Goal: Information Seeking & Learning: Learn about a topic

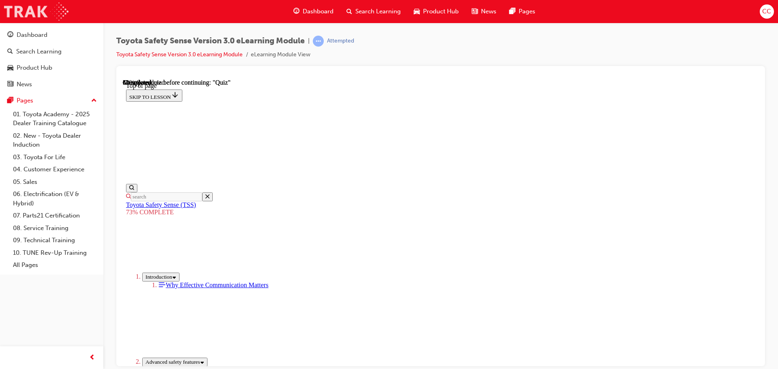
scroll to position [273, 0]
click at [37, 32] on div "Dashboard" at bounding box center [32, 34] width 31 height 9
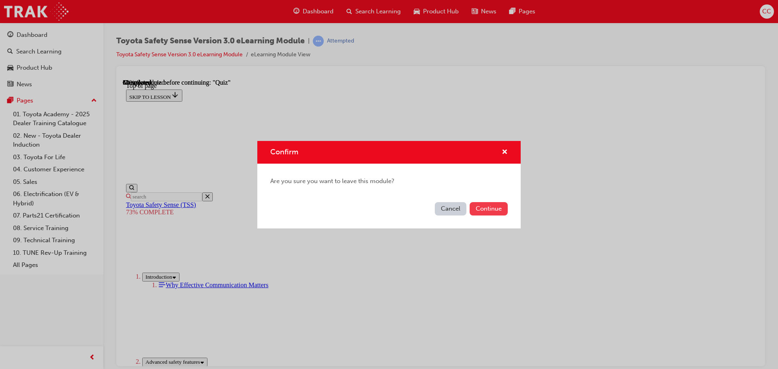
click at [479, 207] on button "Continue" at bounding box center [489, 208] width 38 height 13
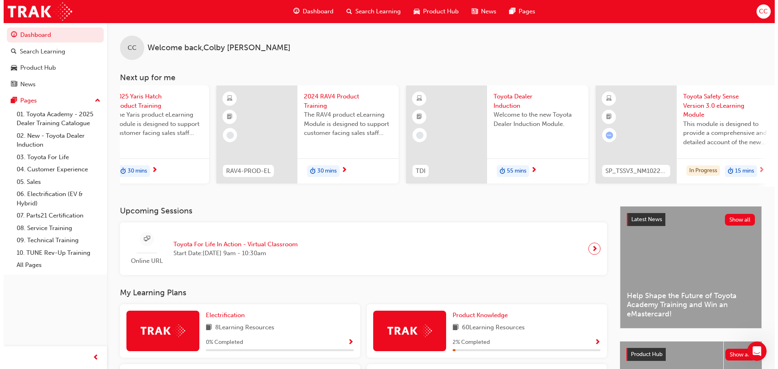
scroll to position [0, 282]
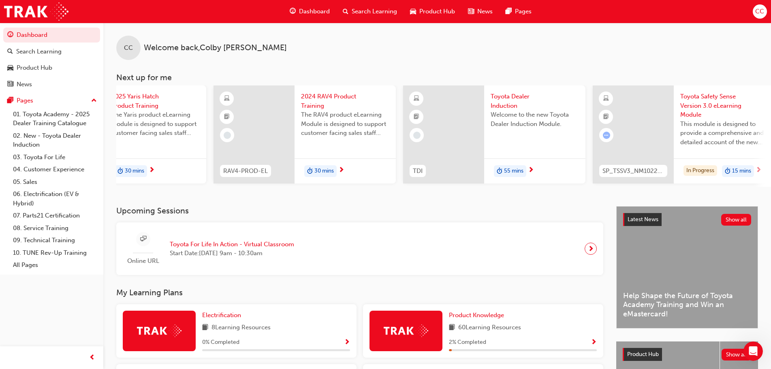
click at [318, 172] on span "30 mins" at bounding box center [323, 171] width 19 height 9
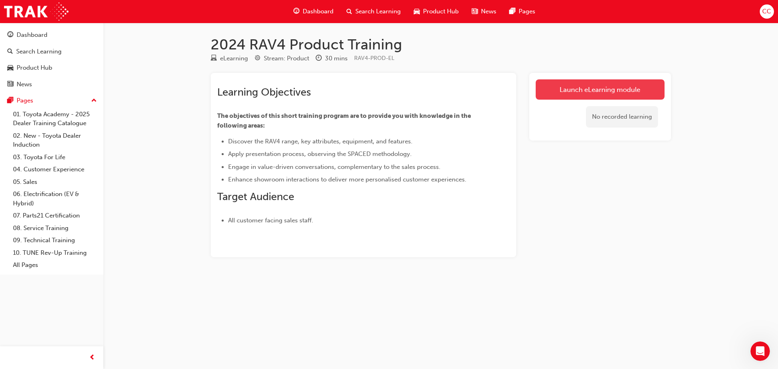
click at [603, 90] on link "Launch eLearning module" at bounding box center [600, 89] width 129 height 20
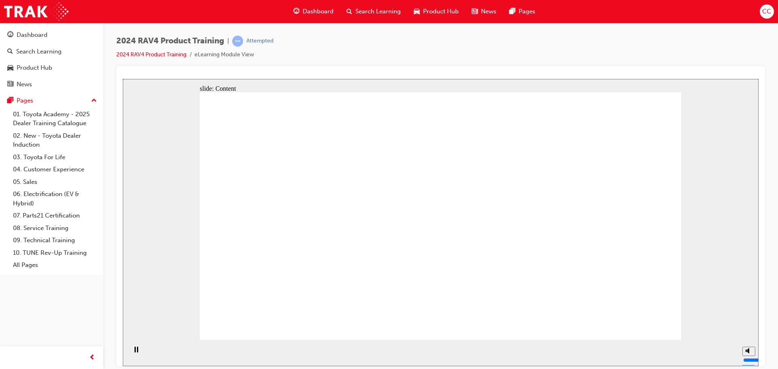
drag, startPoint x: 634, startPoint y: 315, endPoint x: 634, endPoint y: 319, distance: 4.1
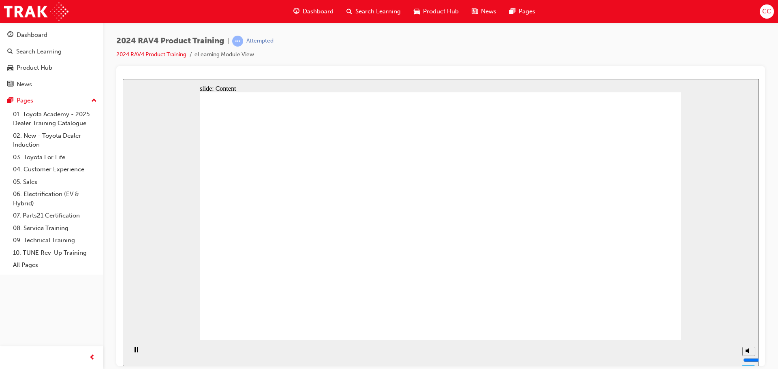
drag, startPoint x: 523, startPoint y: 262, endPoint x: 449, endPoint y: 252, distance: 73.9
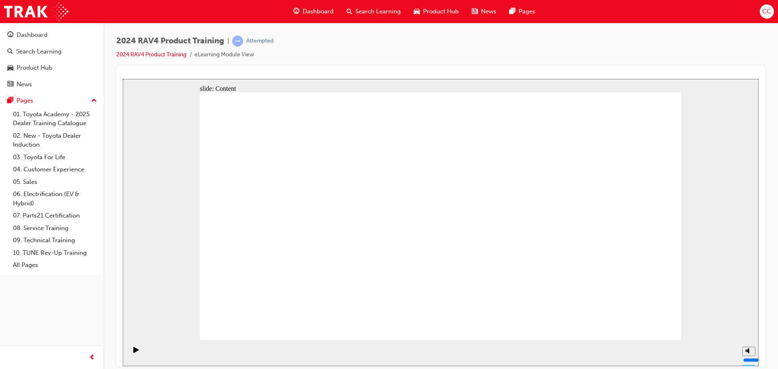
drag, startPoint x: 643, startPoint y: 318, endPoint x: 653, endPoint y: 323, distance: 10.9
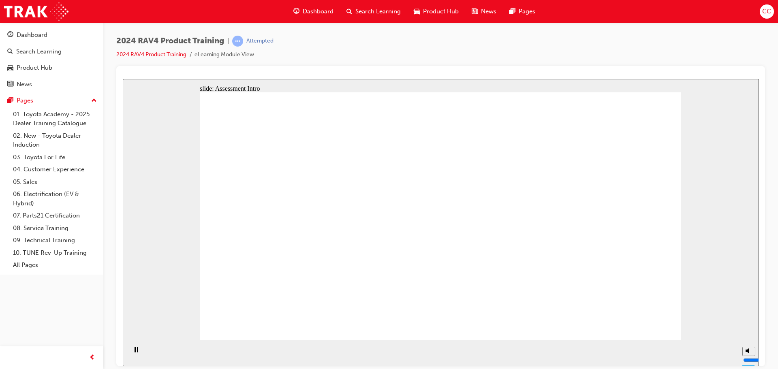
radio input "true"
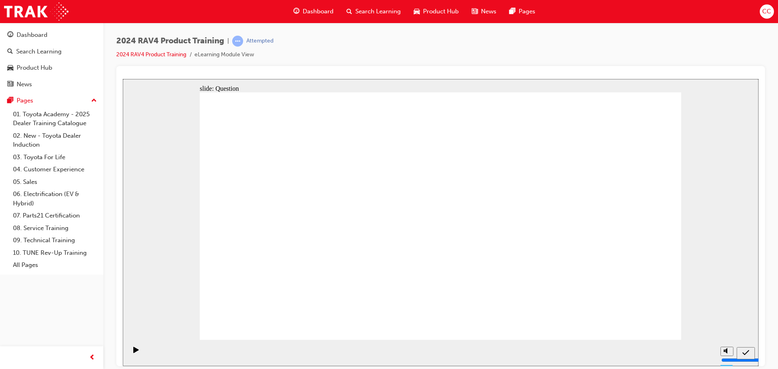
radio input "true"
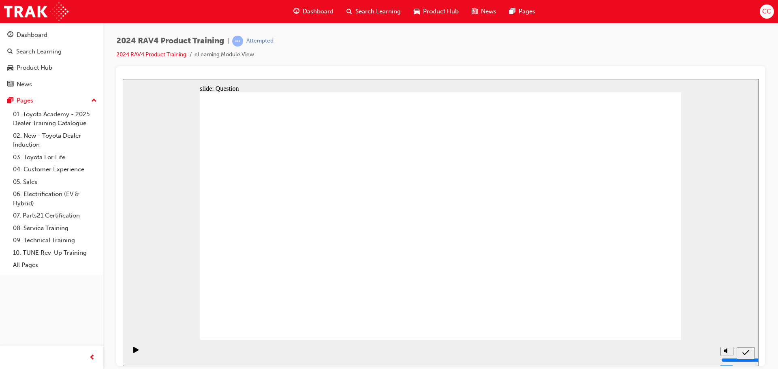
radio input "true"
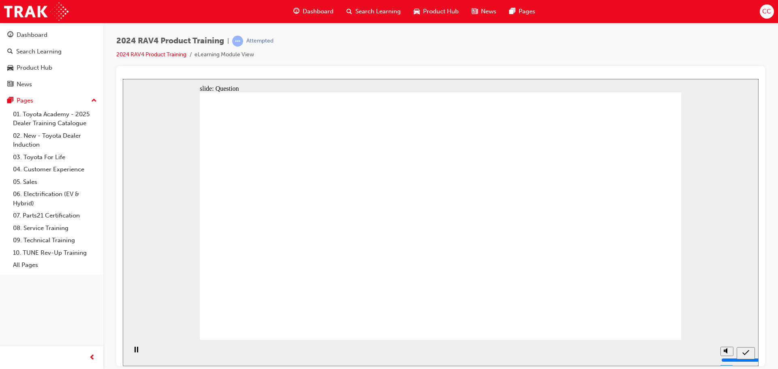
radio input "true"
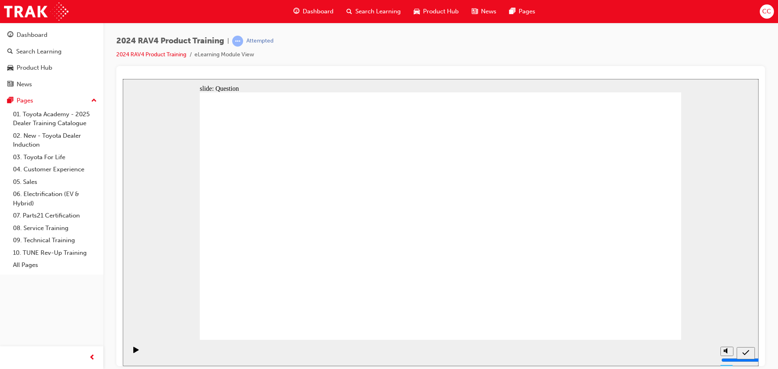
drag, startPoint x: 575, startPoint y: 292, endPoint x: 487, endPoint y: 248, distance: 98.4
drag, startPoint x: 408, startPoint y: 208, endPoint x: 587, endPoint y: 295, distance: 199.0
drag, startPoint x: 411, startPoint y: 292, endPoint x: 578, endPoint y: 203, distance: 189.8
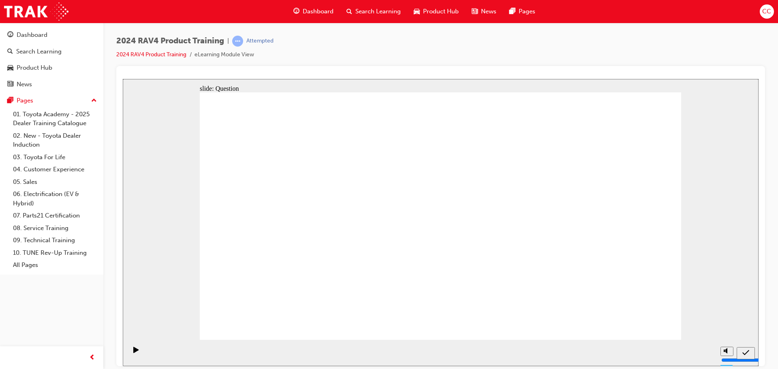
drag, startPoint x: 578, startPoint y: 203, endPoint x: 374, endPoint y: 286, distance: 220.5
drag, startPoint x: 476, startPoint y: 206, endPoint x: 293, endPoint y: 293, distance: 202.5
drag, startPoint x: 296, startPoint y: 215, endPoint x: 462, endPoint y: 284, distance: 179.8
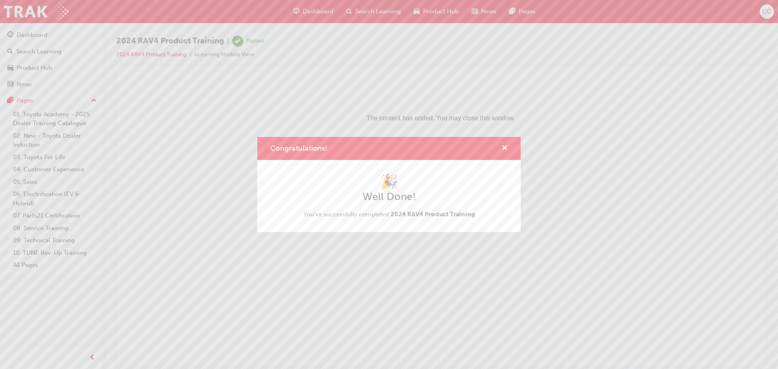
click at [501, 148] on div "Congratulations!" at bounding box center [501, 148] width 13 height 10
click at [505, 148] on span "cross-icon" at bounding box center [505, 148] width 6 height 7
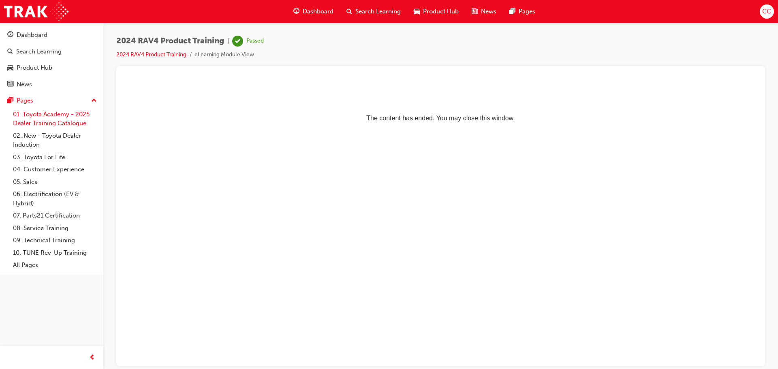
click at [54, 113] on link "01. Toyota Academy - 2025 Dealer Training Catalogue" at bounding box center [55, 118] width 90 height 21
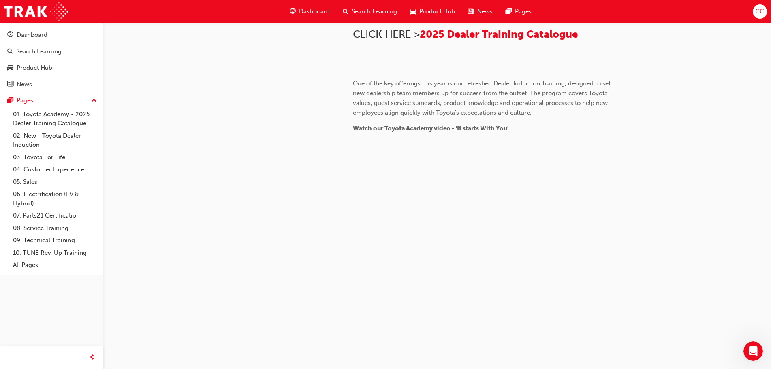
scroll to position [748, 0]
click at [311, 213] on div at bounding box center [267, 54] width 146 height 537
click at [71, 136] on link "02. New - Toyota Dealer Induction" at bounding box center [55, 140] width 90 height 21
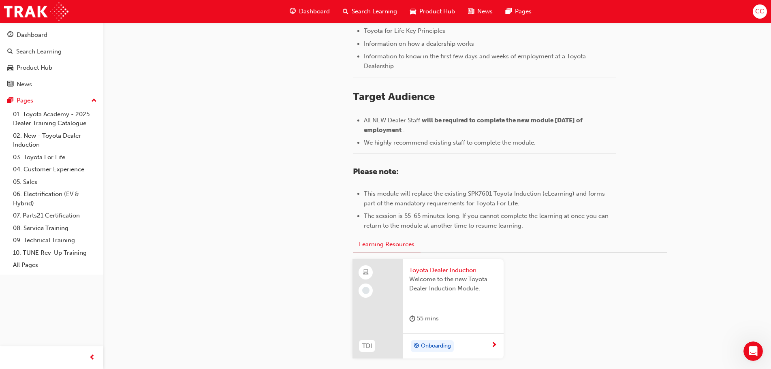
scroll to position [357, 0]
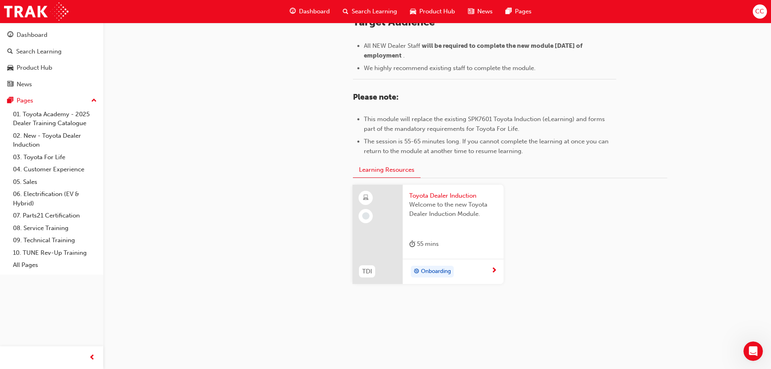
click at [443, 269] on span "Onboarding" at bounding box center [436, 271] width 30 height 9
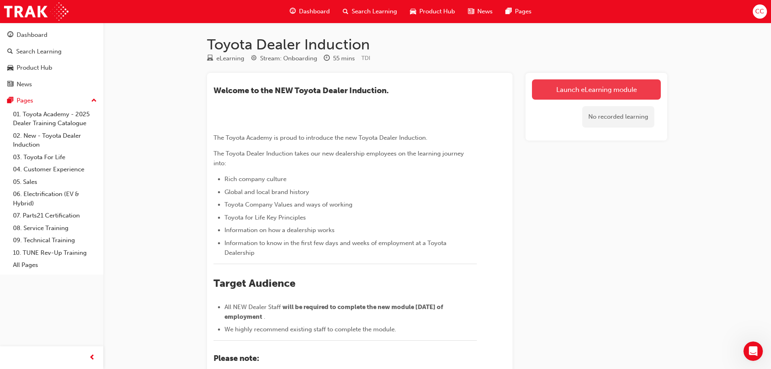
click at [554, 87] on link "Launch eLearning module" at bounding box center [596, 89] width 129 height 20
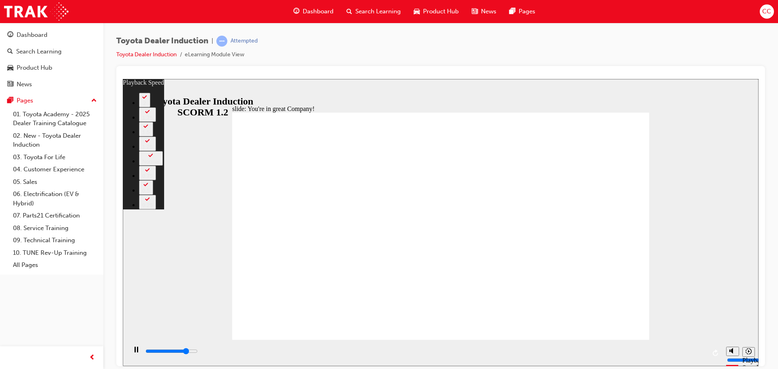
type input "6100"
type input "0"
type input "6400"
type input "0"
type input "6700"
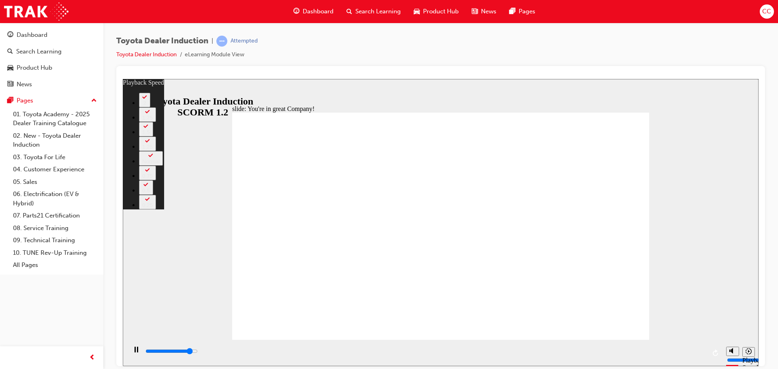
type input "1"
type input "6900"
type input "1"
type input "7200"
type input "1"
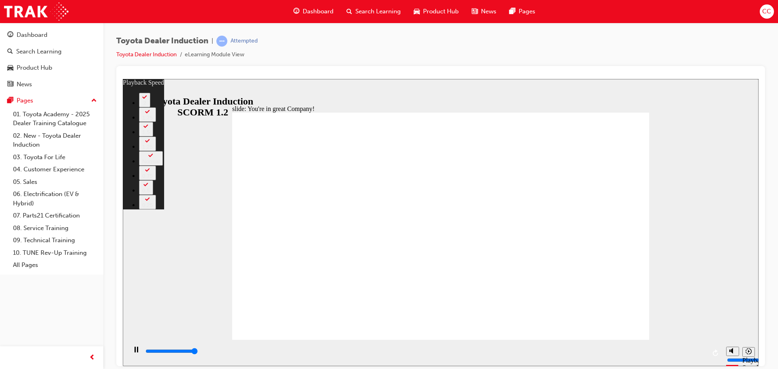
type input "7500"
type input "1"
type input "7500"
type input "48"
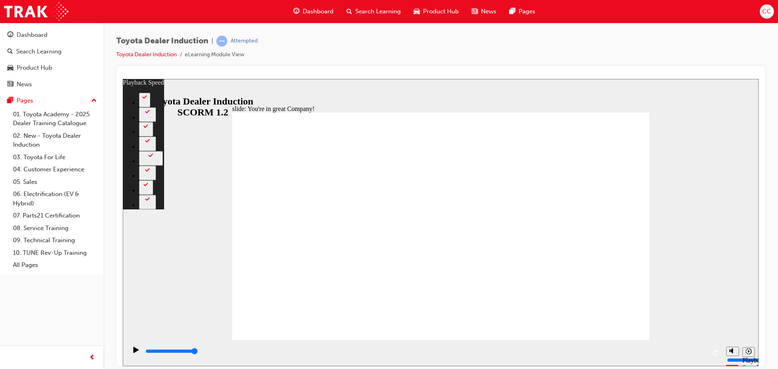
type input "156"
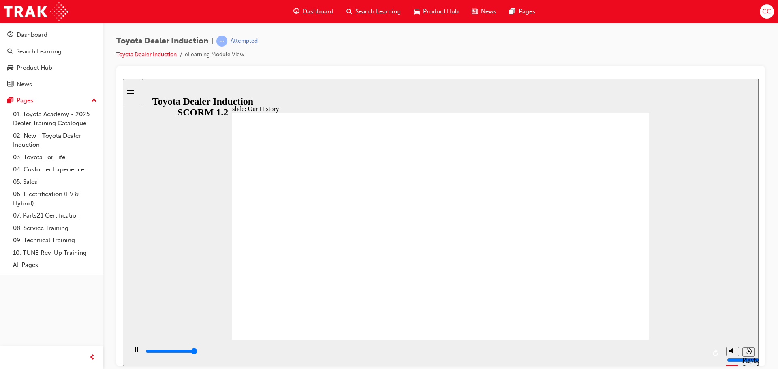
type input "8300"
drag, startPoint x: 438, startPoint y: 296, endPoint x: 392, endPoint y: 294, distance: 45.4
drag, startPoint x: 330, startPoint y: 296, endPoint x: 344, endPoint y: 297, distance: 13.8
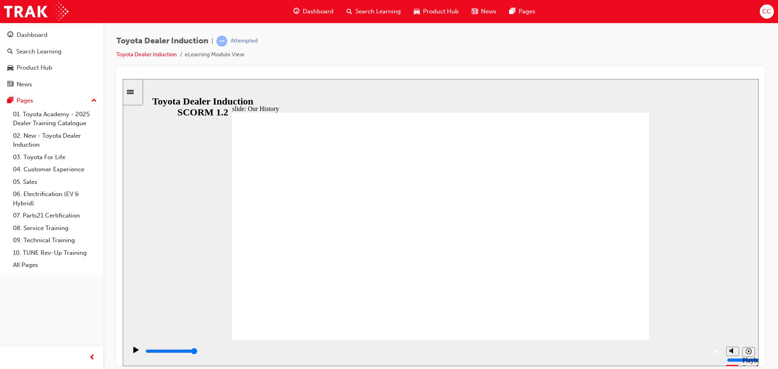
drag, startPoint x: 325, startPoint y: 296, endPoint x: 416, endPoint y: 305, distance: 91.6
drag, startPoint x: 436, startPoint y: 293, endPoint x: 353, endPoint y: 296, distance: 83.1
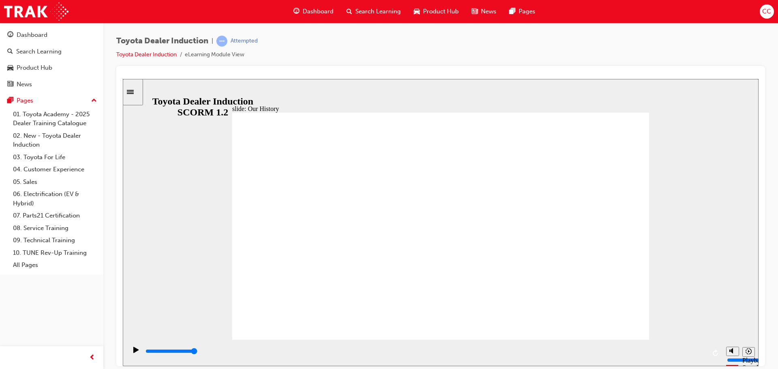
type input "2"
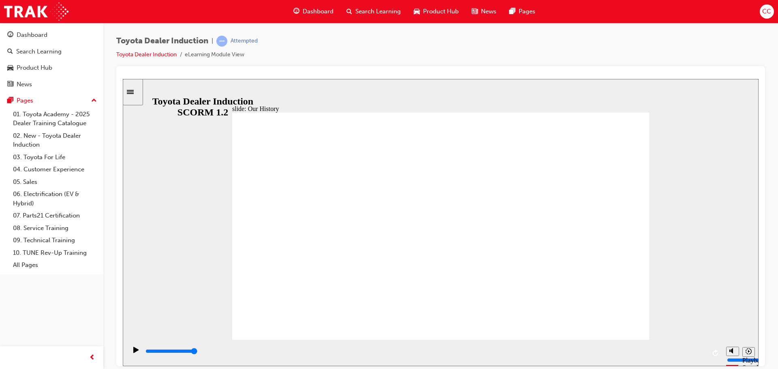
drag, startPoint x: 445, startPoint y: 292, endPoint x: 564, endPoint y: 306, distance: 120.4
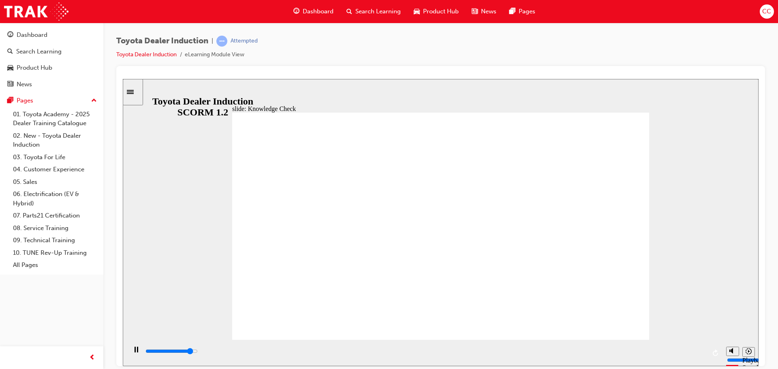
type input "4500"
radio input "true"
type input "5000"
radio input "true"
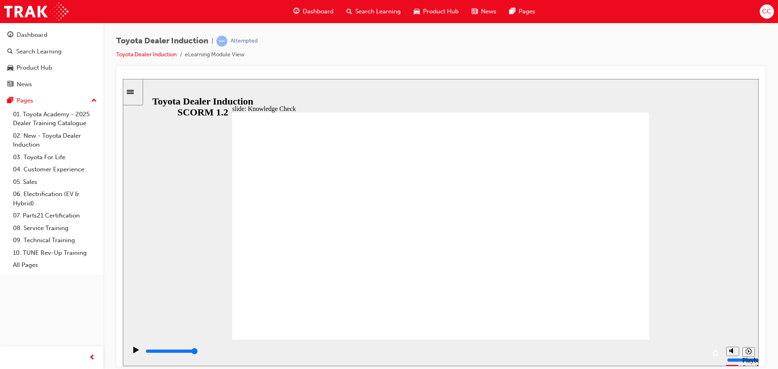
drag, startPoint x: 574, startPoint y: 274, endPoint x: 577, endPoint y: 269, distance: 5.8
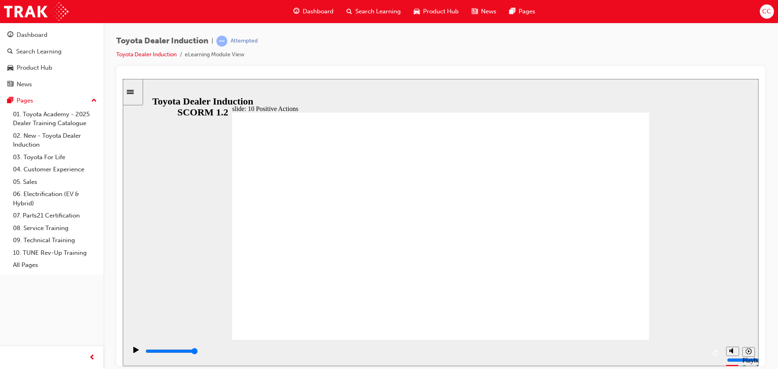
type input "10700"
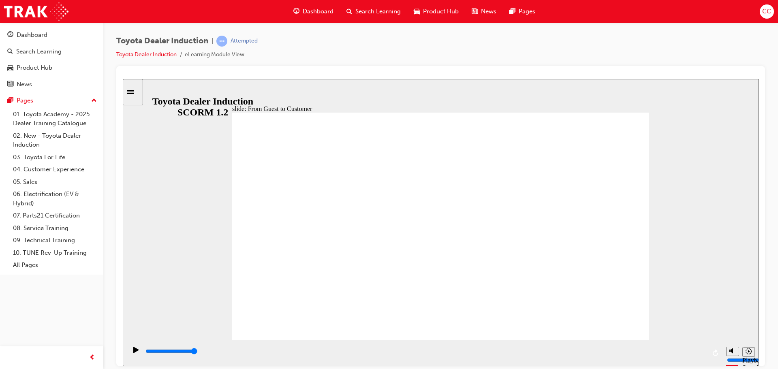
drag, startPoint x: 494, startPoint y: 265, endPoint x: 523, endPoint y: 246, distance: 34.7
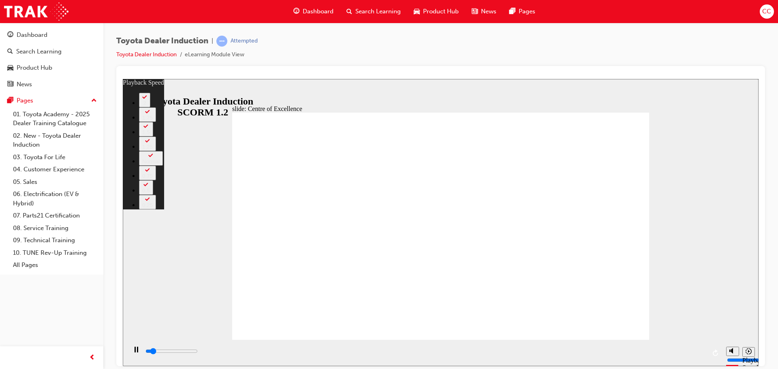
type input "1500"
type input "0"
type input "1800"
type input "0"
type input "2000"
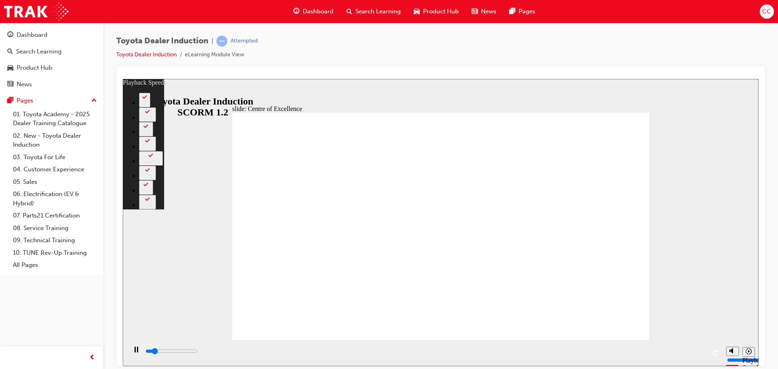
type input "1"
type input "2300"
type input "1"
type input "2600"
type input "1"
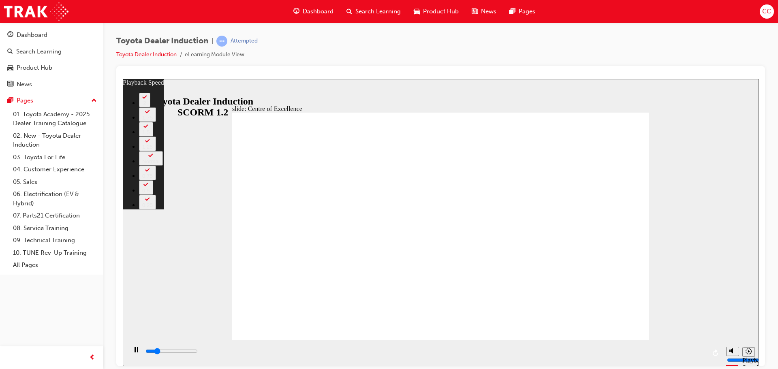
type input "2800"
type input "1"
type input "3100"
type input "2"
type input "3300"
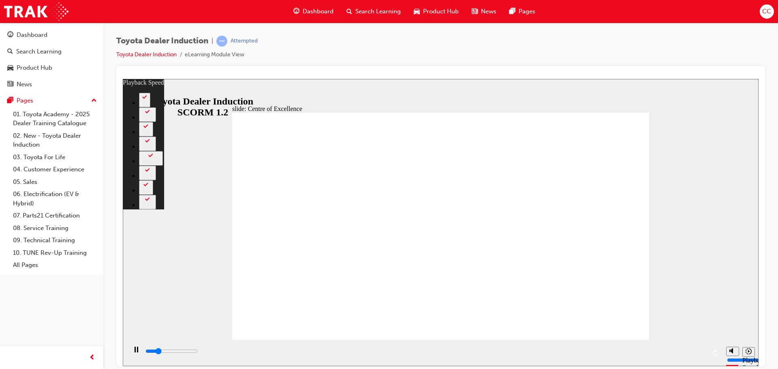
type input "2"
type input "3600"
type input "2"
type input "3900"
type input "2"
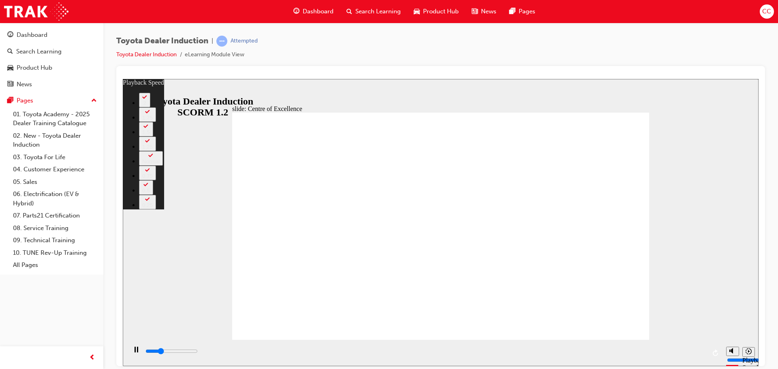
type input "4100"
type input "3"
type input "4400"
type input "3"
type input "4700"
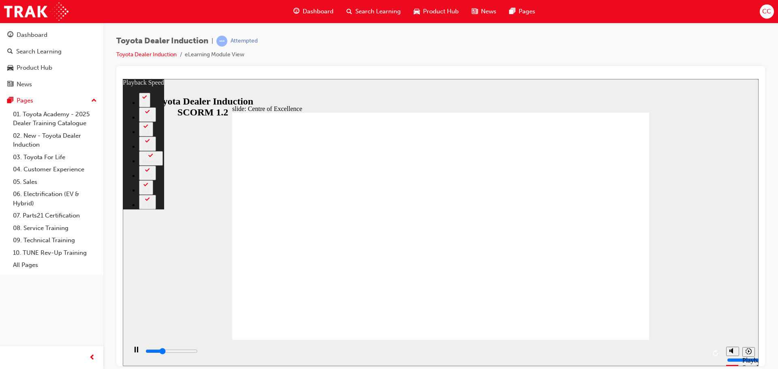
type input "3"
type input "4800"
type input "3"
type input "4900"
type input "3"
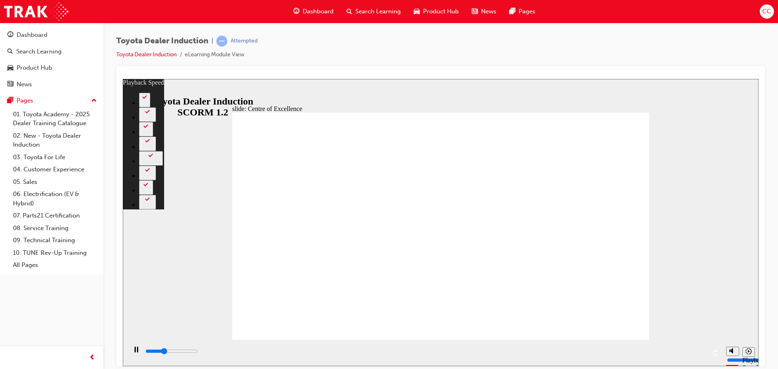
type input "5200"
type input "4"
type input "5500"
type input "4"
type input "5700"
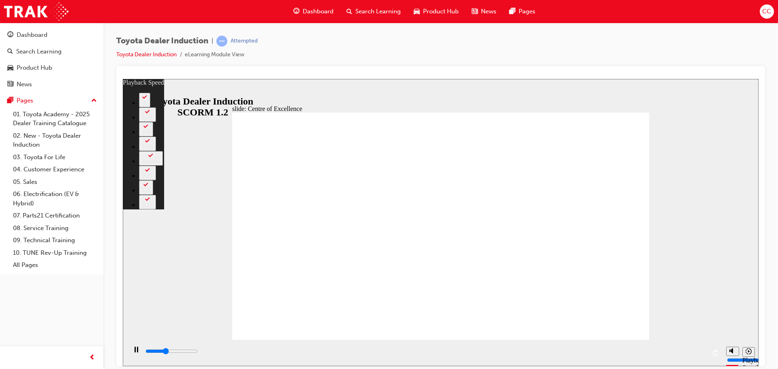
type input "4"
type input "6000"
type input "5"
type input "6300"
type input "5"
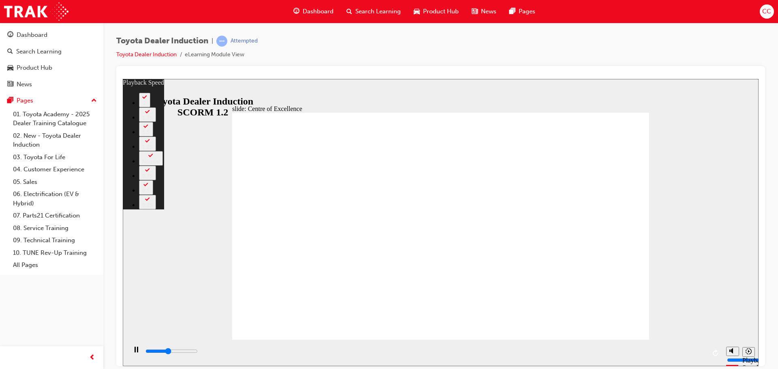
type input "6500"
type input "5"
type input "6800"
type input "5"
type input "7100"
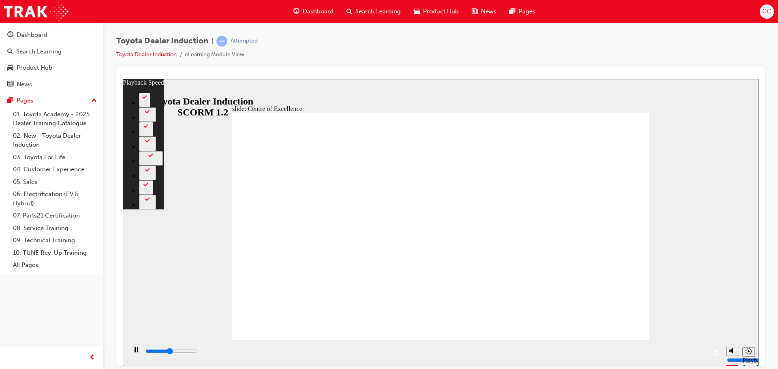
type input "6"
type input "7300"
type input "6"
type input "7600"
type input "6"
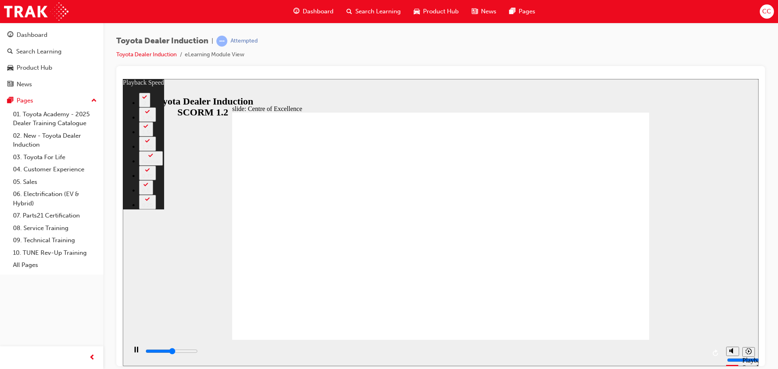
type input "7900"
type input "6"
type input "8100"
type input "7"
type input "8400"
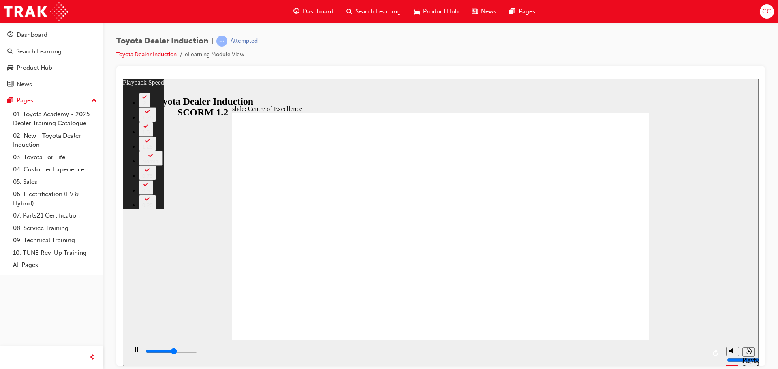
type input "7"
type input "8700"
type input "7"
type input "8900"
type input "7"
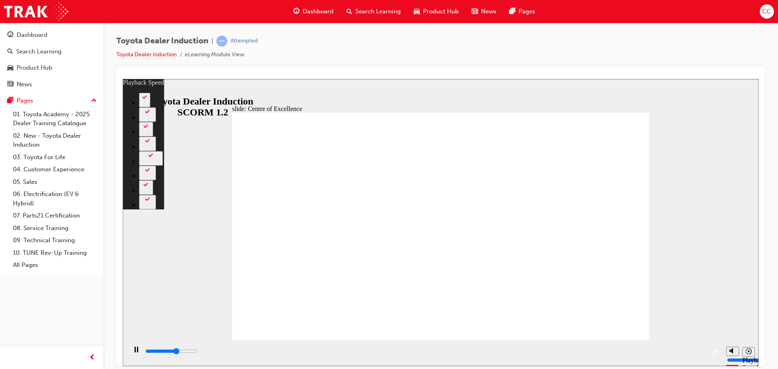
type input "9200"
type input "8"
type input "9400"
type input "8"
type input "9700"
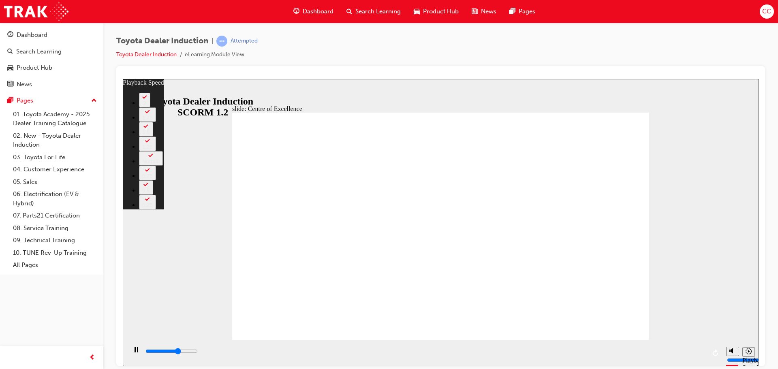
type input "8"
type input "10000"
type input "9"
type input "10300"
type input "9"
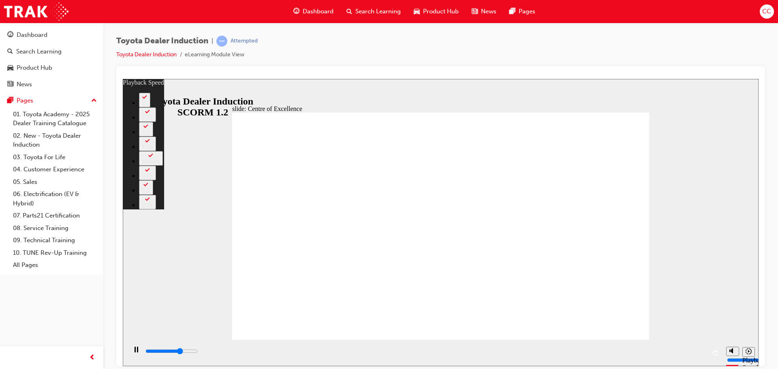
type input "10500"
type input "9"
type input "10800"
type input "9"
type input "11000"
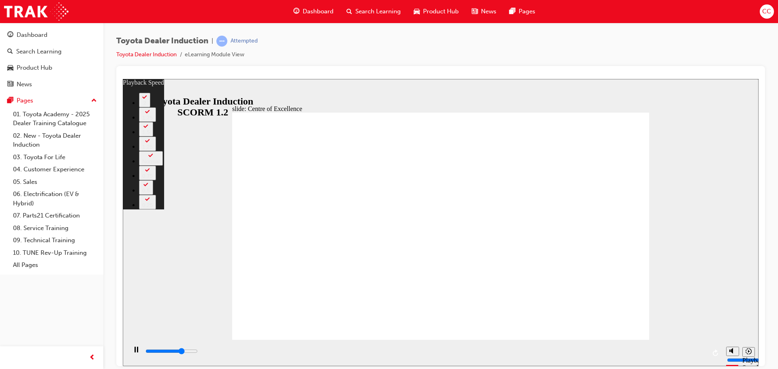
type input "10"
type input "11300"
type input "10"
type input "11600"
type input "10"
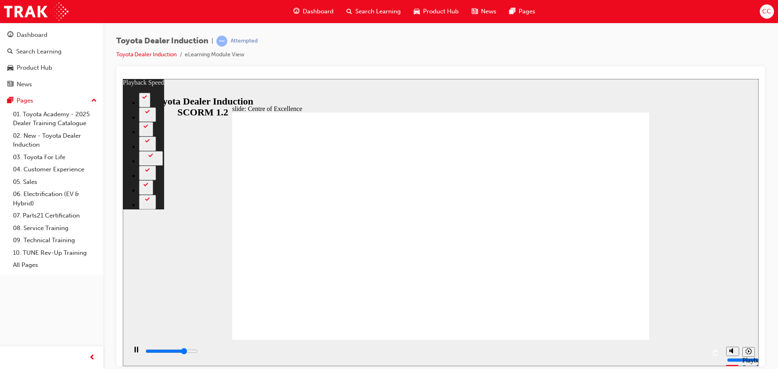
type input "11800"
type input "10"
type input "12100"
type input "11"
type input "12400"
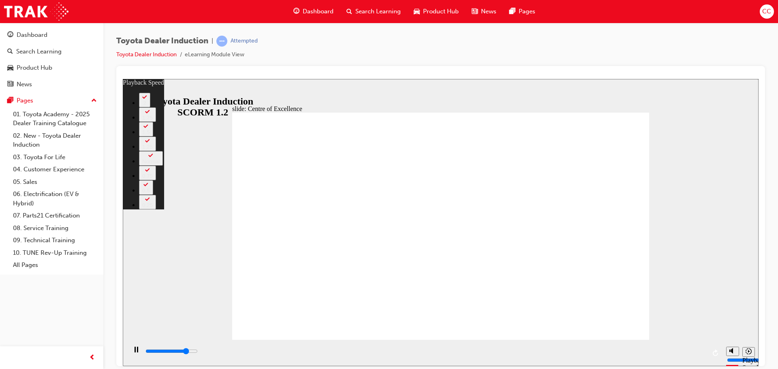
type input "11"
type input "12700"
type input "11"
type input "12900"
type input "11"
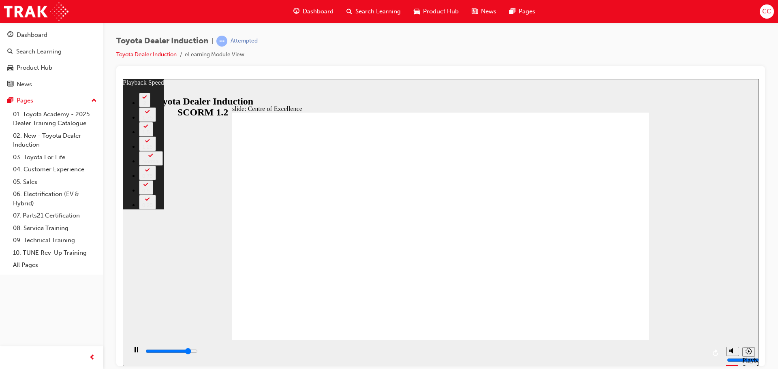
type input "13200"
type input "12"
type input "13400"
type input "12"
type input "13700"
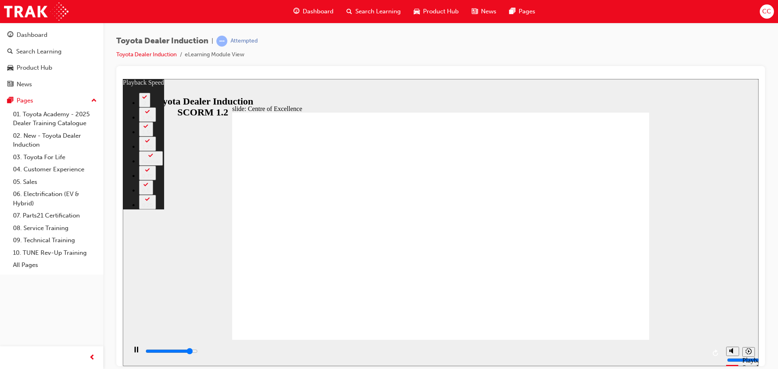
type input "12"
type input "14000"
type input "13"
type input "14300"
type input "13"
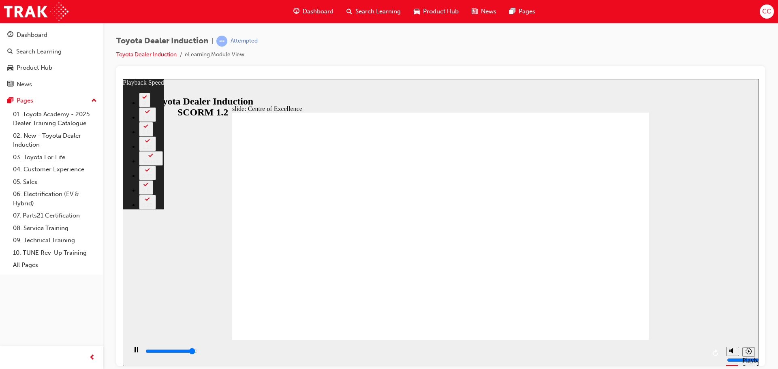
type input "14500"
type input "13"
type input "14800"
type input "13"
type input "15000"
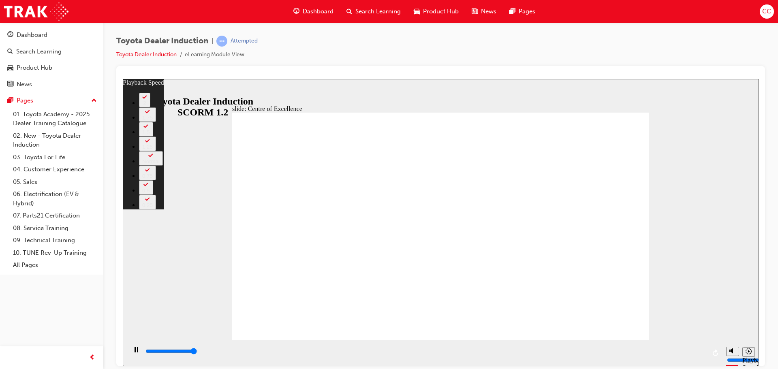
type input "14"
type input "15300"
type input "14"
type input "15300"
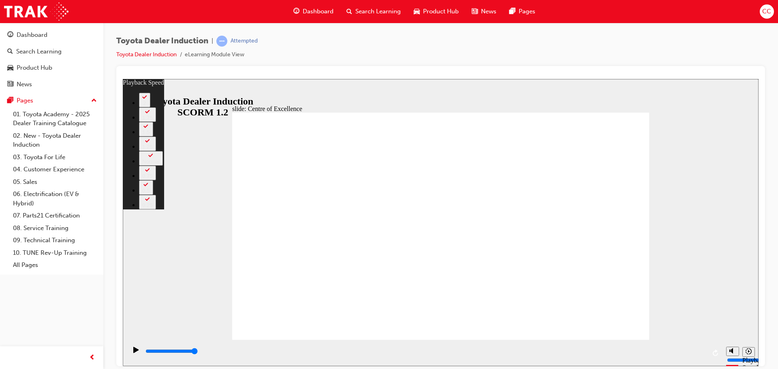
type input "248"
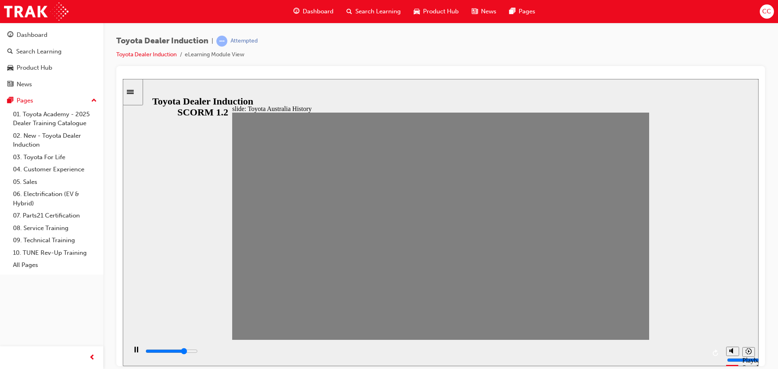
drag, startPoint x: 262, startPoint y: 246, endPoint x: 287, endPoint y: 244, distance: 25.2
drag, startPoint x: 246, startPoint y: 234, endPoint x: 270, endPoint y: 236, distance: 24.4
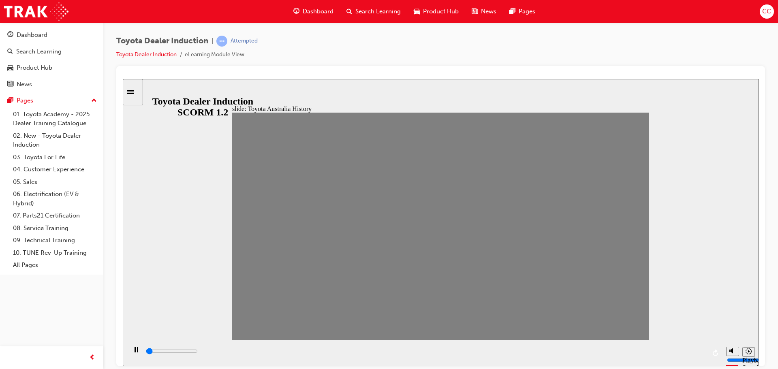
drag, startPoint x: 265, startPoint y: 231, endPoint x: 284, endPoint y: 231, distance: 18.6
drag, startPoint x: 283, startPoint y: 230, endPoint x: 305, endPoint y: 231, distance: 21.9
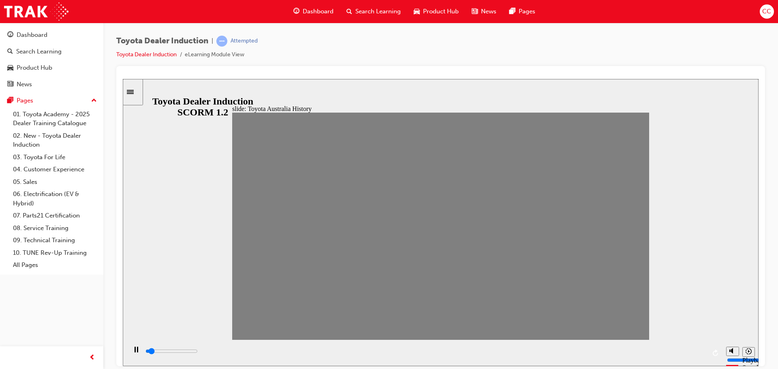
drag, startPoint x: 303, startPoint y: 232, endPoint x: 316, endPoint y: 230, distance: 13.9
drag, startPoint x: 324, startPoint y: 230, endPoint x: 340, endPoint y: 231, distance: 16.3
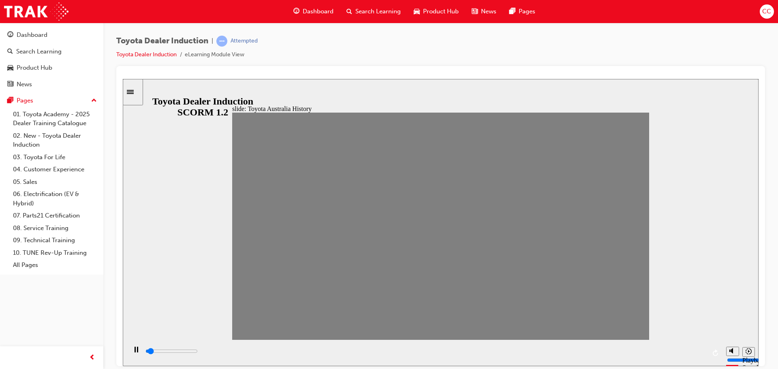
drag, startPoint x: 339, startPoint y: 231, endPoint x: 351, endPoint y: 231, distance: 11.4
drag, startPoint x: 360, startPoint y: 231, endPoint x: 383, endPoint y: 236, distance: 22.7
drag, startPoint x: 381, startPoint y: 225, endPoint x: 395, endPoint y: 226, distance: 14.2
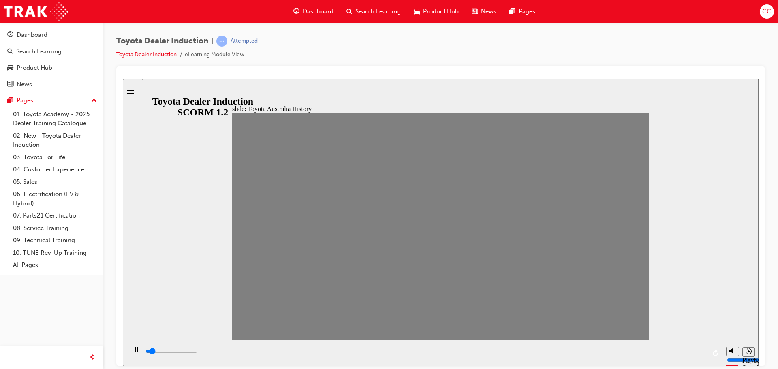
drag, startPoint x: 402, startPoint y: 229, endPoint x: 418, endPoint y: 228, distance: 16.7
drag, startPoint x: 417, startPoint y: 230, endPoint x: 438, endPoint y: 231, distance: 21.1
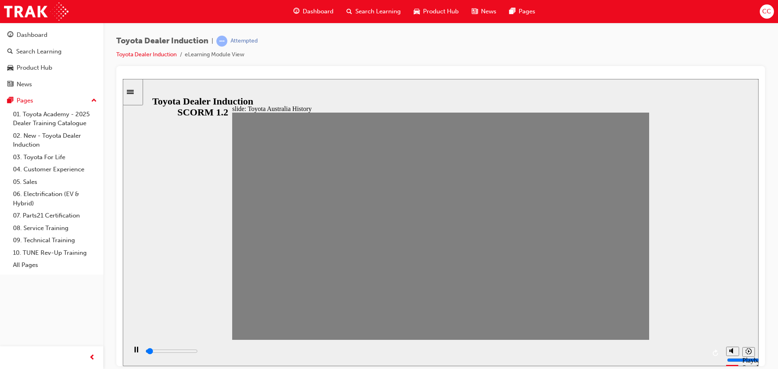
drag, startPoint x: 438, startPoint y: 235, endPoint x: 457, endPoint y: 234, distance: 18.6
drag, startPoint x: 456, startPoint y: 231, endPoint x: 474, endPoint y: 231, distance: 17.8
type input "100"
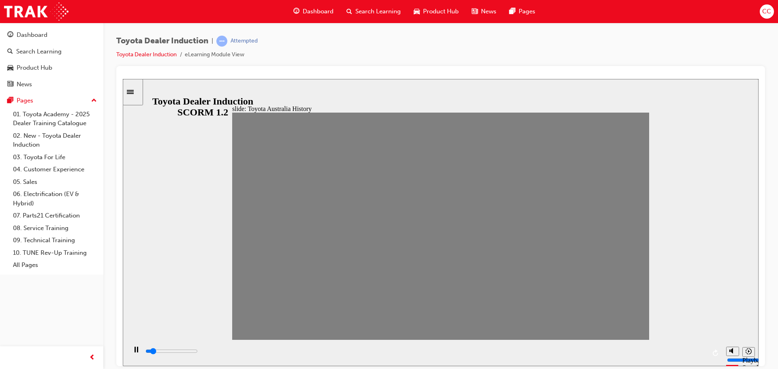
type input "11"
drag, startPoint x: 473, startPoint y: 231, endPoint x: 458, endPoint y: 235, distance: 15.5
type input "7000"
type input "10"
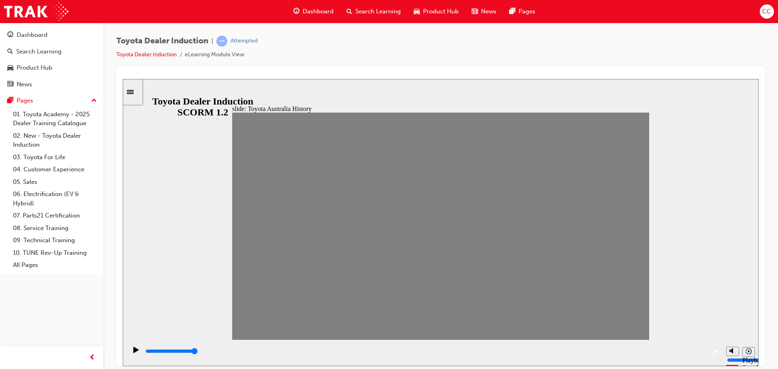
drag, startPoint x: 453, startPoint y: 229, endPoint x: 438, endPoint y: 227, distance: 14.3
type input "0"
type input "11"
drag, startPoint x: 440, startPoint y: 229, endPoint x: 453, endPoint y: 229, distance: 13.4
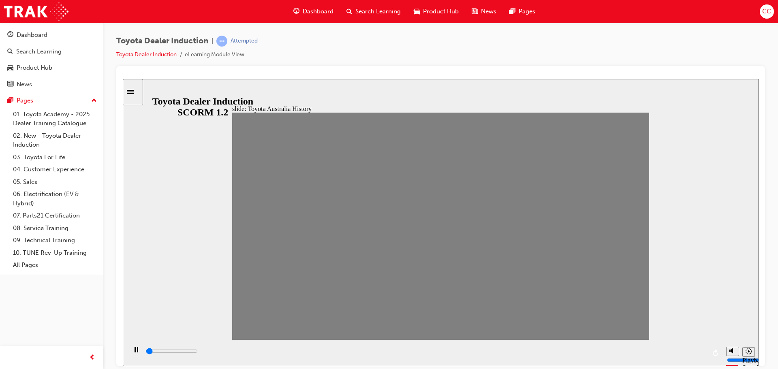
type input "100"
type input "12"
drag, startPoint x: 457, startPoint y: 230, endPoint x: 477, endPoint y: 228, distance: 20.4
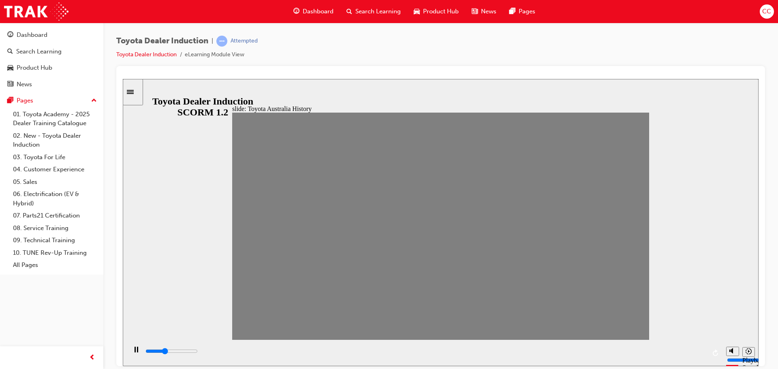
drag, startPoint x: 475, startPoint y: 227, endPoint x: 491, endPoint y: 231, distance: 16.4
drag, startPoint x: 487, startPoint y: 232, endPoint x: 499, endPoint y: 233, distance: 12.3
drag, startPoint x: 495, startPoint y: 229, endPoint x: 513, endPoint y: 227, distance: 18.3
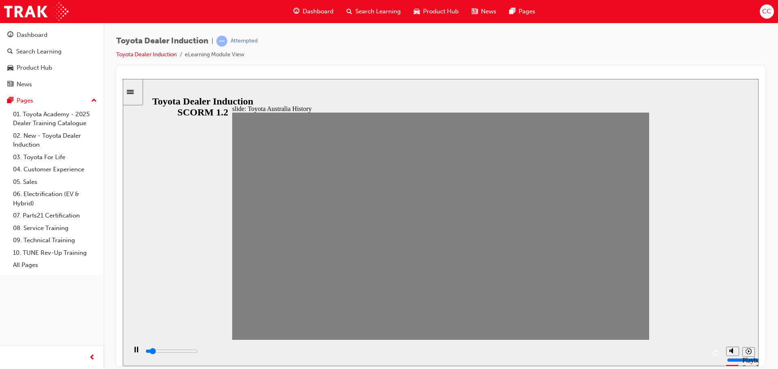
drag, startPoint x: 514, startPoint y: 230, endPoint x: 554, endPoint y: 230, distance: 40.5
drag, startPoint x: 554, startPoint y: 230, endPoint x: 573, endPoint y: 229, distance: 18.3
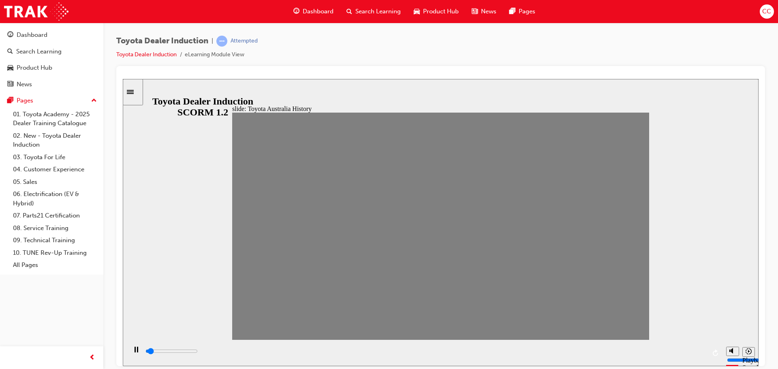
drag, startPoint x: 568, startPoint y: 227, endPoint x: 591, endPoint y: 232, distance: 23.8
drag, startPoint x: 591, startPoint y: 232, endPoint x: 611, endPoint y: 235, distance: 20.4
drag, startPoint x: 614, startPoint y: 235, endPoint x: 632, endPoint y: 235, distance: 17.4
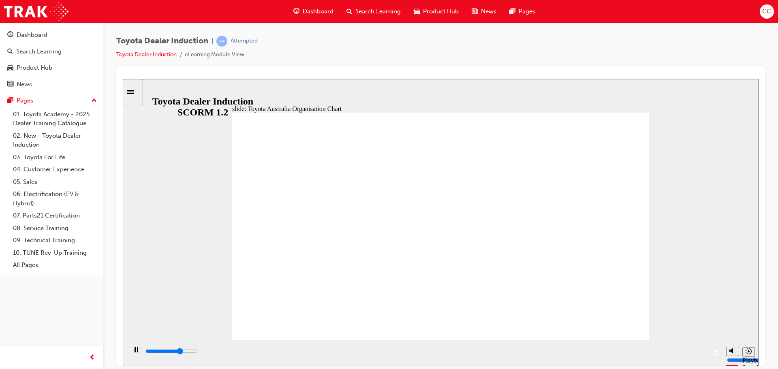
drag, startPoint x: 362, startPoint y: 232, endPoint x: 387, endPoint y: 230, distance: 25.2
drag, startPoint x: 391, startPoint y: 229, endPoint x: 400, endPoint y: 230, distance: 9.0
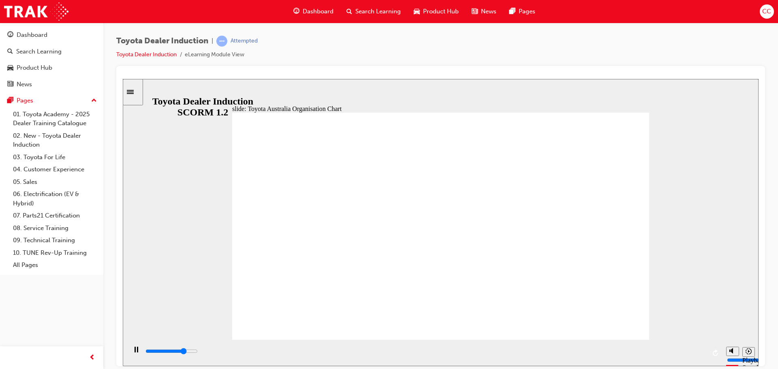
type input "5000"
radio input "false"
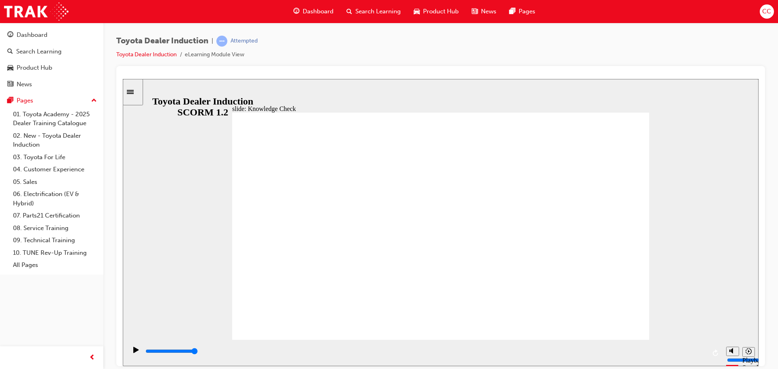
radio input "true"
type input "2500"
radio input "true"
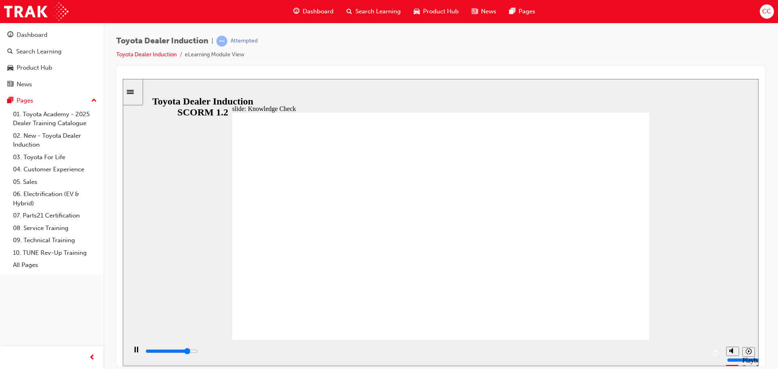
type input "4200"
radio input "true"
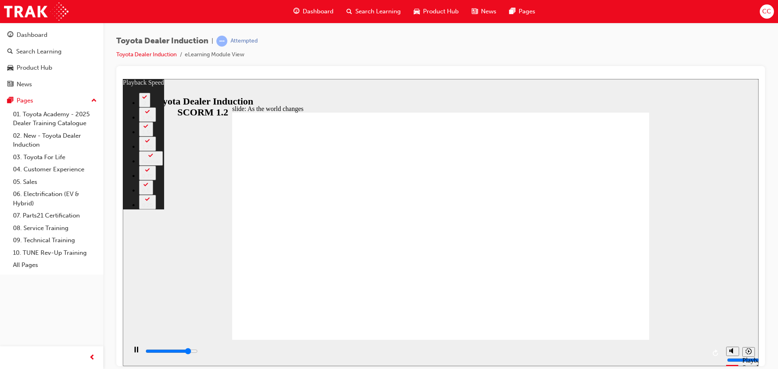
type input "8000"
type input "0"
type input "8200"
type input "0"
type input "8500"
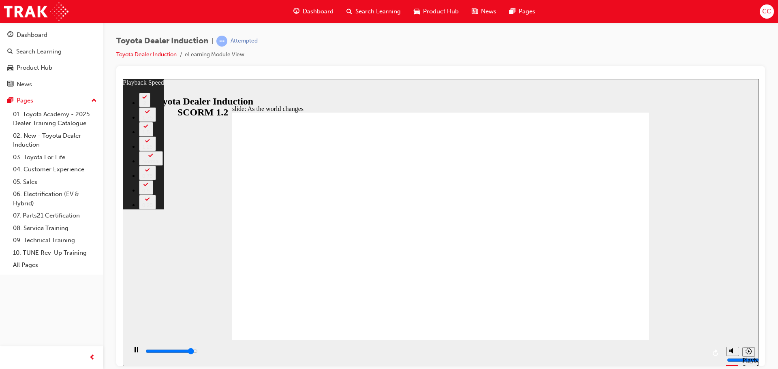
type input "1"
type input "8700"
type input "1"
type input "9000"
type input "1"
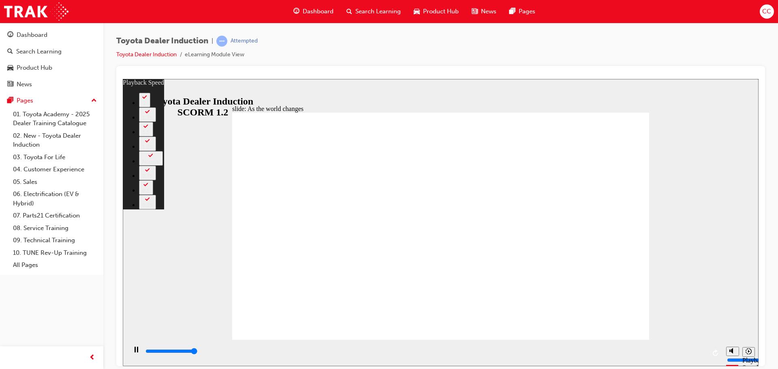
type input "9200"
type input "1"
type input "9200"
click at [164, 223] on div "0:01 / 0:09" at bounding box center [143, 219] width 41 height 7
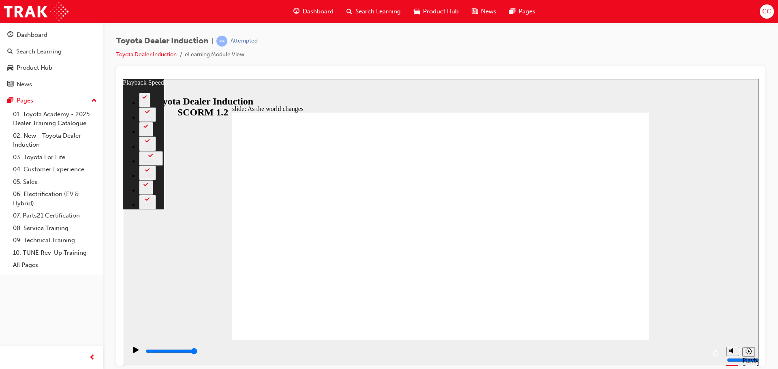
type input "128"
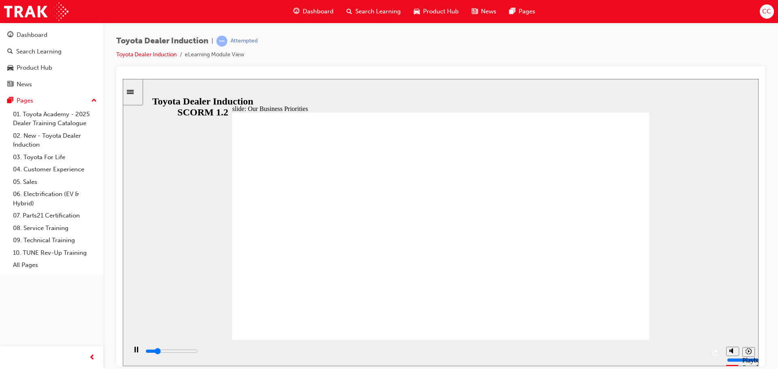
type input "5000"
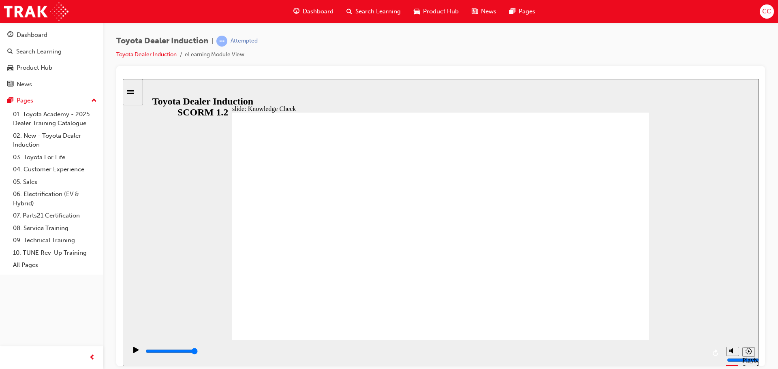
type input "c"
type input "ca"
type input "car"
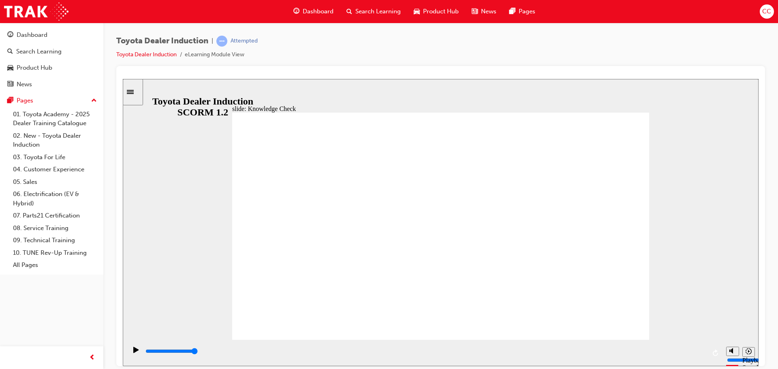
type input "car"
type input "cars"
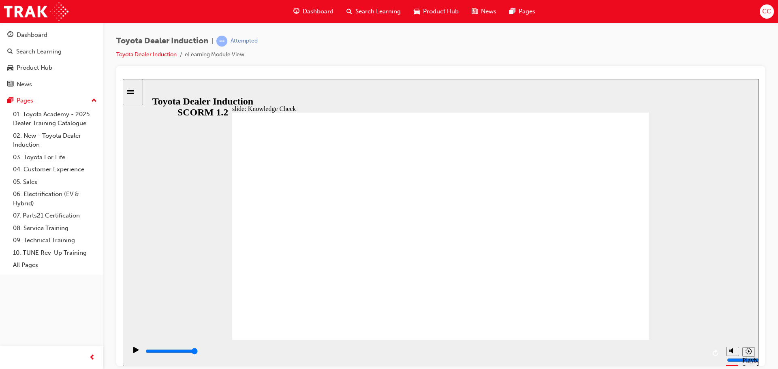
type input "cars"
type input "800"
type input "cars"
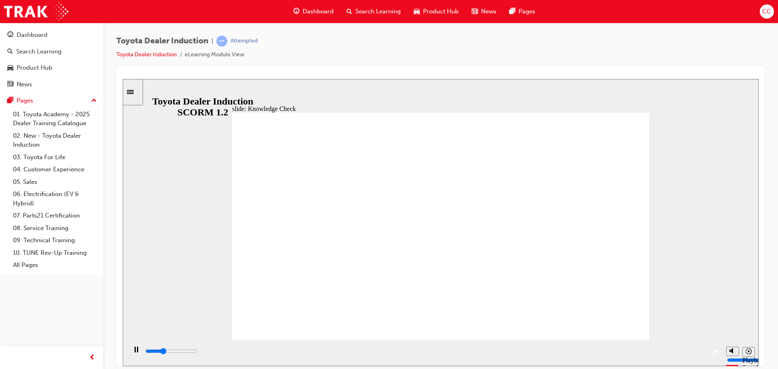
type input "1700"
type input "car"
type input "1800"
type input "ca"
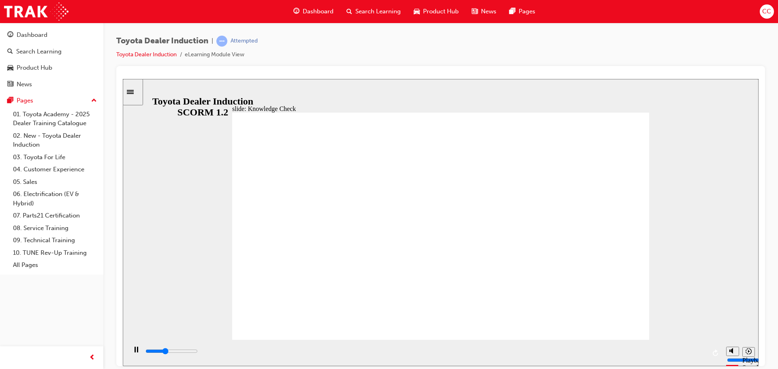
type input "ca"
type input "2000"
type input "c"
type input "2100"
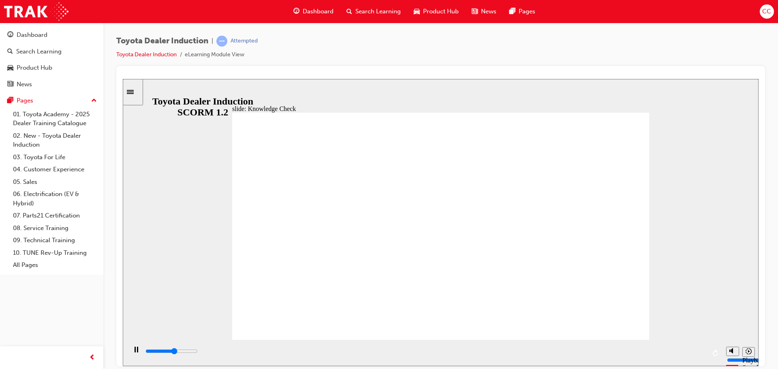
type input "2800"
type input "h"
type input "3200"
type input "ha"
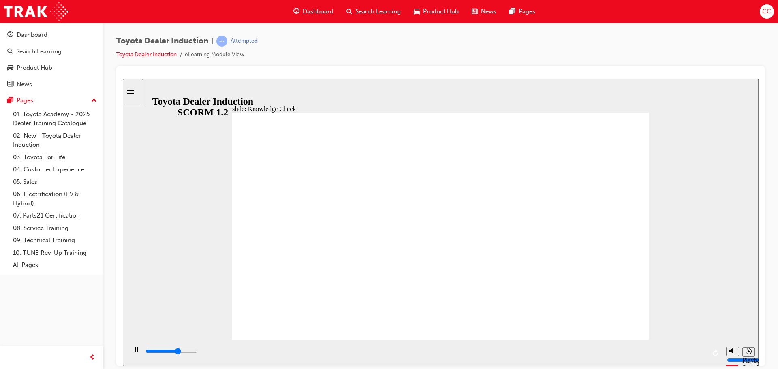
type input "ha"
type input "3400"
type input "hap"
type input "3500"
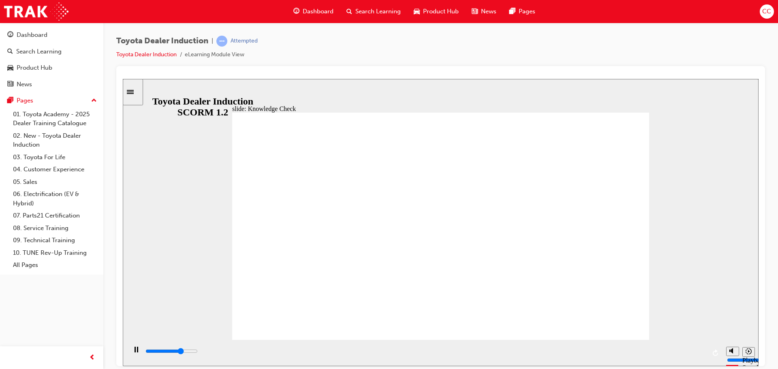
type input "happ"
type input "3700"
type input "happi"
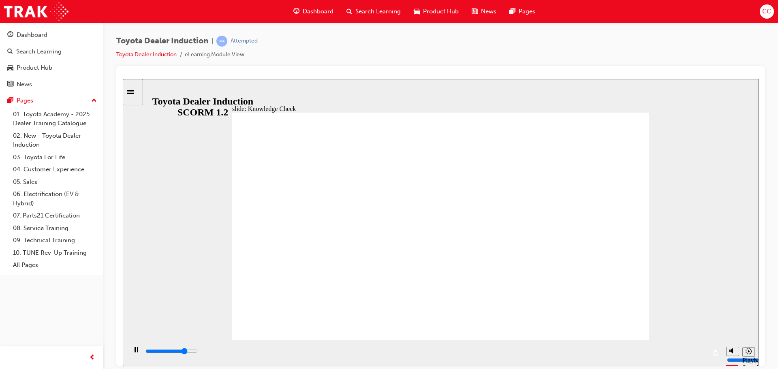
type input "3900"
type input "happin"
type input "4100"
type input "happine"
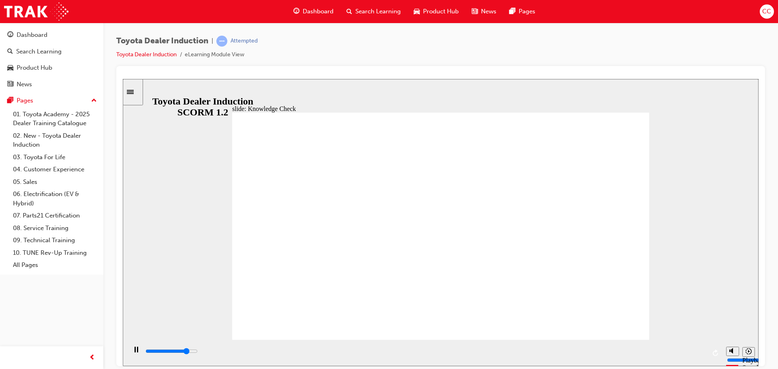
type input "happine"
type input "4400"
type input "happines"
type input "4500"
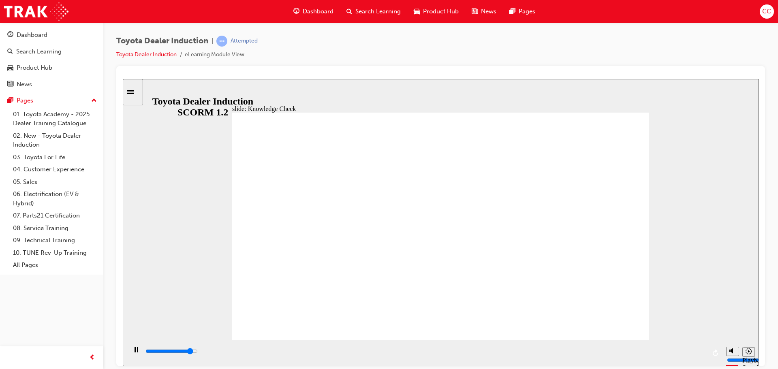
type input "happiness"
type input "5000"
type input "happiness"
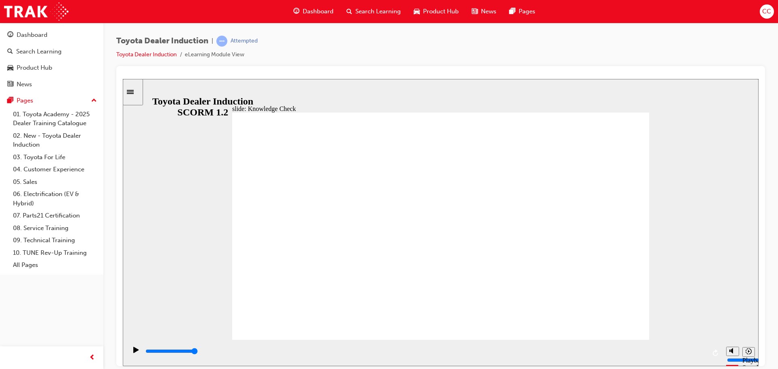
type input "happiness"
type input "5000"
type input "o"
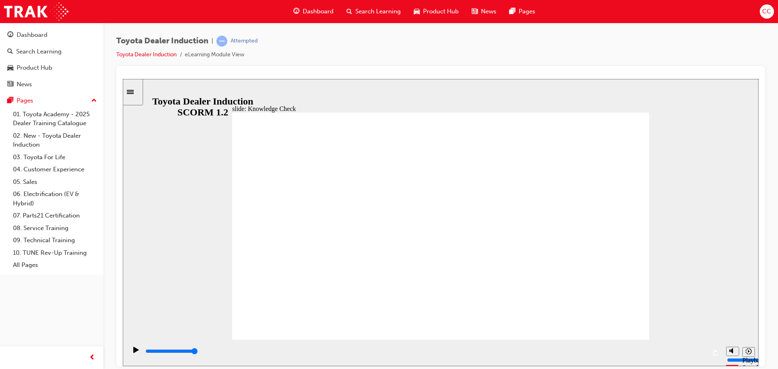
type input "on"
type input "one"
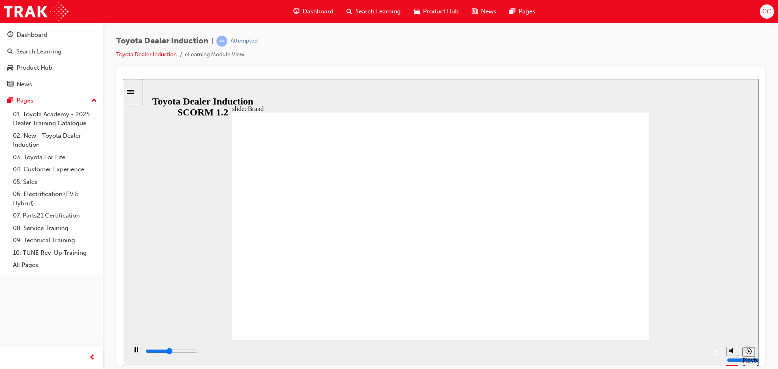
drag, startPoint x: 385, startPoint y: 240, endPoint x: 356, endPoint y: 216, distance: 38.3
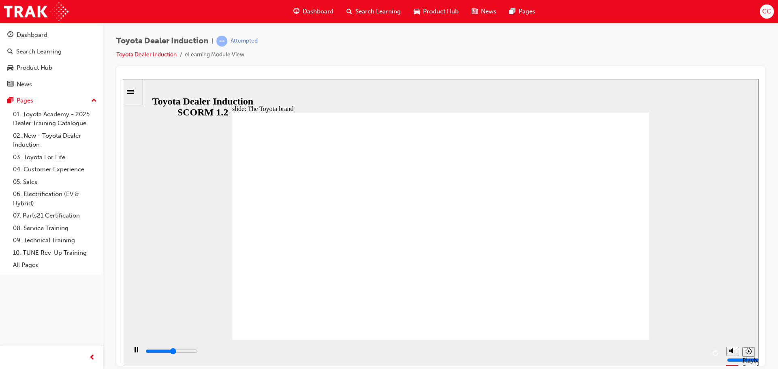
drag, startPoint x: 526, startPoint y: 255, endPoint x: 365, endPoint y: 243, distance: 160.9
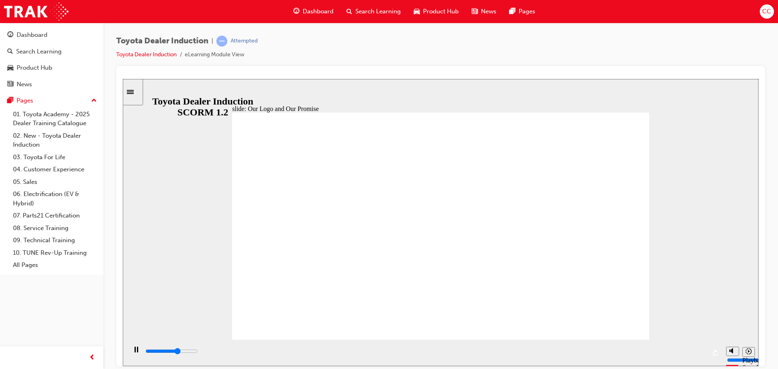
drag, startPoint x: 417, startPoint y: 238, endPoint x: 365, endPoint y: 235, distance: 51.1
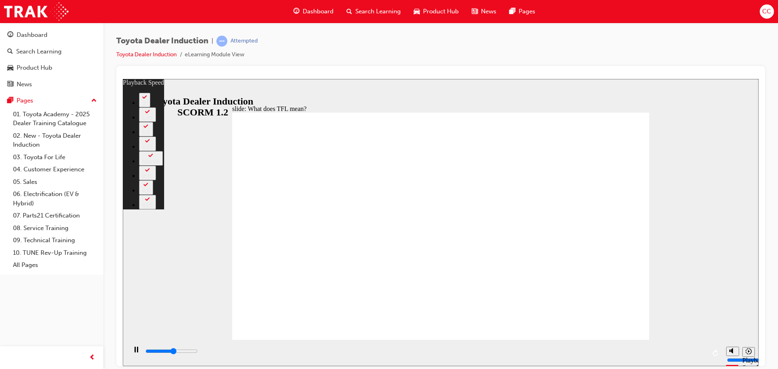
type input "5900"
type input "0"
type input "6100"
type input "0"
type input "6400"
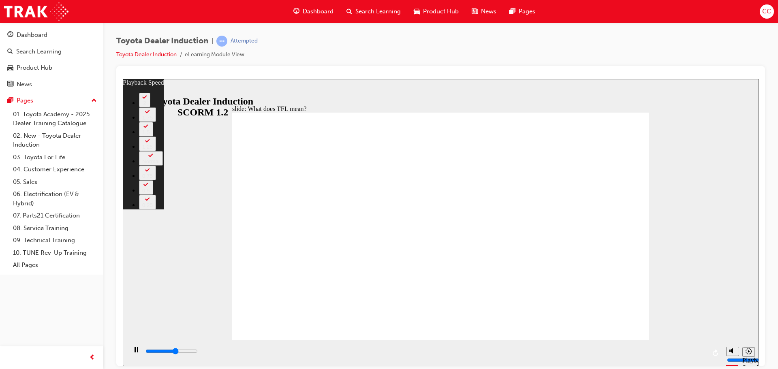
type input "1"
type input "6600"
type input "1"
type input "6900"
type input "1"
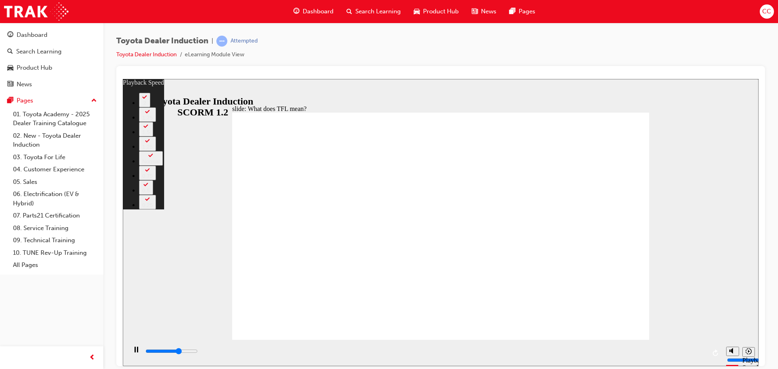
type input "7200"
type input "1"
type input "7400"
type input "2"
type input "7700"
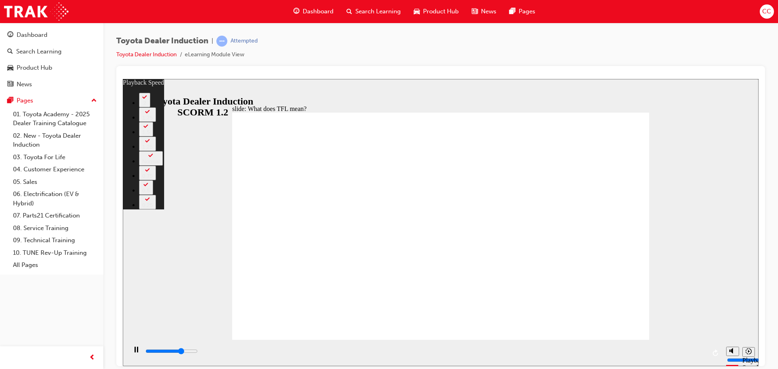
type input "2"
type input "7900"
type input "2"
type input "8200"
type input "2"
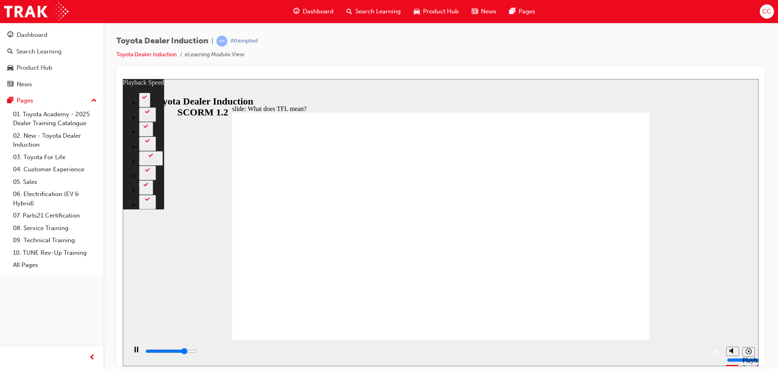
type input "8500"
type input "3"
type input "8700"
type input "3"
type input "9000"
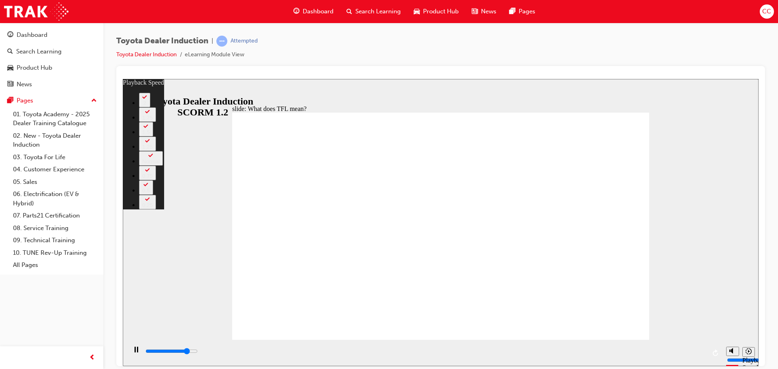
type input "3"
type input "9300"
type input "3"
type input "9500"
type input "4"
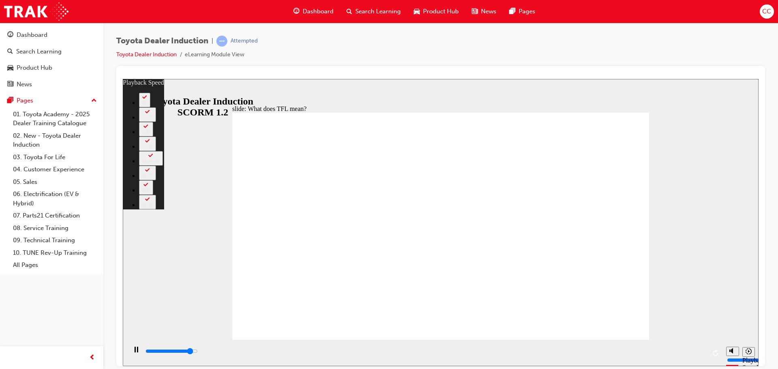
type input "9800"
type input "4"
type input "9900"
type input "127"
type input "9900"
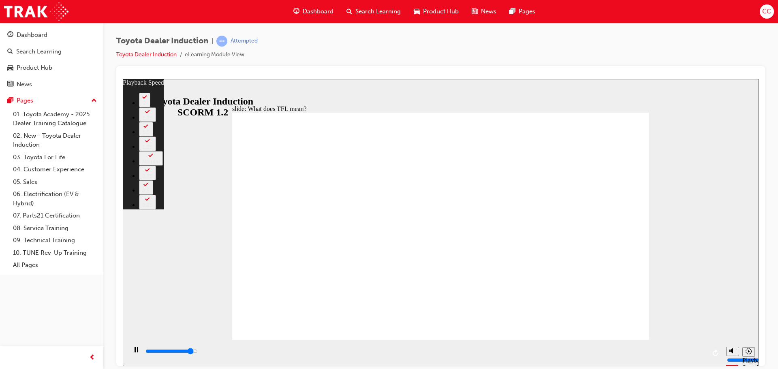
type input "127"
type input "10000"
type input "127"
type input "10300"
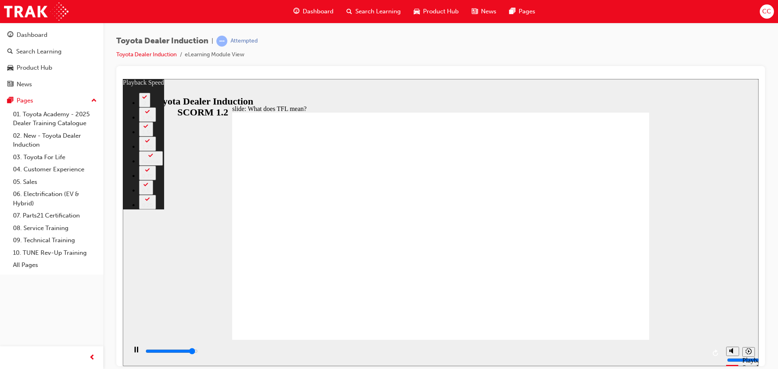
type input "127"
type input "10500"
type input "128"
type input "10800"
type input "128"
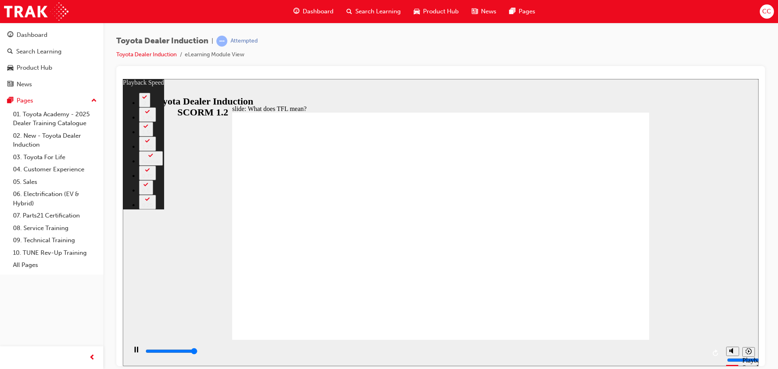
type input "10800"
drag, startPoint x: 353, startPoint y: 315, endPoint x: 362, endPoint y: 315, distance: 8.5
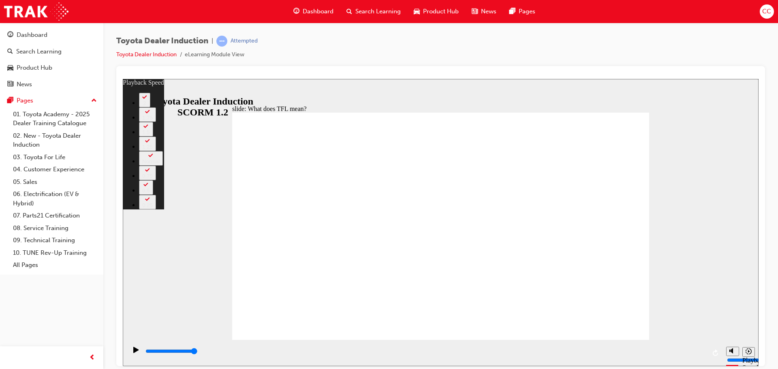
drag, startPoint x: 380, startPoint y: 317, endPoint x: 385, endPoint y: 315, distance: 5.1
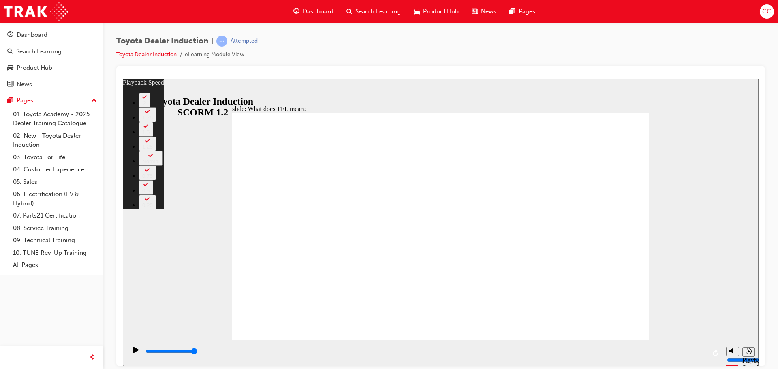
type input "139"
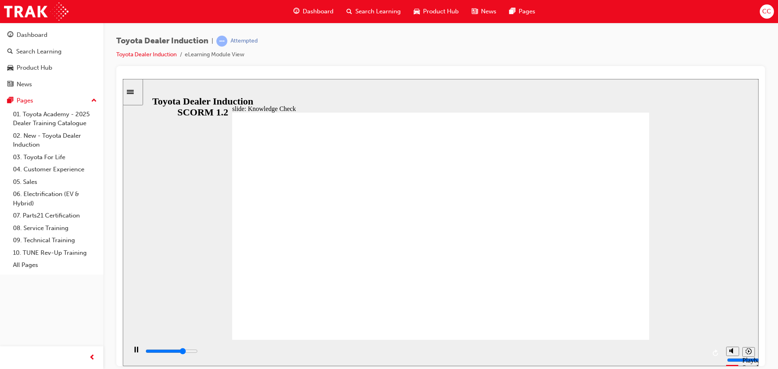
type input "3700"
radio input "true"
type input "4600"
radio input "false"
radio input "true"
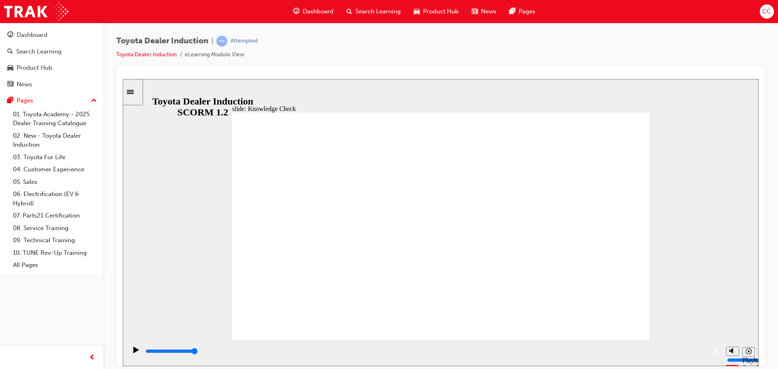
type input "1000"
radio input "true"
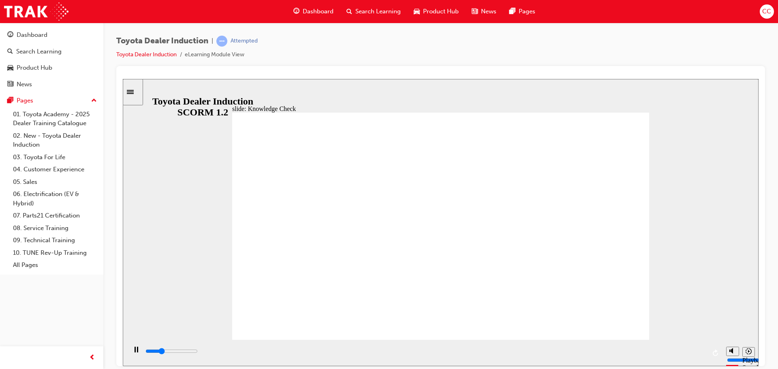
drag, startPoint x: 376, startPoint y: 219, endPoint x: 368, endPoint y: 232, distance: 15.1
type input "1400"
radio input "false"
radio input "true"
type input "1800"
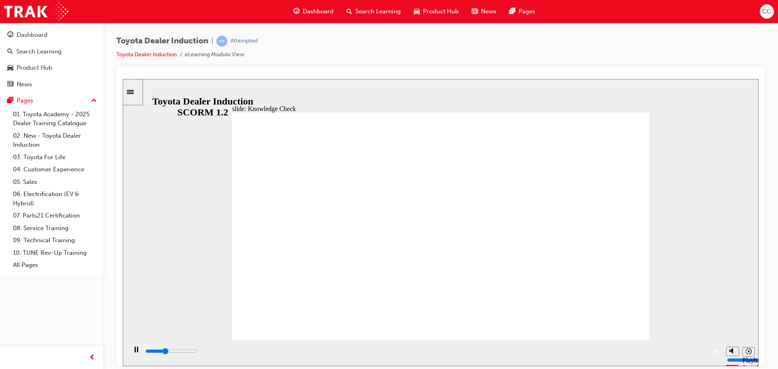
radio input "false"
radio input "true"
type input "2300"
radio input "true"
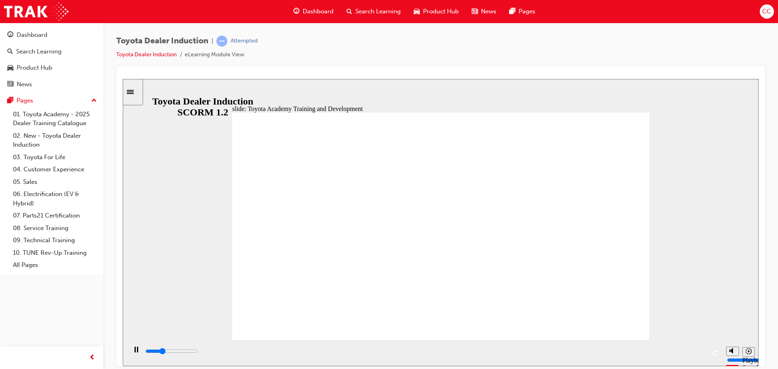
type input "2600"
radio input "true"
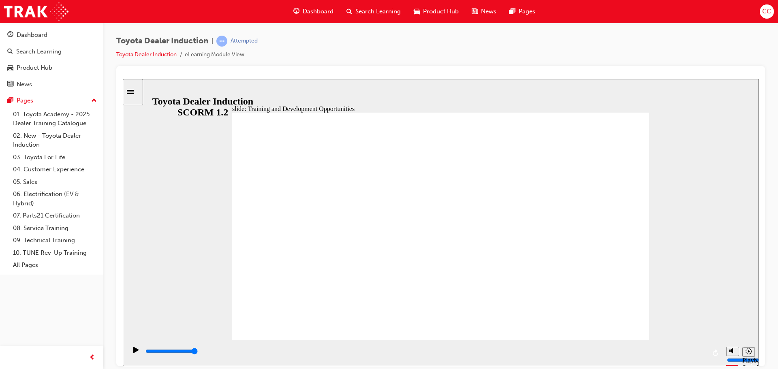
drag, startPoint x: 531, startPoint y: 223, endPoint x: 524, endPoint y: 241, distance: 19.5
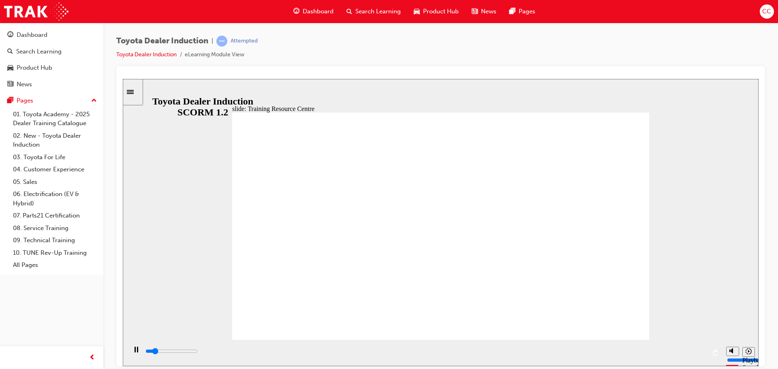
type input "2100"
radio input "true"
type input "4100"
radio input "false"
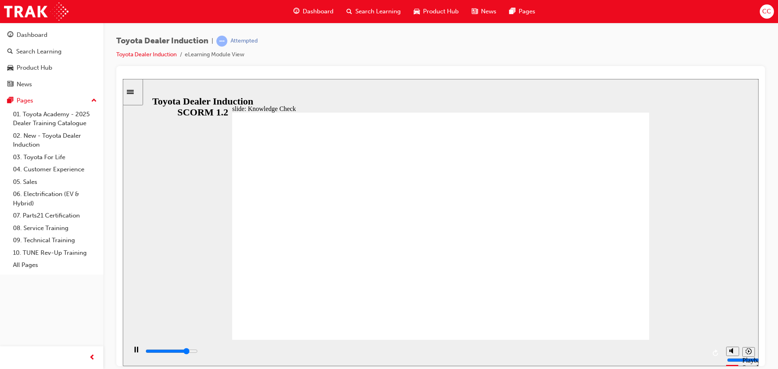
radio input "true"
drag, startPoint x: 429, startPoint y: 240, endPoint x: 435, endPoint y: 248, distance: 9.9
type input "5000"
radio input "false"
radio input "true"
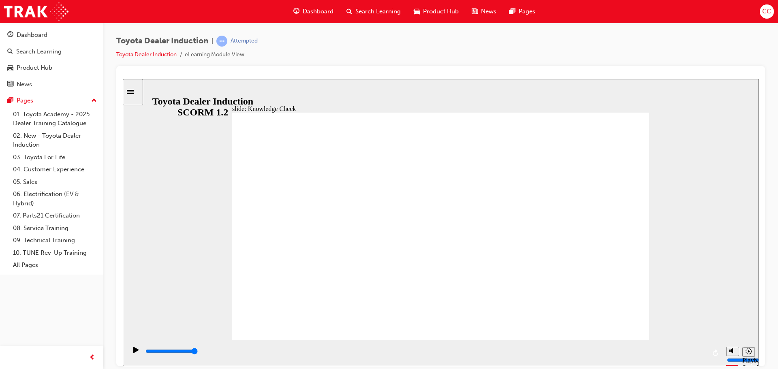
radio input "true"
drag, startPoint x: 445, startPoint y: 269, endPoint x: 278, endPoint y: 312, distance: 172.1
type input "1000"
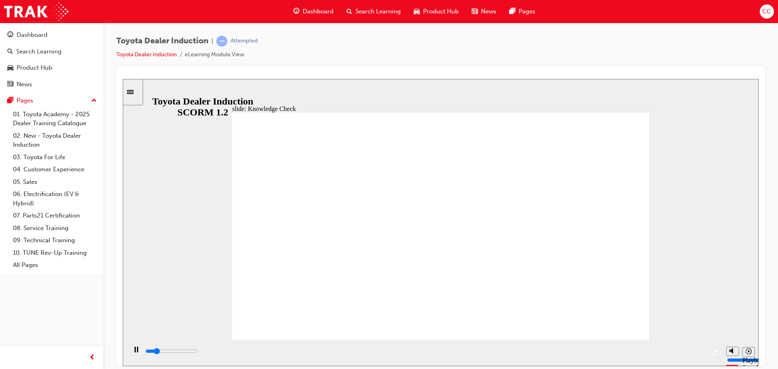
radio input "true"
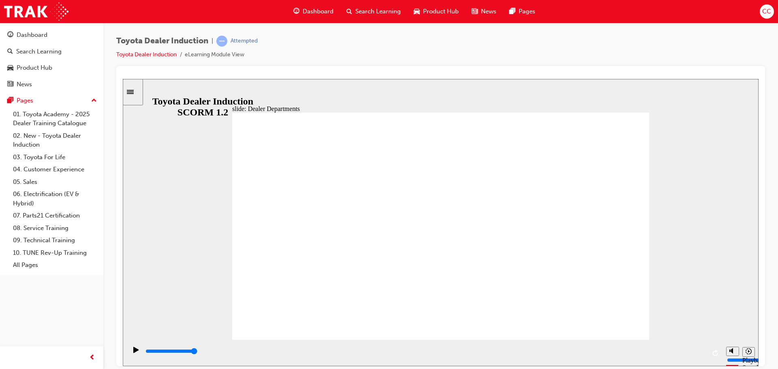
drag, startPoint x: 539, startPoint y: 154, endPoint x: 562, endPoint y: 138, distance: 28.7
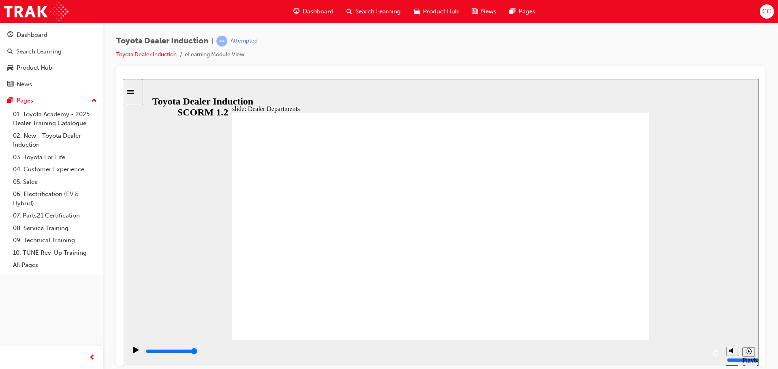
type input "11300"
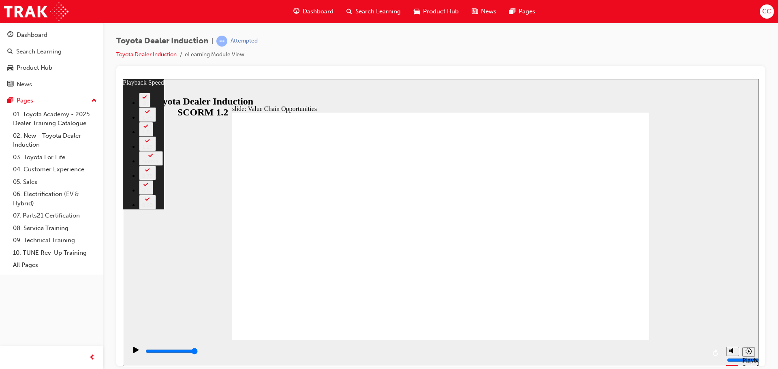
type input "64"
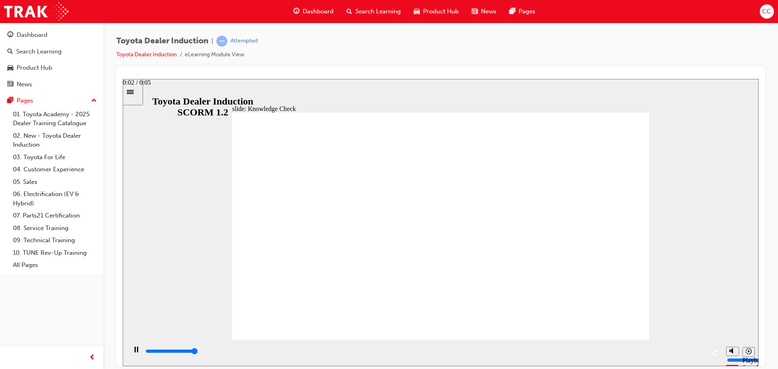
type input "5000"
radio input "true"
type input "5000"
radio input "true"
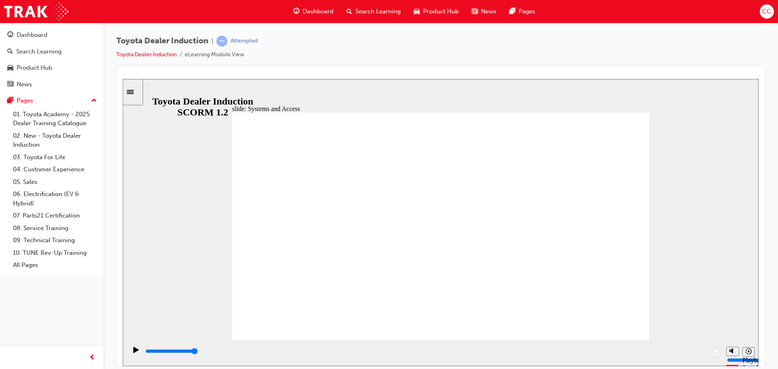
drag, startPoint x: 605, startPoint y: 316, endPoint x: 600, endPoint y: 323, distance: 8.7
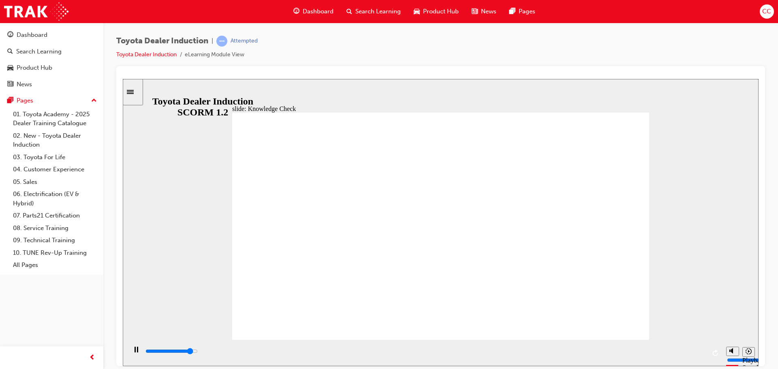
type input "4500"
type input "k"
type input "4700"
type input "ki"
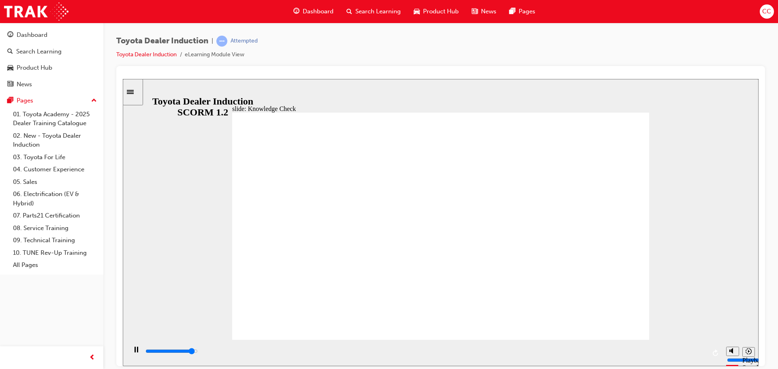
type input "ki"
type input "4900"
type input "kin"
type input "5000"
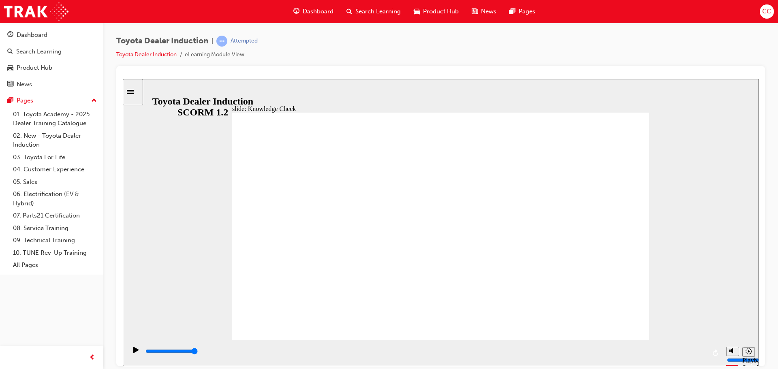
type input "kint"
type input "kinto"
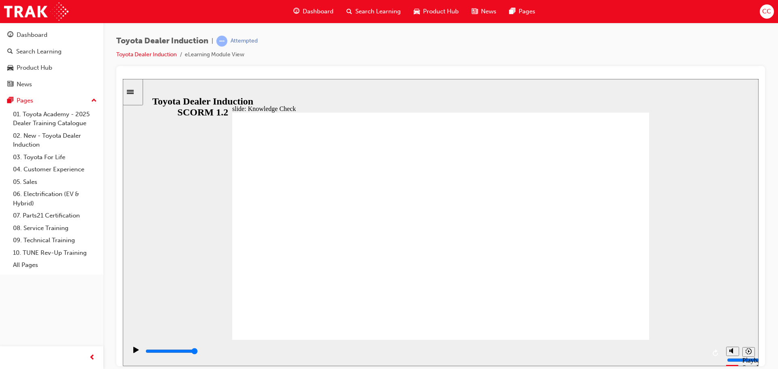
type input "kinto"
type input "800"
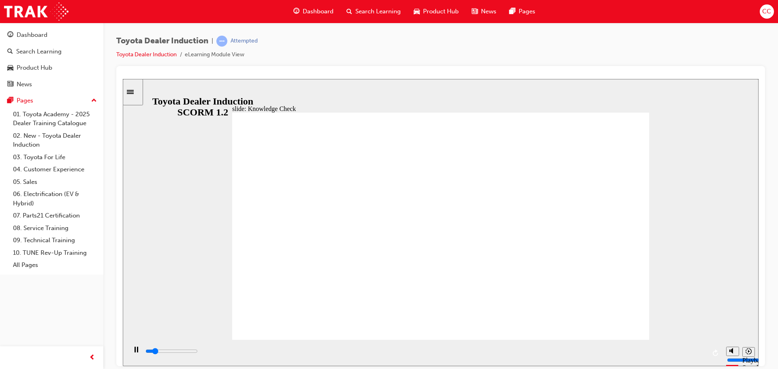
type input "kinto"
type input "1300"
type input "kint"
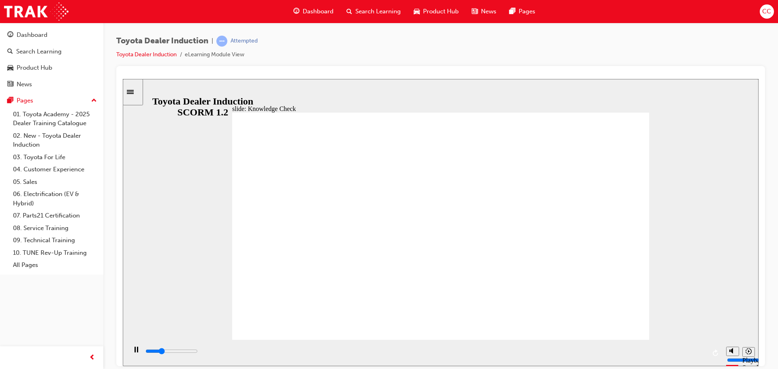
type input "1500"
type input "kin"
type input "1600"
type input "ki"
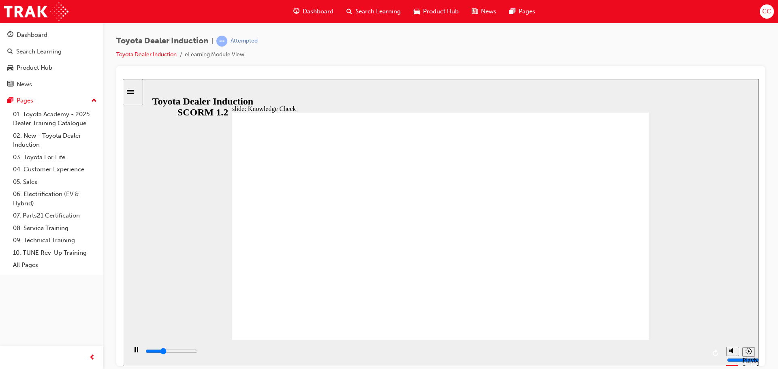
type input "ki"
type input "1800"
type input "k"
type input "1900"
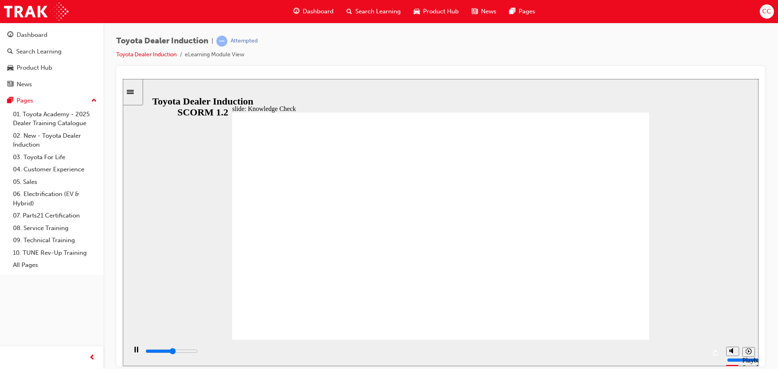
type input "2600"
type input "t"
type input "2700"
type input "to"
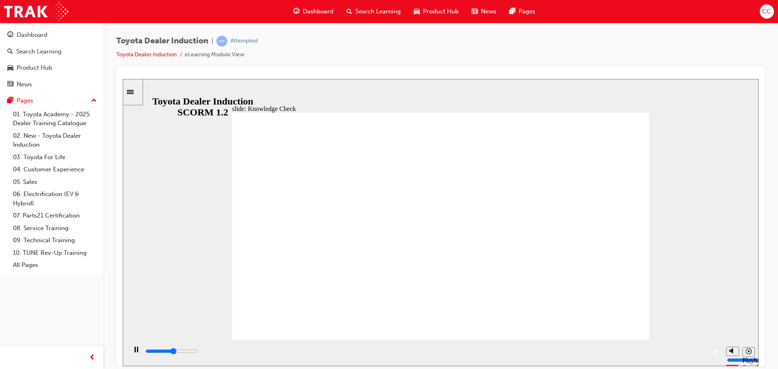
type input "to"
type input "2800"
type input "toy"
type input "2800"
type input "toy"
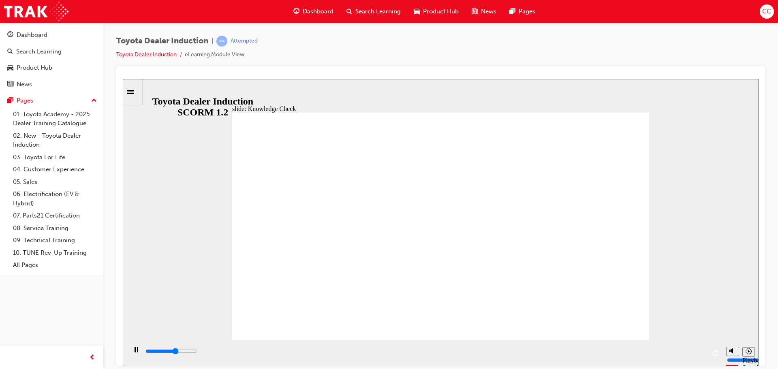
type input "2900"
type input "toyo"
type input "3000"
type input "toyot"
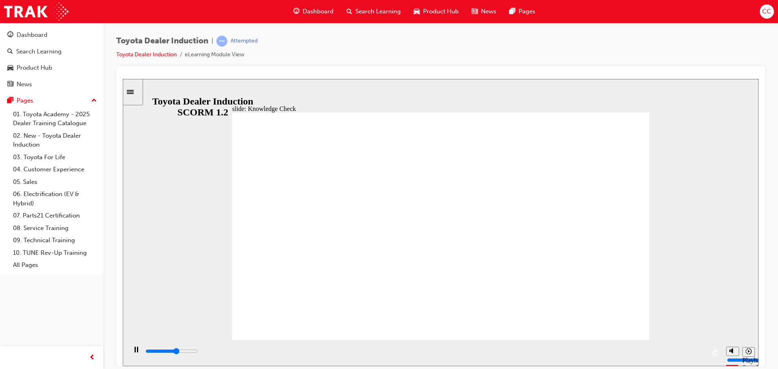
type input "toyot"
type input "3400"
type input "toyota"
type input "3500"
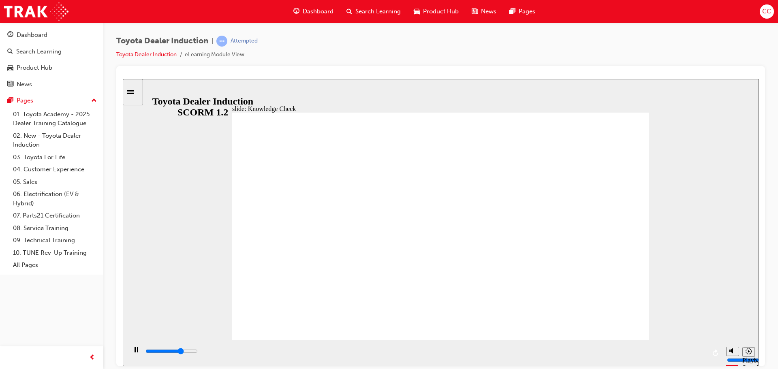
type input "toyota"
type input "3800"
type input "toyota e"
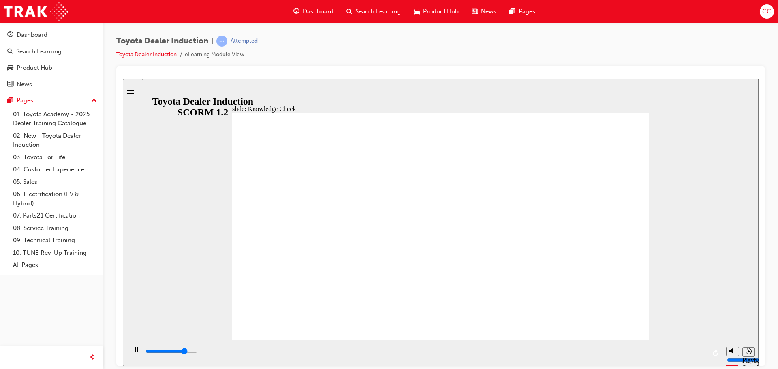
type input "4000"
type input "toyota en"
type input "4100"
type input "toyota eng"
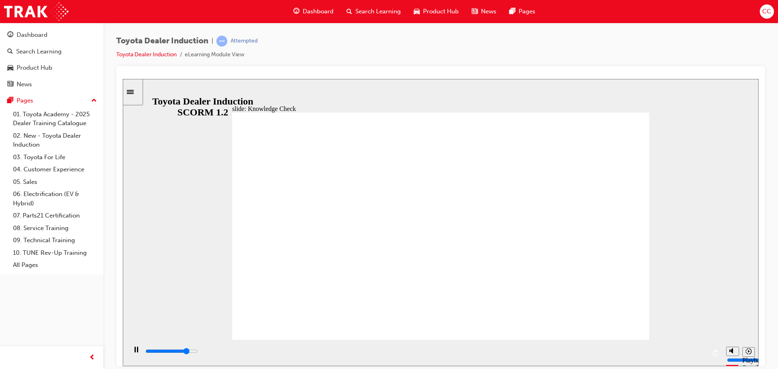
type input "toyota eng"
type input "4300"
type input "toyota enga"
type input "4500"
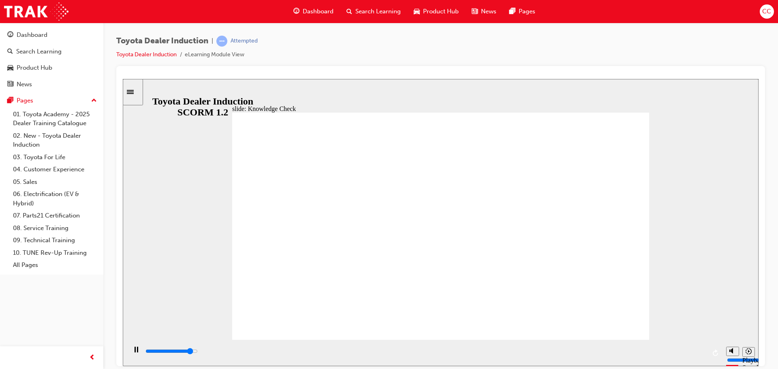
type input "toyota engag"
type input "4600"
type input "toyota engage"
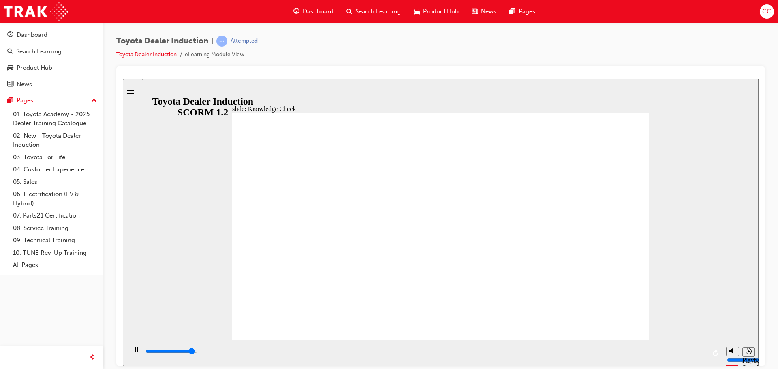
type input "4700"
type input "toyota engage"
type input "5000"
type input "toyota engage a"
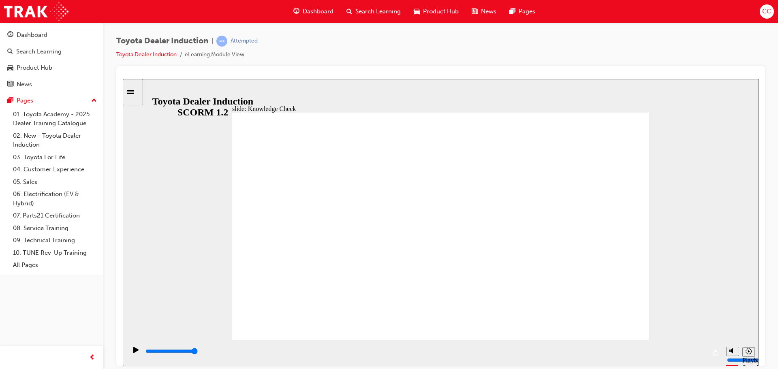
type input "toyota engage a"
type input "toyota engage ap"
type input "toyota engage app"
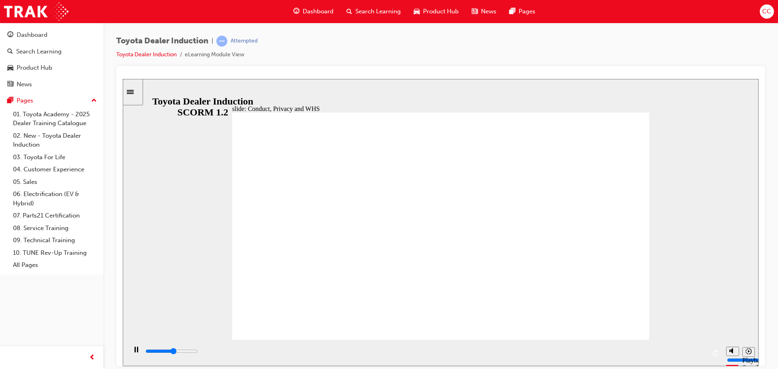
type input "6900"
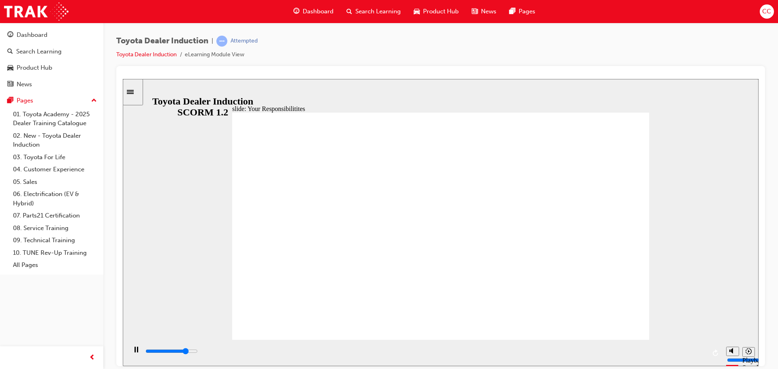
checkbox input "true"
type input "8100"
checkbox input "true"
type input "8400"
checkbox input "true"
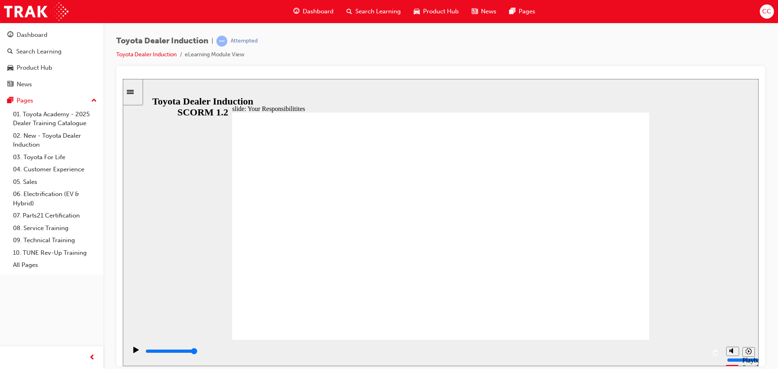
checkbox input "true"
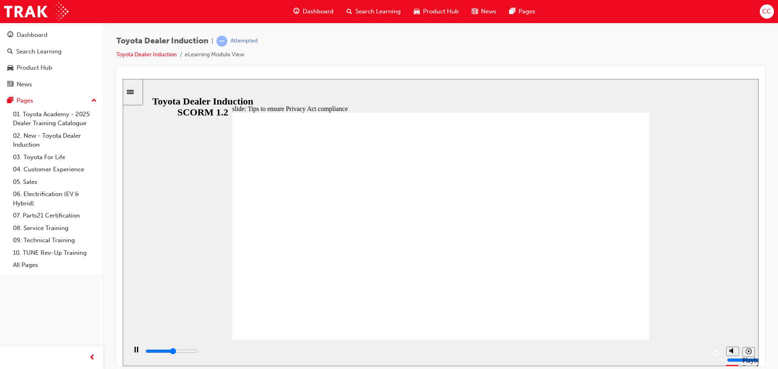
type input "4100"
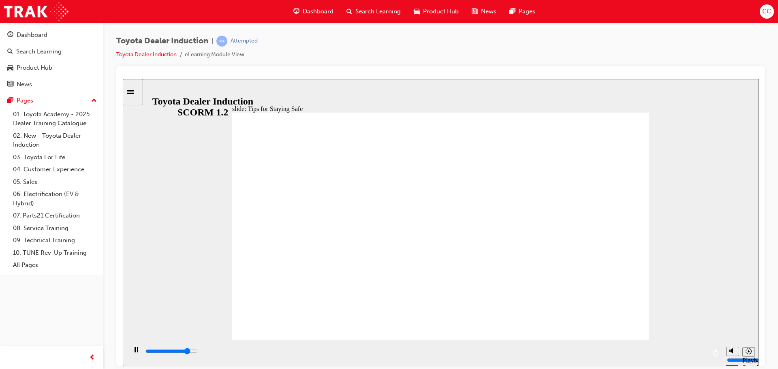
drag, startPoint x: 403, startPoint y: 255, endPoint x: 345, endPoint y: 275, distance: 61.3
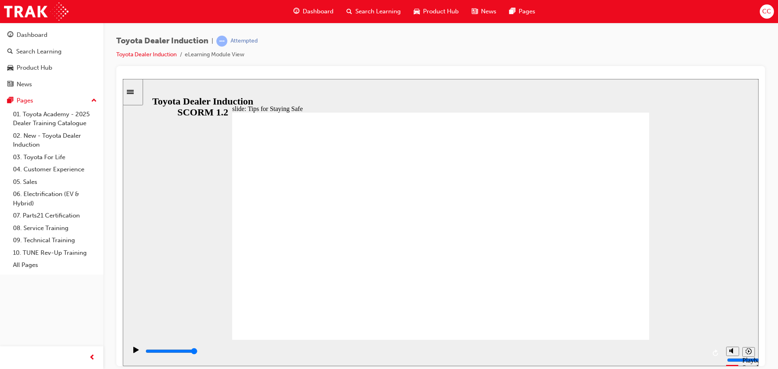
drag, startPoint x: 494, startPoint y: 292, endPoint x: 466, endPoint y: 302, distance: 29.7
type input "3900"
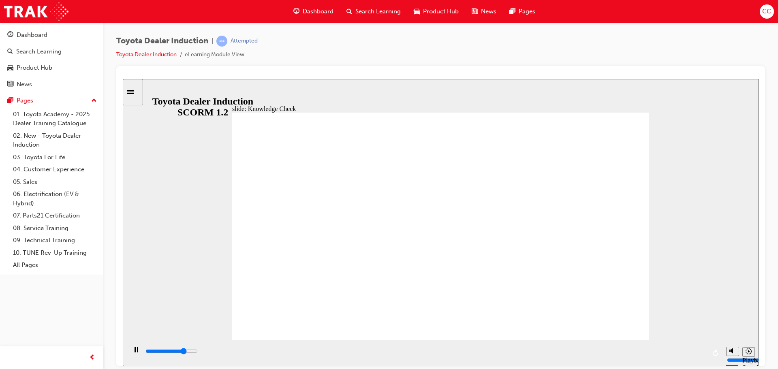
checkbox input "true"
type input "4800"
checkbox input "true"
type input "5000"
checkbox input "true"
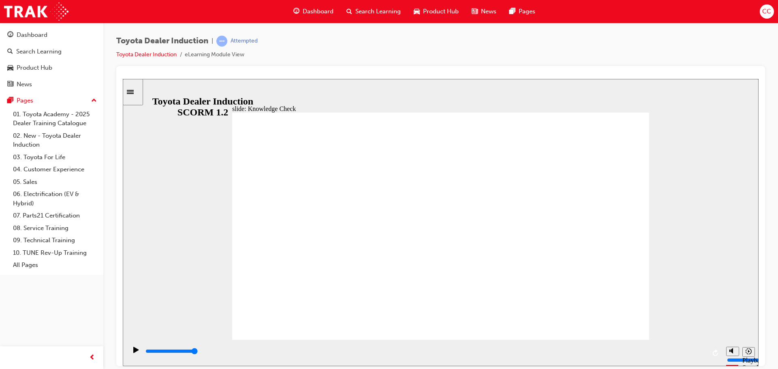
checkbox input "true"
type input "5000"
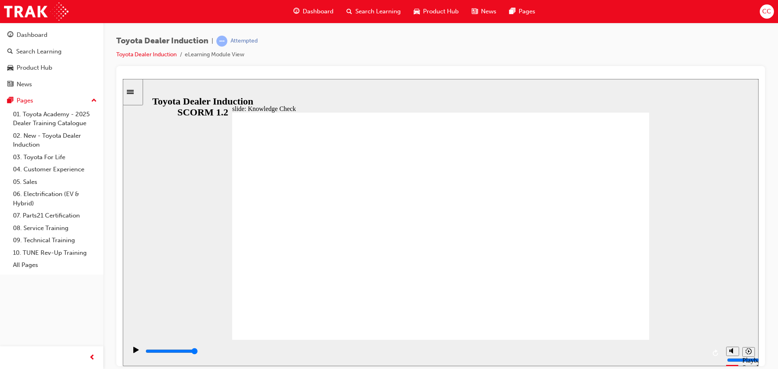
radio input "true"
type input "1300"
checkbox input "true"
type input "1700"
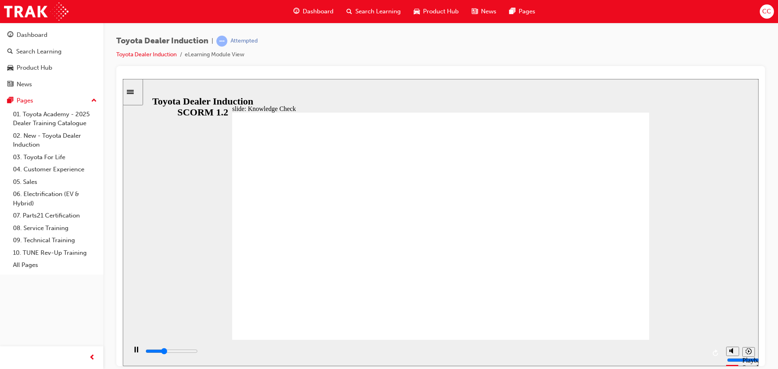
checkbox input "true"
type input "2000"
checkbox input "true"
type input "2300"
checkbox input "true"
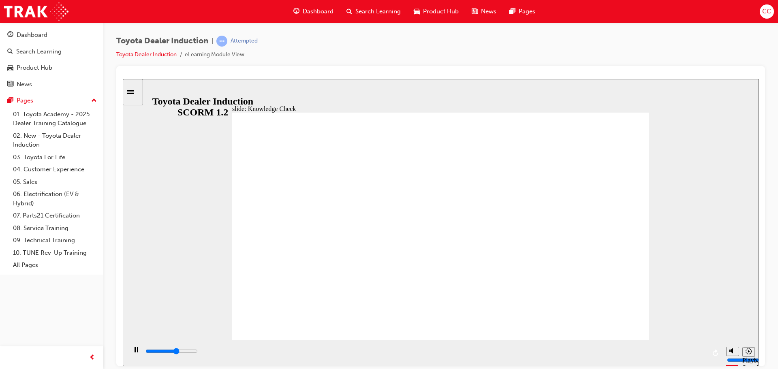
type input "3200"
checkbox input "true"
type input "5000"
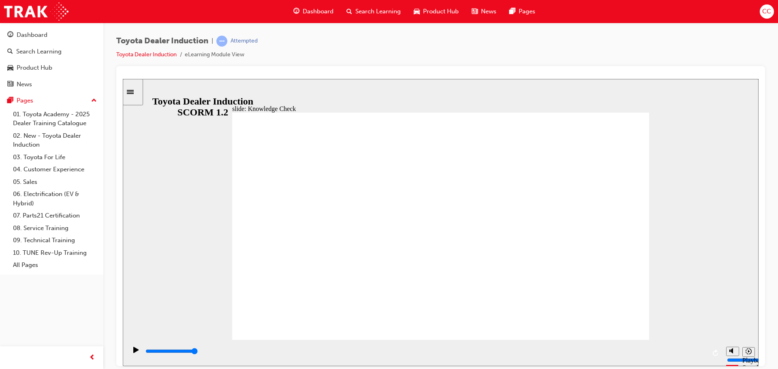
checkbox input "true"
type input "2400"
checkbox input "true"
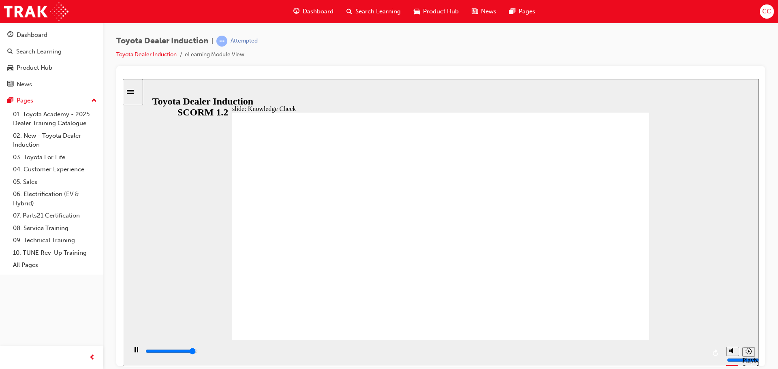
type input "4800"
checkbox input "true"
type input "5000"
checkbox input "true"
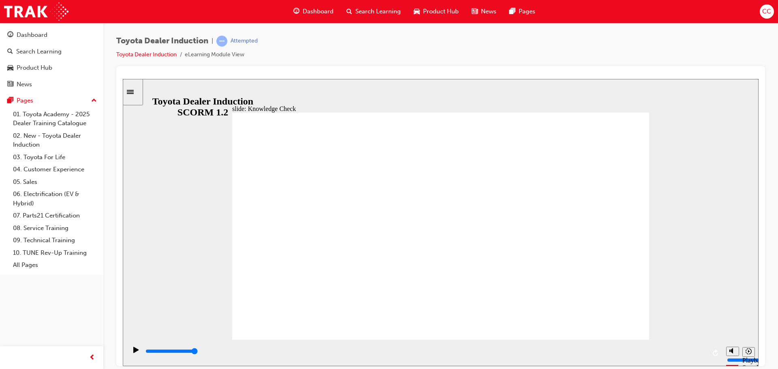
type input "9900"
click at [434, 15] on span "Product Hub" at bounding box center [441, 11] width 36 height 9
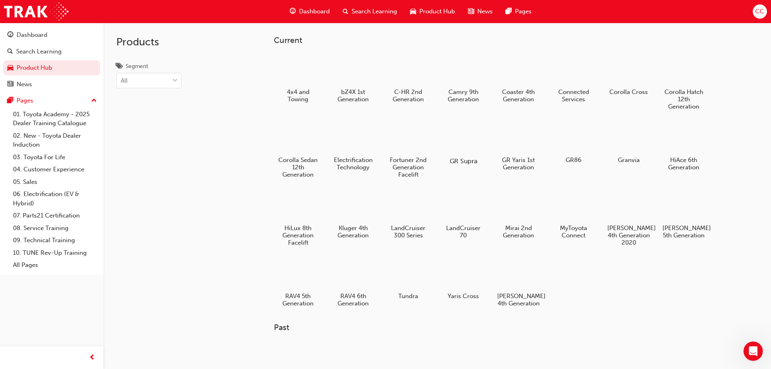
click at [455, 142] on div at bounding box center [463, 138] width 45 height 32
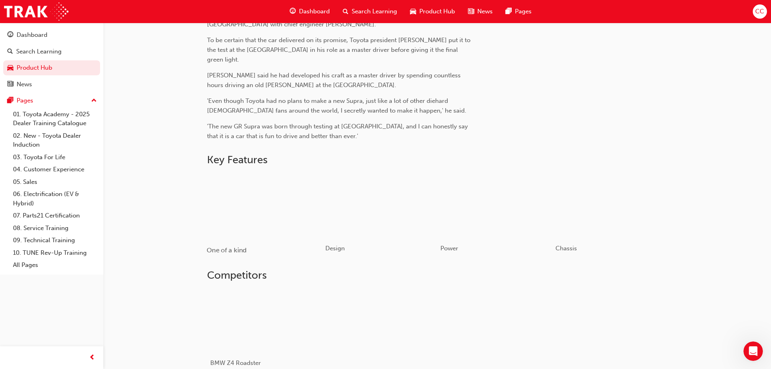
scroll to position [446, 0]
click at [282, 220] on div "button" at bounding box center [264, 203] width 115 height 65
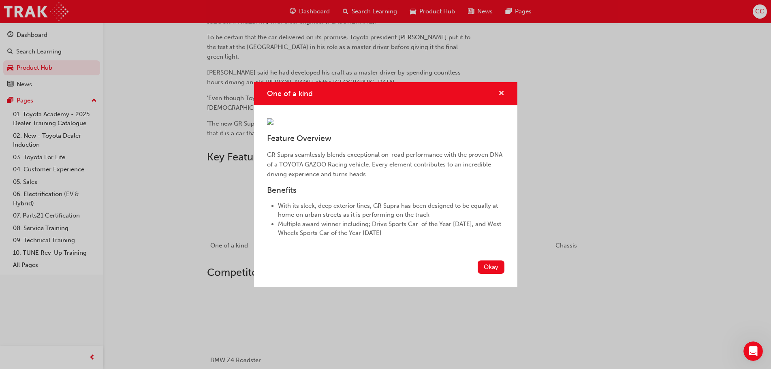
click at [500, 90] on span "cross-icon" at bounding box center [501, 93] width 6 height 7
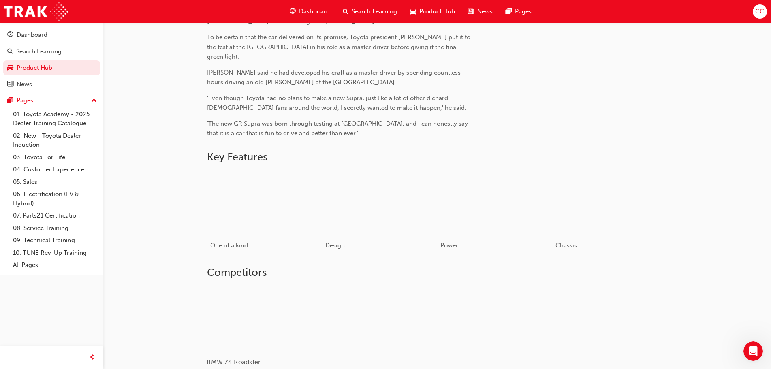
click at [260, 306] on div at bounding box center [255, 318] width 96 height 64
click at [246, 321] on div at bounding box center [255, 318] width 96 height 64
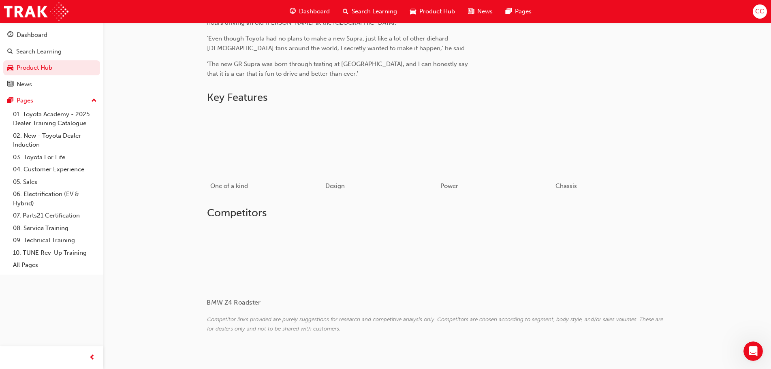
scroll to position [507, 0]
click at [273, 250] on div at bounding box center [255, 257] width 96 height 64
click at [272, 250] on div at bounding box center [255, 257] width 96 height 64
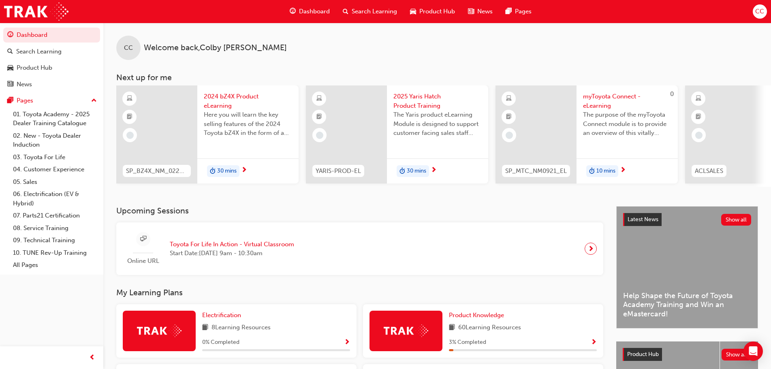
scroll to position [41, 0]
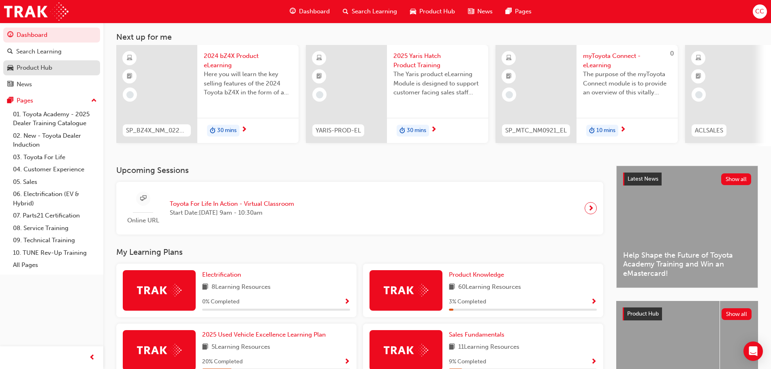
click at [65, 68] on div "Product Hub" at bounding box center [51, 68] width 89 height 10
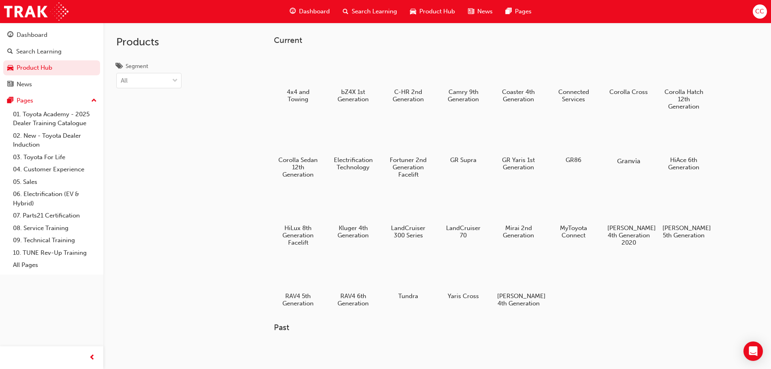
click at [622, 129] on div at bounding box center [628, 138] width 45 height 32
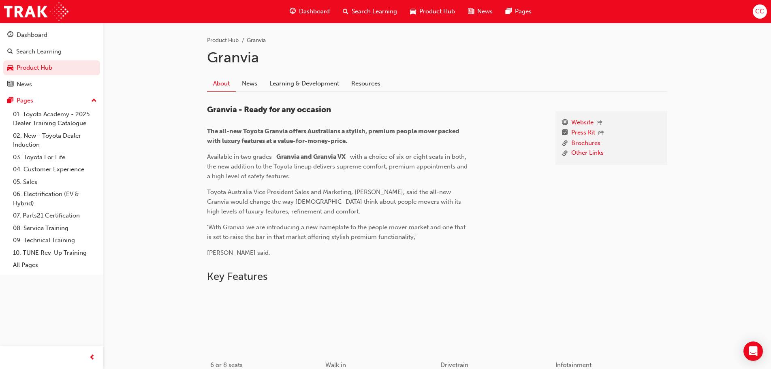
scroll to position [81, 0]
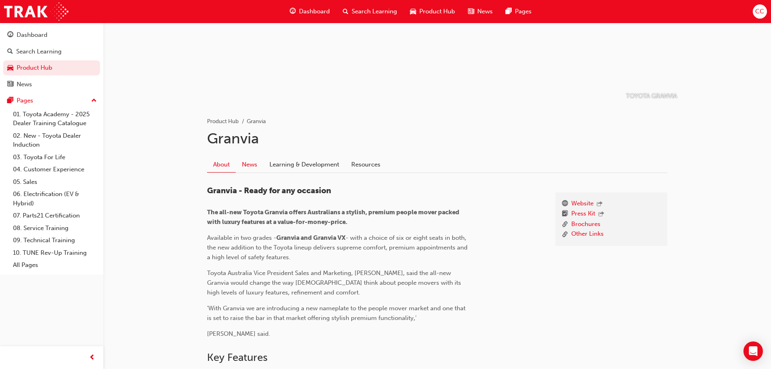
click at [257, 167] on link "News" at bounding box center [250, 164] width 28 height 15
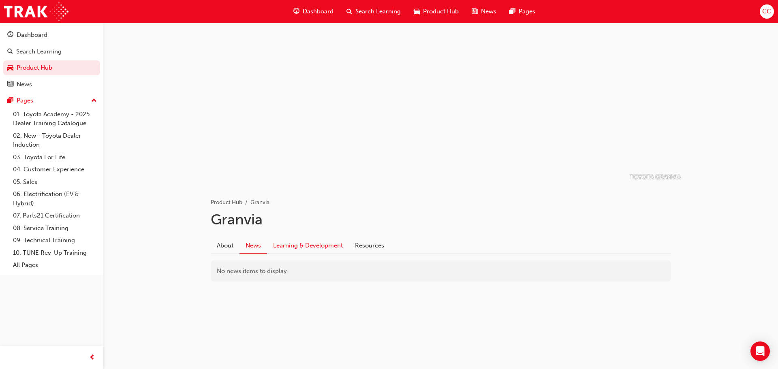
click at [303, 248] on link "Learning & Development" at bounding box center [308, 245] width 82 height 15
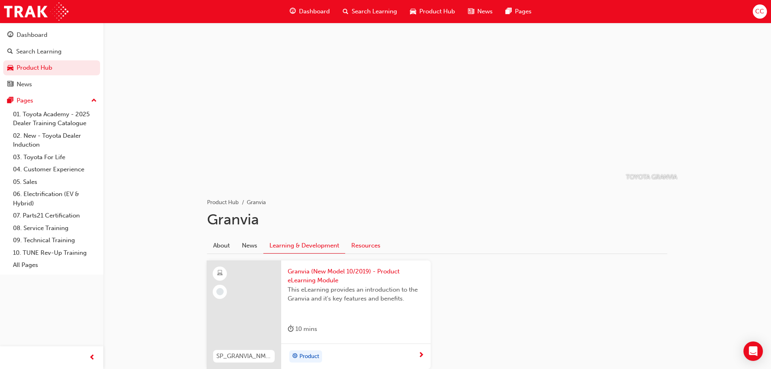
click at [372, 247] on link "Resources" at bounding box center [365, 245] width 41 height 15
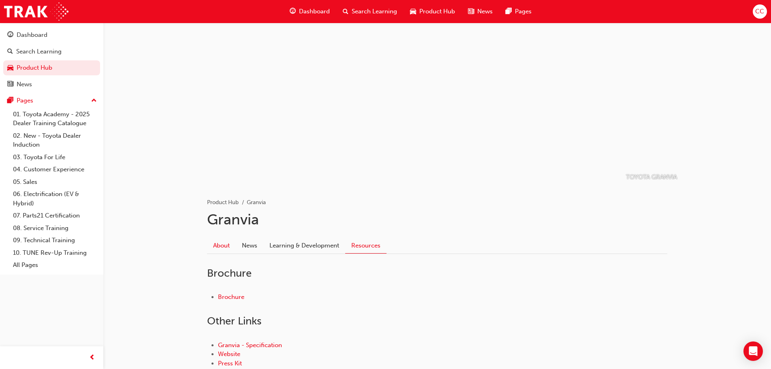
click at [217, 242] on link "About" at bounding box center [221, 245] width 29 height 15
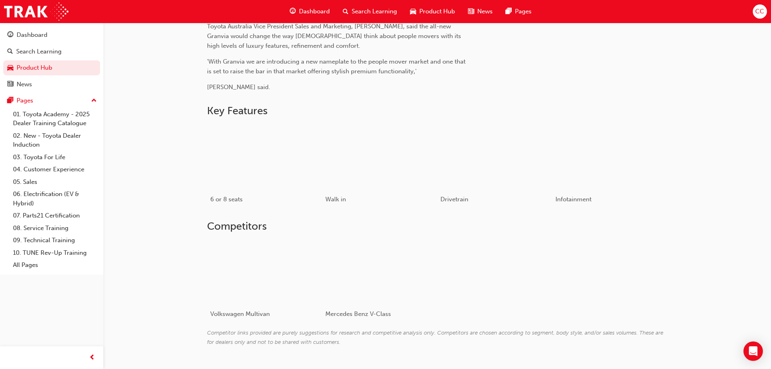
scroll to position [352, 0]
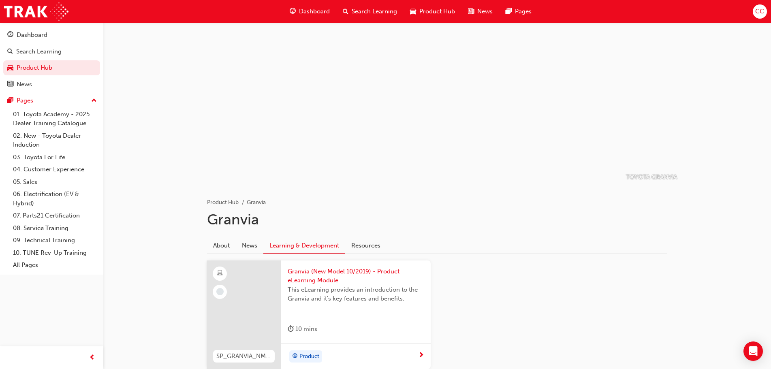
click at [310, 14] on span "Dashboard" at bounding box center [314, 11] width 31 height 9
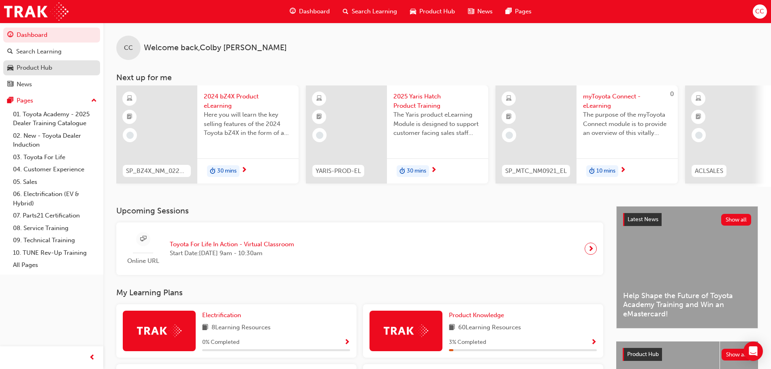
click at [45, 67] on div "Product Hub" at bounding box center [35, 67] width 36 height 9
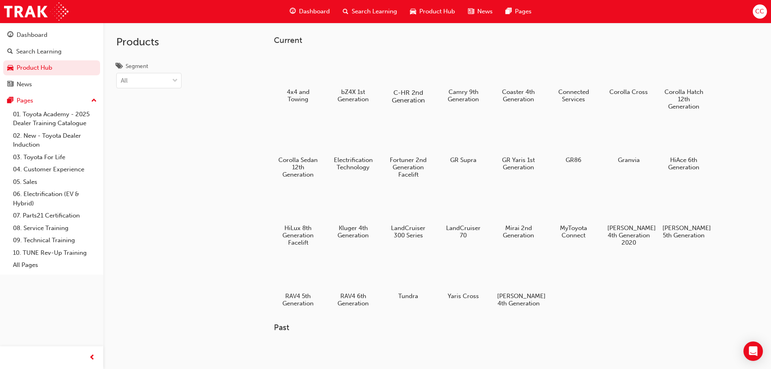
click at [405, 75] on div at bounding box center [408, 69] width 45 height 32
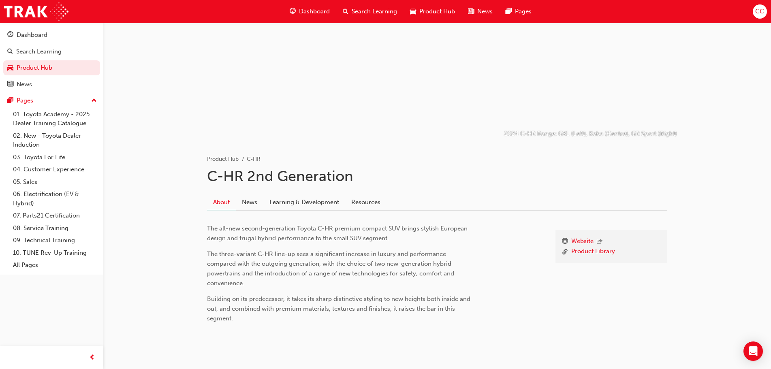
scroll to position [63, 0]
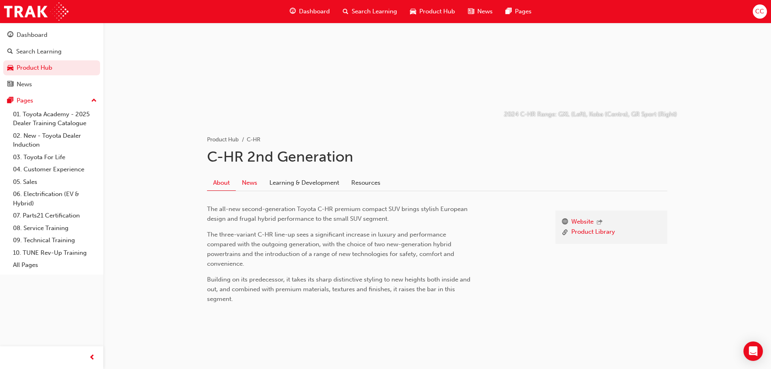
click at [247, 178] on link "News" at bounding box center [250, 182] width 28 height 15
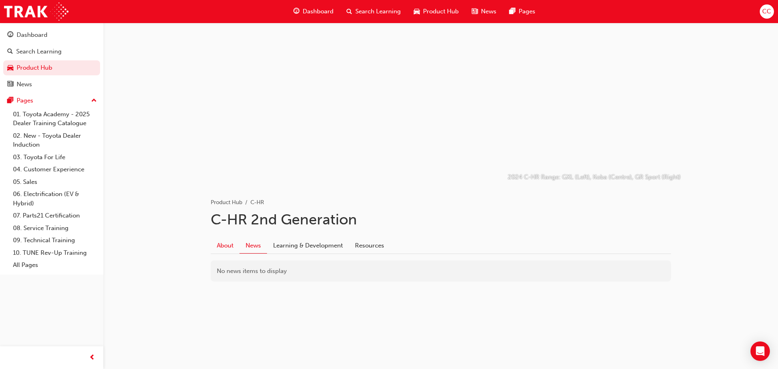
click at [231, 248] on link "About" at bounding box center [225, 245] width 29 height 15
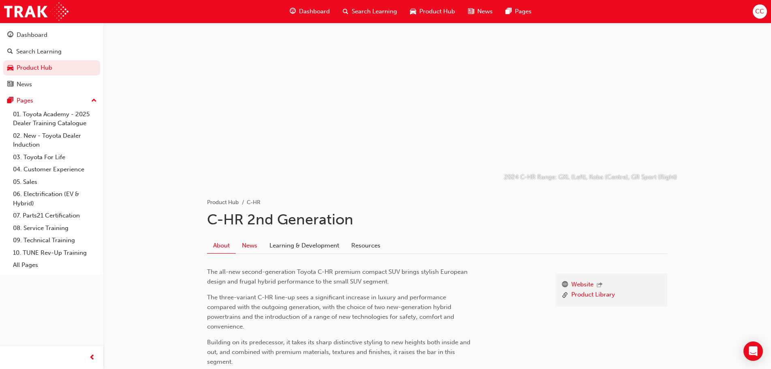
click at [258, 248] on link "News" at bounding box center [250, 245] width 28 height 15
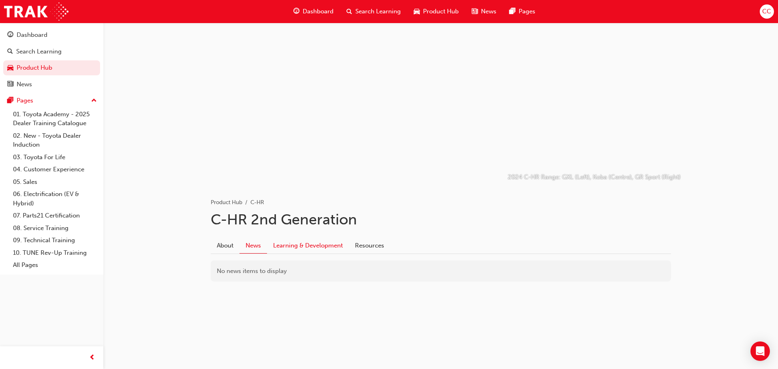
click at [312, 245] on link "Learning & Development" at bounding box center [308, 245] width 82 height 15
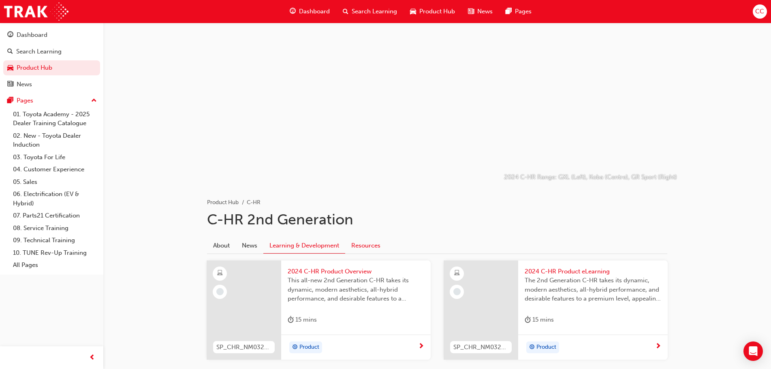
click at [369, 243] on link "Resources" at bounding box center [365, 245] width 41 height 15
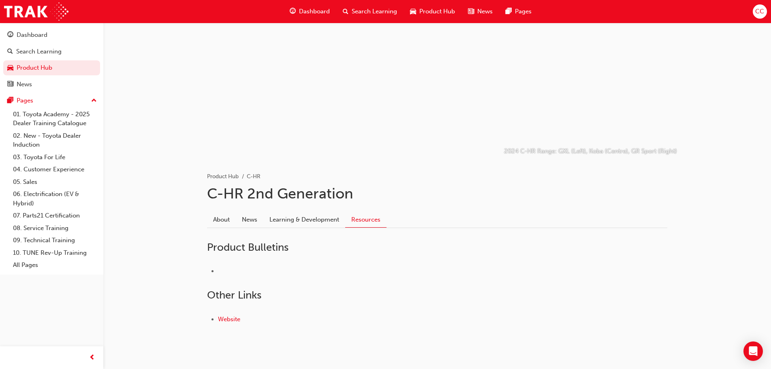
scroll to position [40, 0]
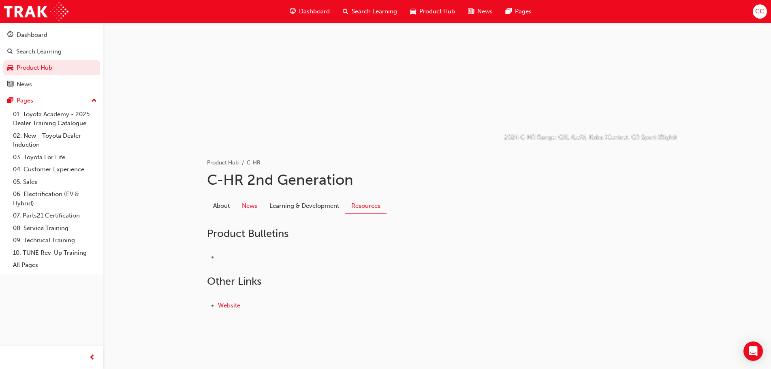
click at [246, 206] on link "News" at bounding box center [250, 205] width 28 height 15
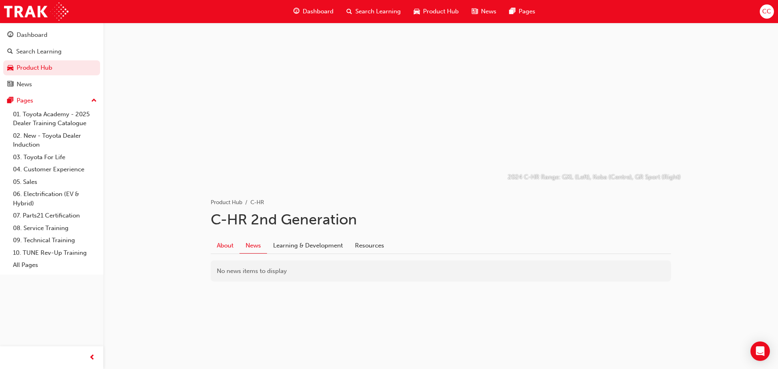
click at [229, 245] on link "About" at bounding box center [225, 245] width 29 height 15
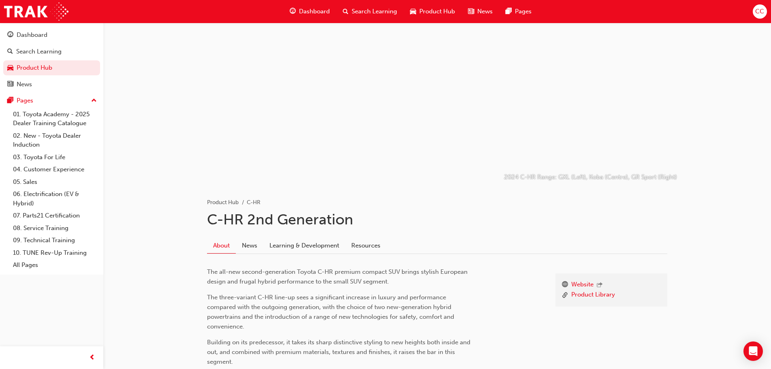
click at [428, 13] on span "Product Hub" at bounding box center [437, 11] width 36 height 9
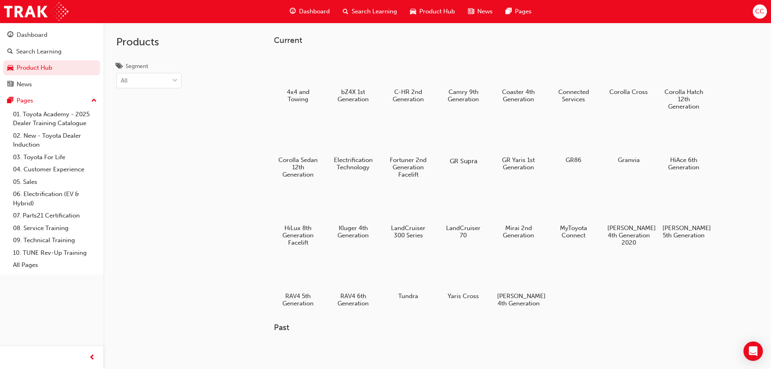
click at [472, 143] on div at bounding box center [463, 138] width 45 height 32
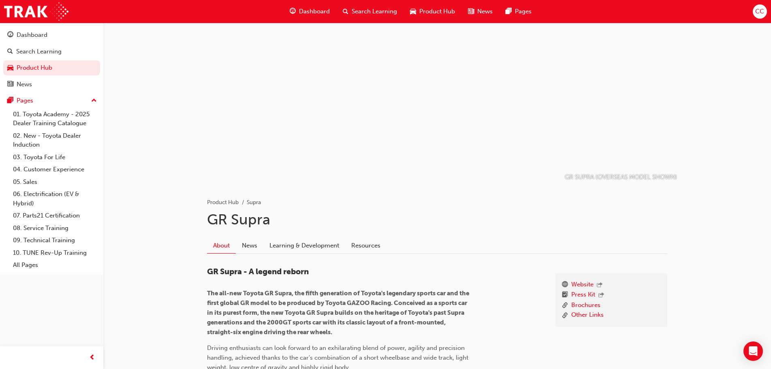
scroll to position [41, 0]
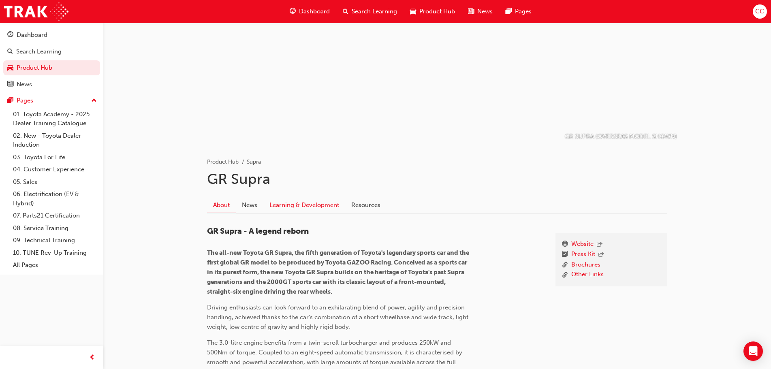
click at [332, 204] on link "Learning & Development" at bounding box center [304, 204] width 82 height 15
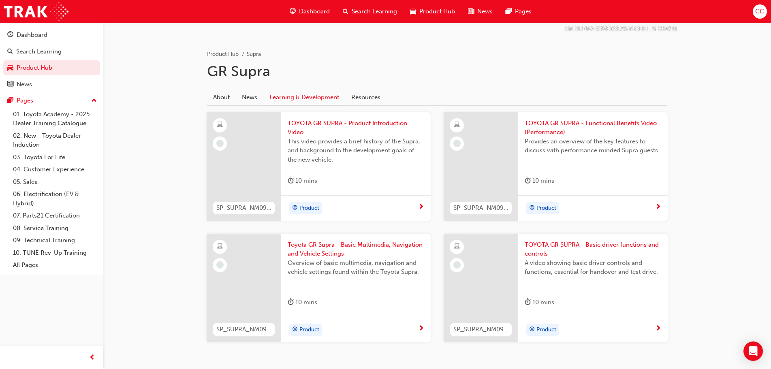
scroll to position [181, 0]
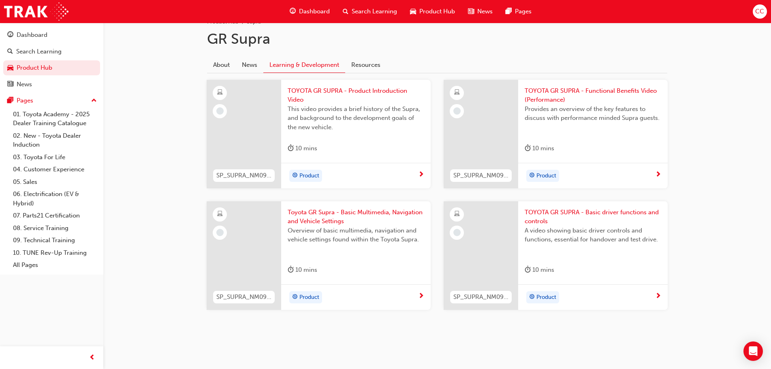
click at [305, 173] on span "Product" at bounding box center [309, 175] width 20 height 9
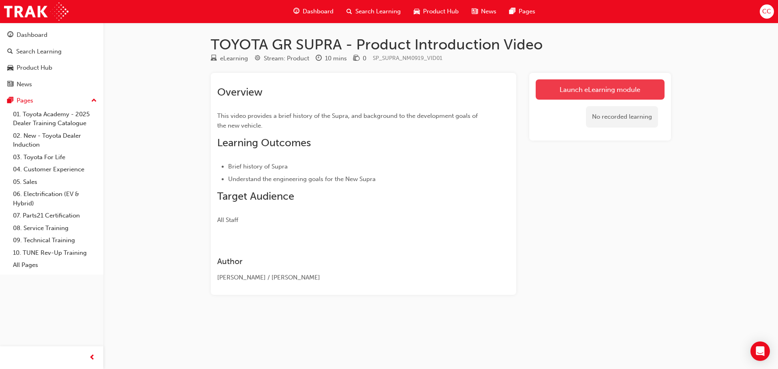
click at [635, 83] on link "Launch eLearning module" at bounding box center [600, 89] width 129 height 20
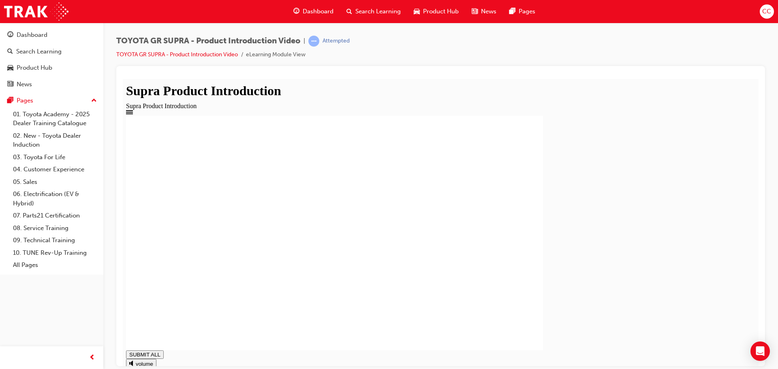
drag, startPoint x: 311, startPoint y: 256, endPoint x: 270, endPoint y: 308, distance: 66.1
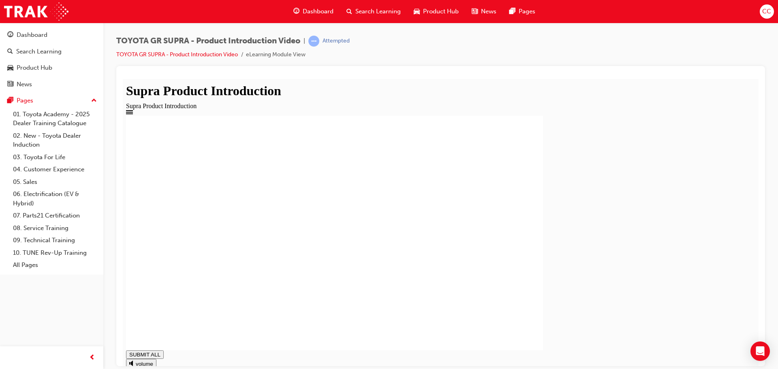
type input "1"
click at [420, 9] on div "Product Hub" at bounding box center [436, 11] width 58 height 17
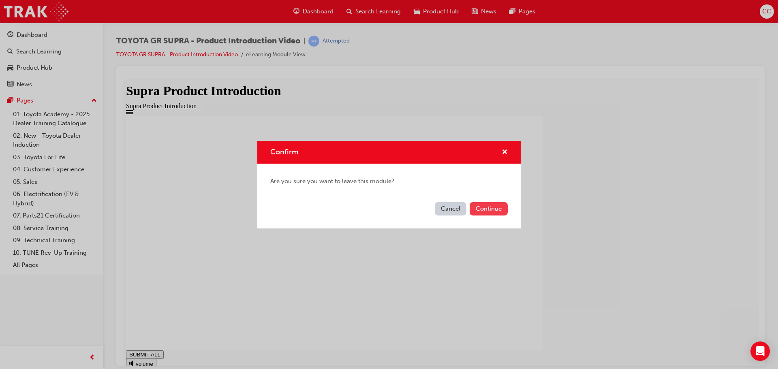
click at [477, 204] on button "Continue" at bounding box center [489, 208] width 38 height 13
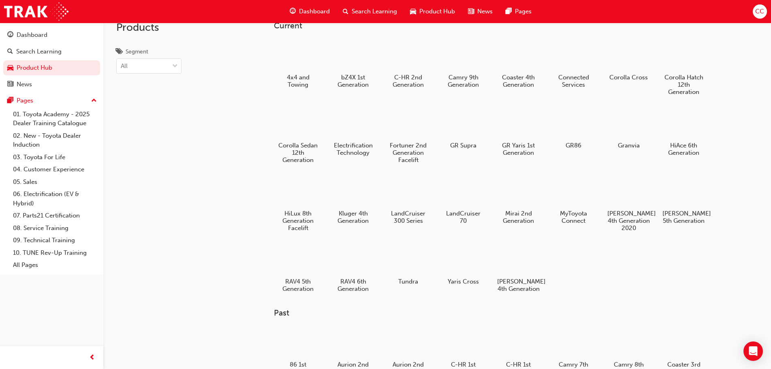
scroll to position [41, 0]
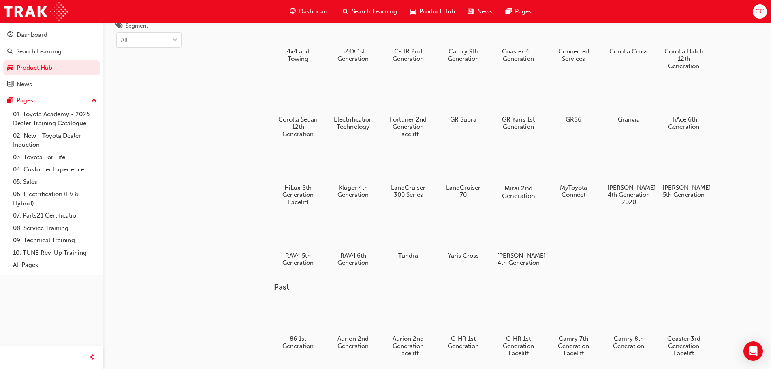
click at [512, 167] on div at bounding box center [518, 165] width 45 height 32
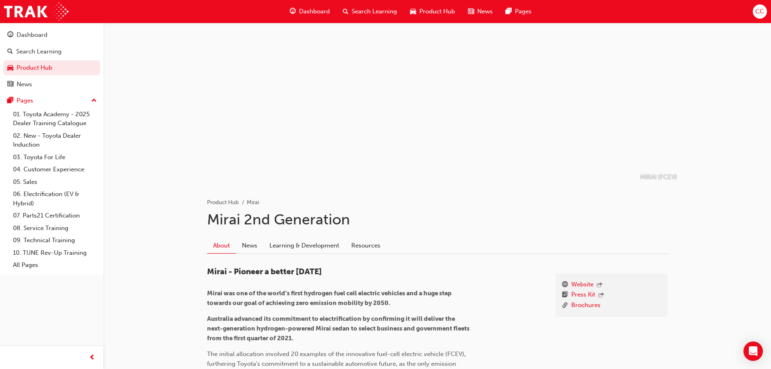
click at [327, 10] on span "Dashboard" at bounding box center [314, 11] width 31 height 9
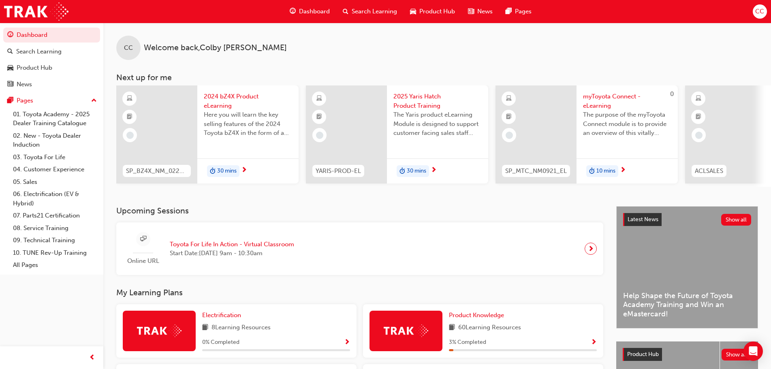
click at [419, 12] on span "Product Hub" at bounding box center [437, 11] width 36 height 9
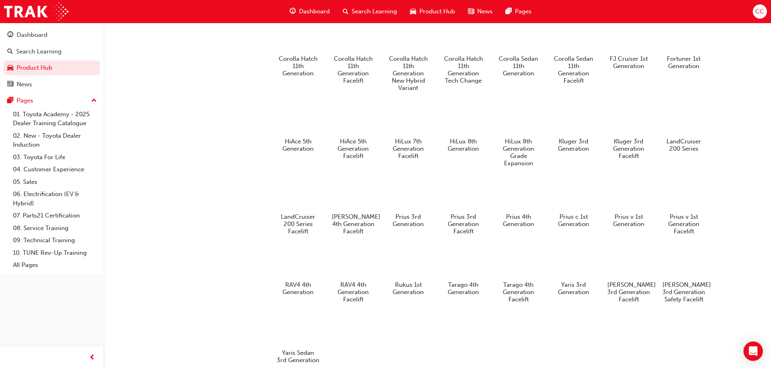
scroll to position [405, 0]
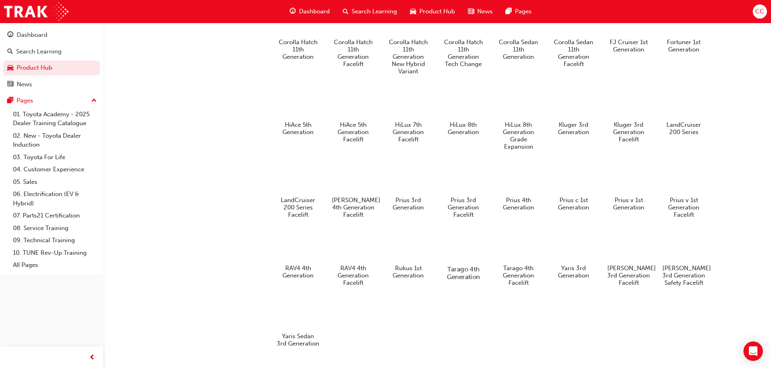
click at [464, 254] on div at bounding box center [463, 246] width 45 height 32
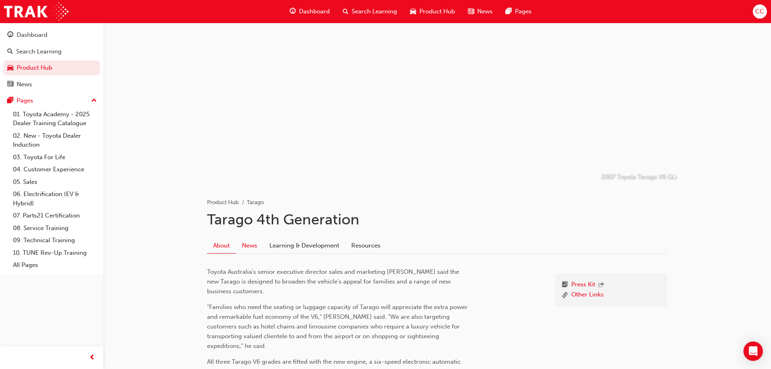
click at [250, 246] on link "News" at bounding box center [250, 245] width 28 height 15
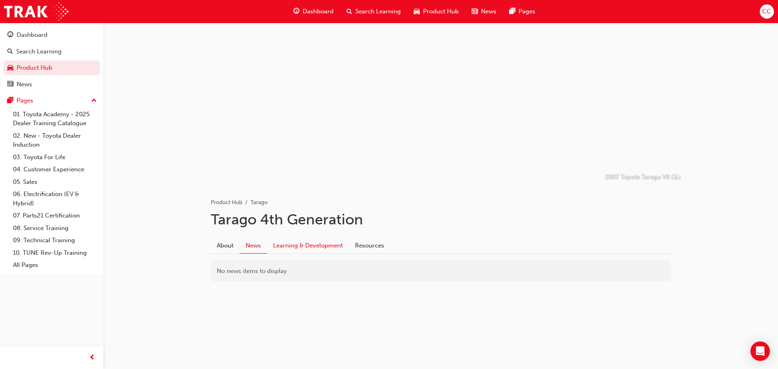
click at [303, 247] on link "Learning & Development" at bounding box center [308, 245] width 82 height 15
drag, startPoint x: 370, startPoint y: 245, endPoint x: 316, endPoint y: 250, distance: 54.1
click at [369, 246] on link "Resources" at bounding box center [369, 245] width 41 height 15
click at [250, 245] on link "News" at bounding box center [250, 245] width 28 height 15
click at [218, 245] on link "About" at bounding box center [225, 245] width 29 height 15
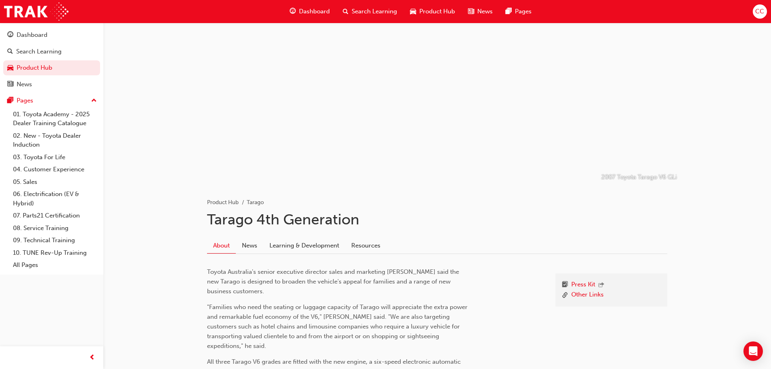
click at [312, 10] on span "Dashboard" at bounding box center [314, 11] width 31 height 9
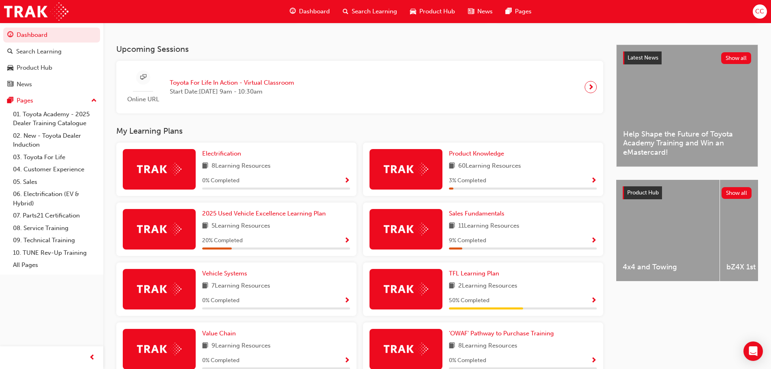
scroll to position [162, 0]
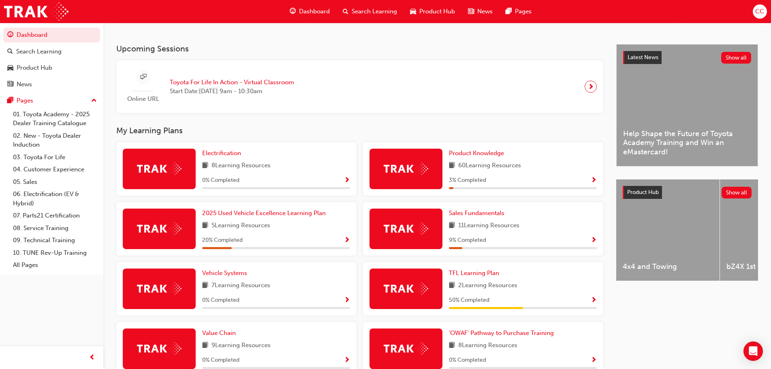
click at [436, 11] on span "Product Hub" at bounding box center [437, 11] width 36 height 9
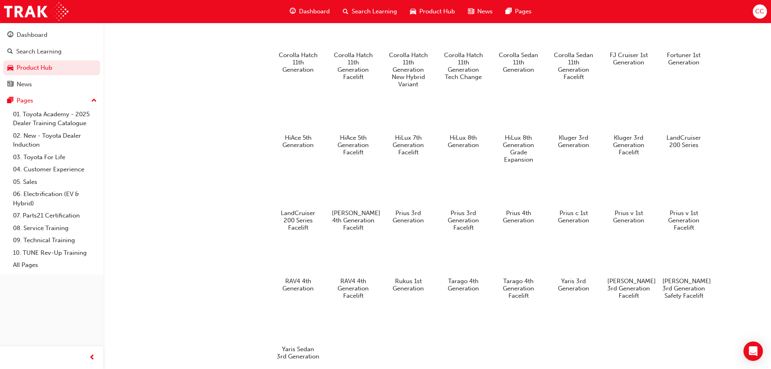
scroll to position [393, 0]
click at [415, 267] on div at bounding box center [408, 258] width 45 height 32
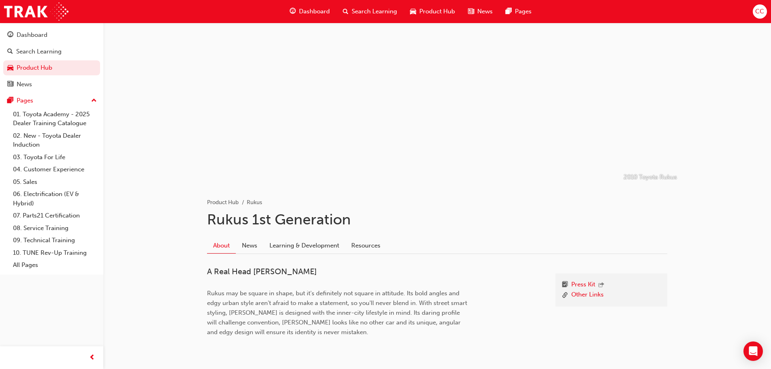
click at [321, 13] on span "Dashboard" at bounding box center [314, 11] width 31 height 9
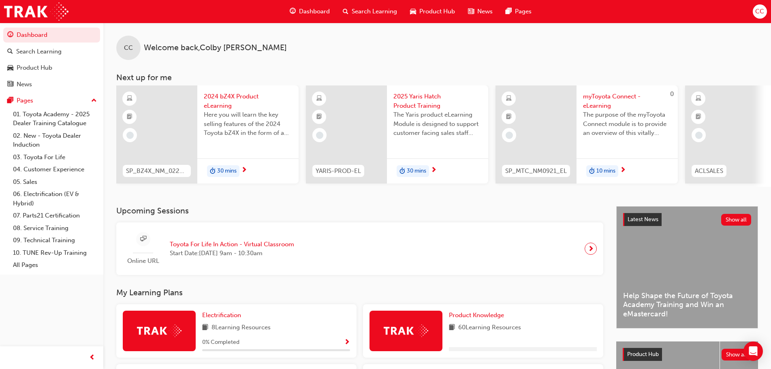
click at [426, 15] on span "Product Hub" at bounding box center [437, 11] width 36 height 9
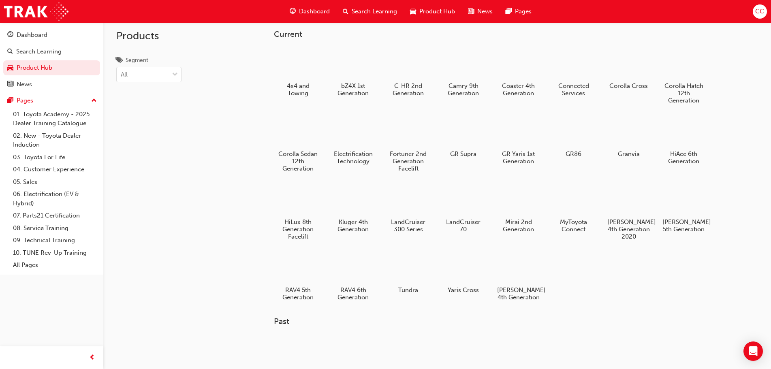
scroll to position [41, 0]
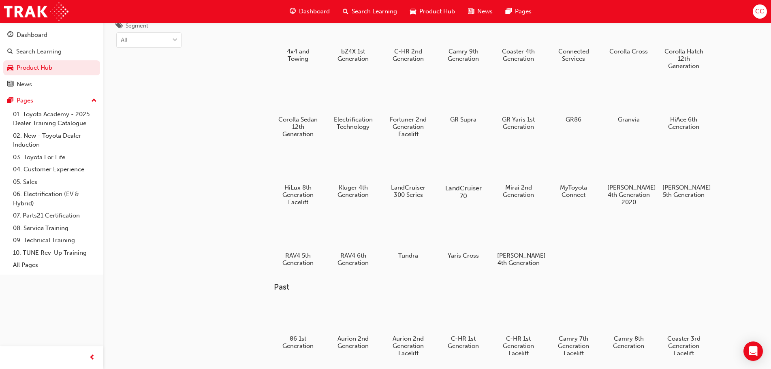
click at [469, 167] on div at bounding box center [463, 165] width 45 height 32
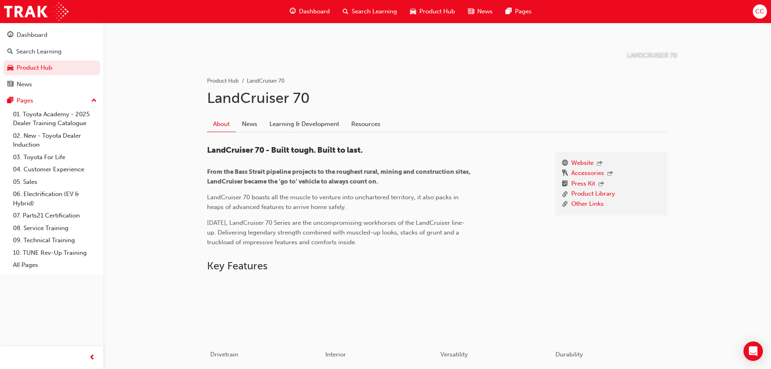
scroll to position [162, 0]
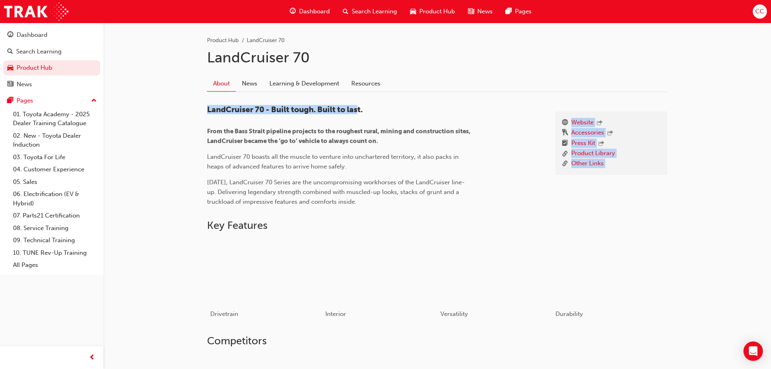
click at [361, 93] on div "Product Hub LandCruiser 70 LandCruiser 70 About News Learning & Development Res…" at bounding box center [437, 255] width 486 height 465
click at [330, 87] on link "Learning & Development" at bounding box center [304, 83] width 82 height 15
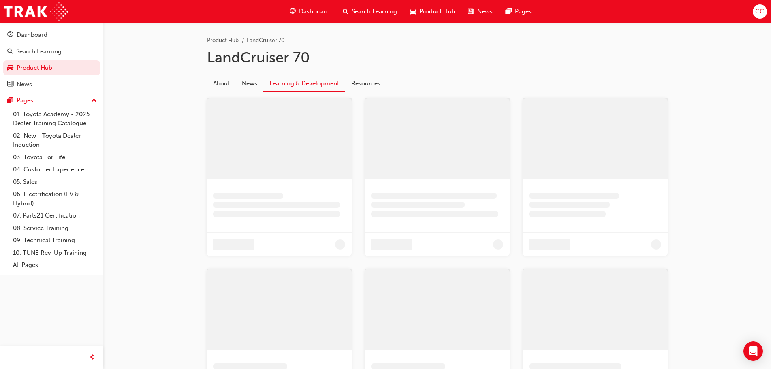
scroll to position [59, 0]
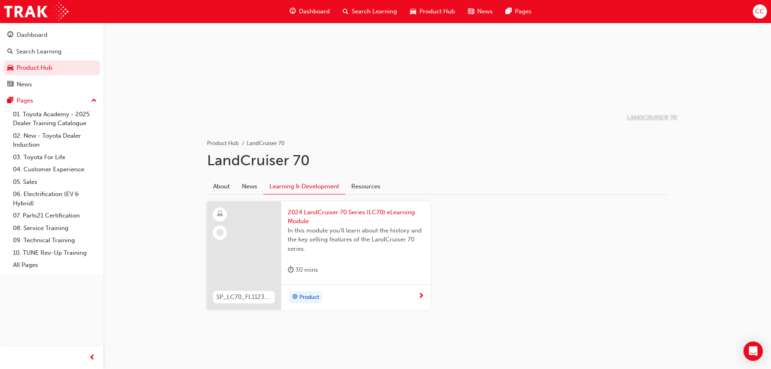
click at [317, 233] on span "In this module you'll learn about the history and the key selling features of t…" at bounding box center [356, 240] width 137 height 28
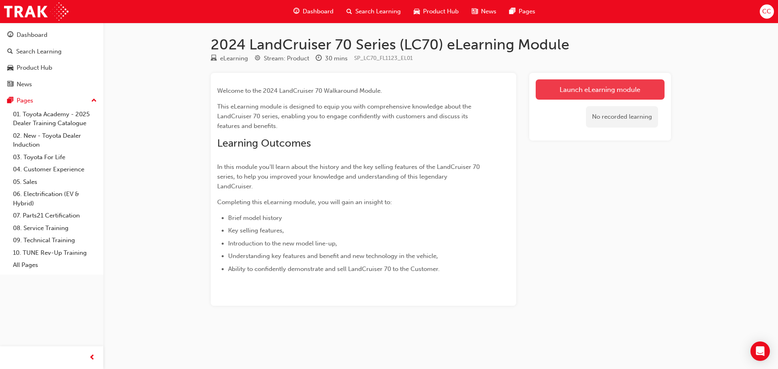
click at [570, 85] on link "Launch eLearning module" at bounding box center [600, 89] width 129 height 20
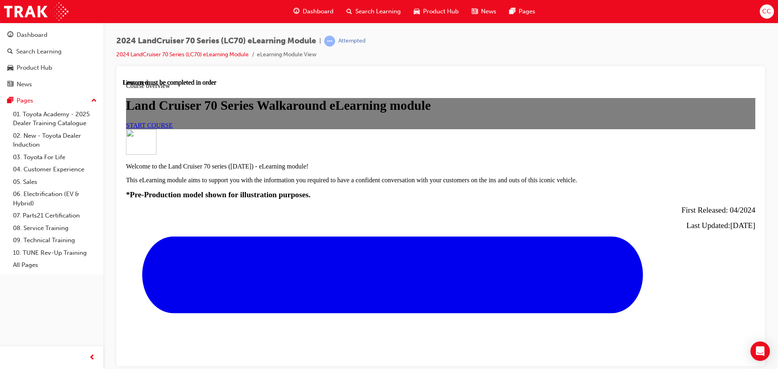
scroll to position [81, 0]
click at [173, 128] on link "START COURSE" at bounding box center [149, 125] width 47 height 7
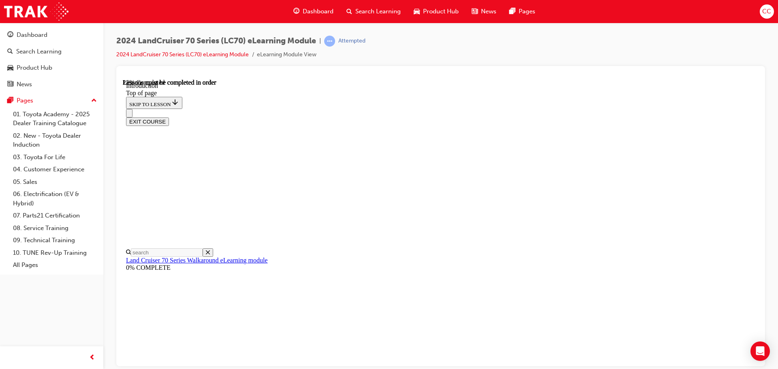
scroll to position [401, 0]
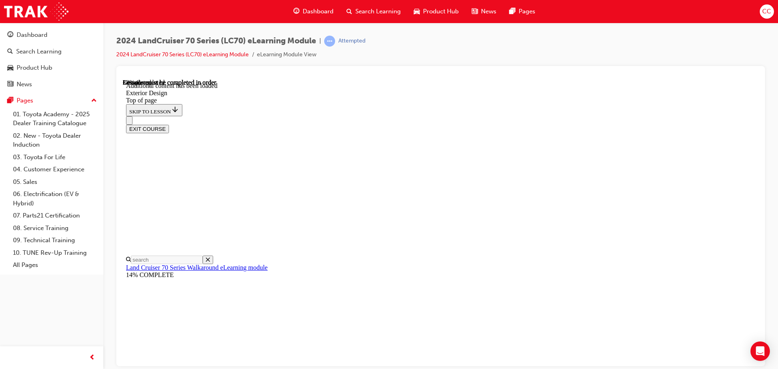
scroll to position [575, 0]
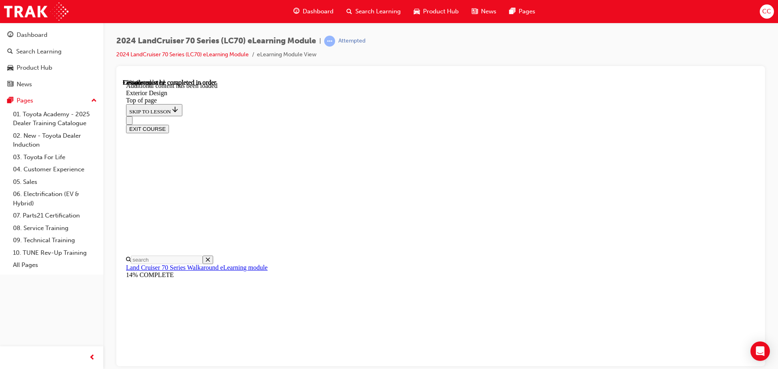
scroll to position [906, 0]
drag, startPoint x: 565, startPoint y: 177, endPoint x: 564, endPoint y: 182, distance: 4.6
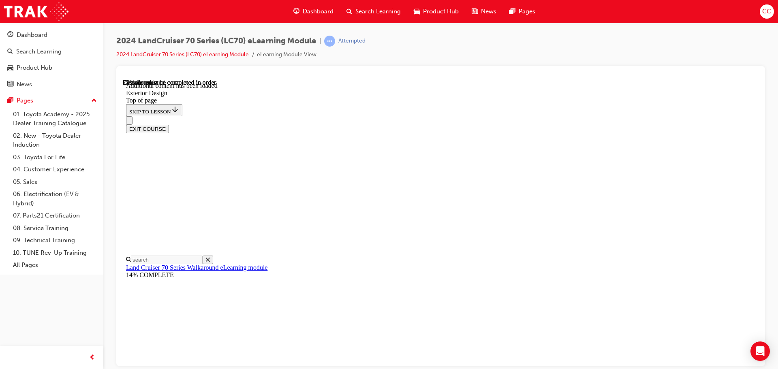
drag, startPoint x: 453, startPoint y: 171, endPoint x: 466, endPoint y: 163, distance: 14.9
drag, startPoint x: 496, startPoint y: 113, endPoint x: 496, endPoint y: 122, distance: 8.5
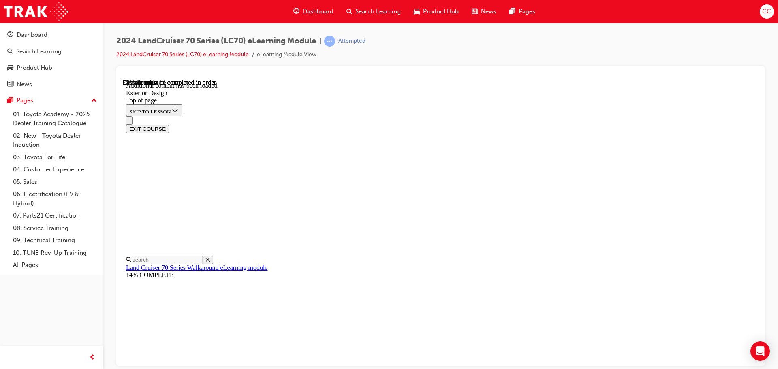
scroll to position [1052, 0]
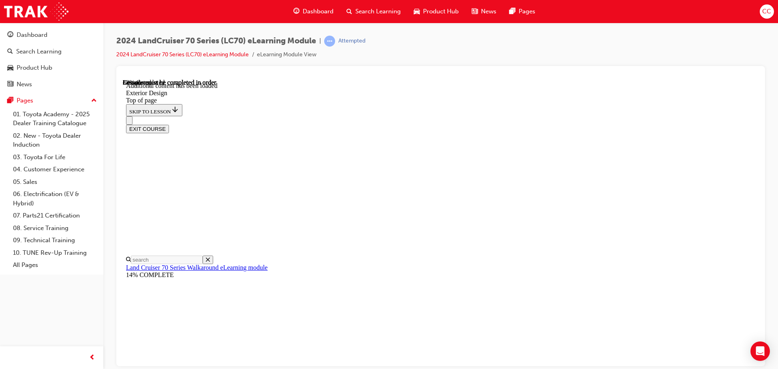
scroll to position [1050, 0]
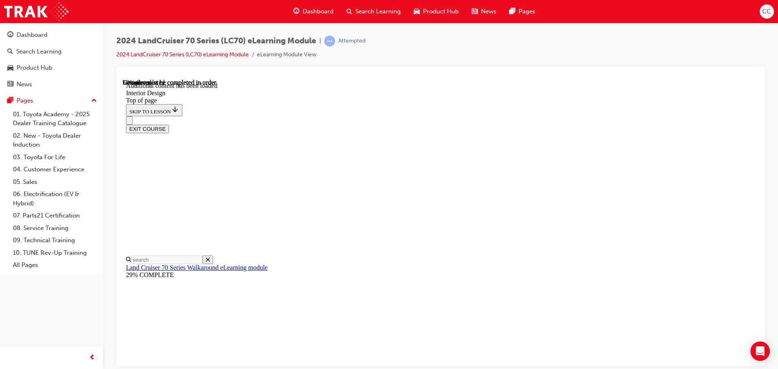
drag, startPoint x: 418, startPoint y: 205, endPoint x: 502, endPoint y: 237, distance: 89.7
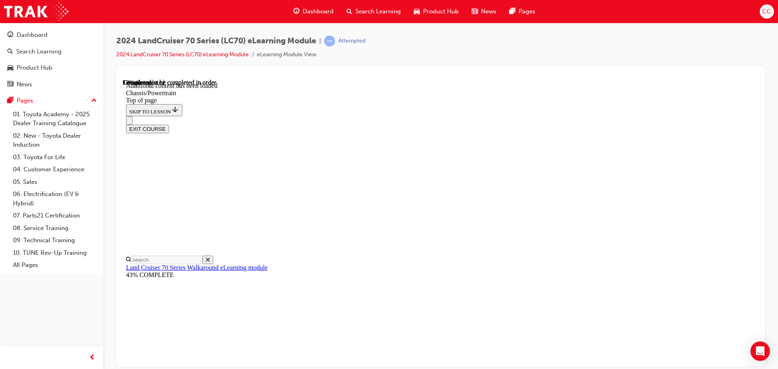
drag, startPoint x: 718, startPoint y: 184, endPoint x: 713, endPoint y: 184, distance: 4.9
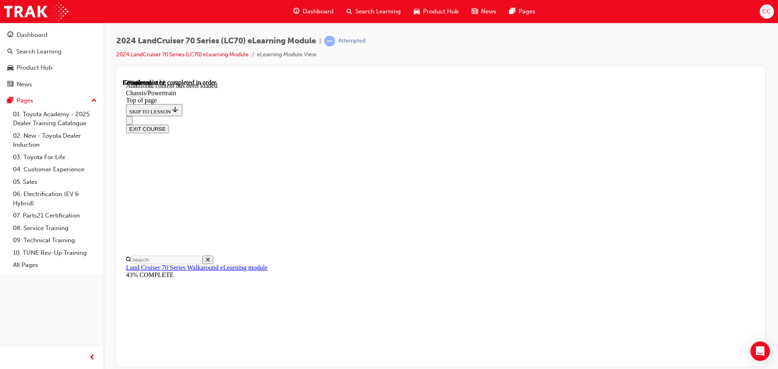
scroll to position [1179, 0]
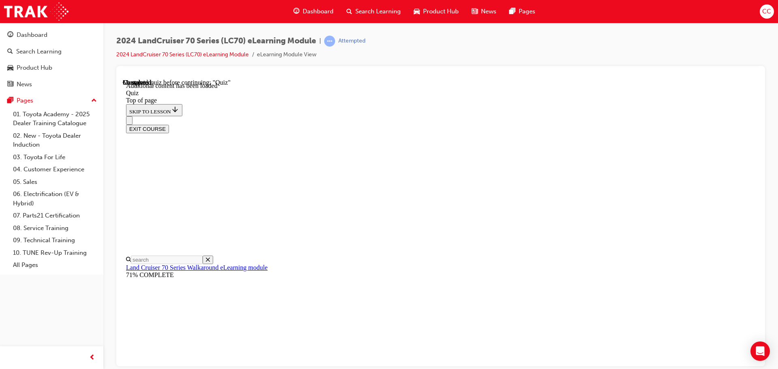
scroll to position [65, 0]
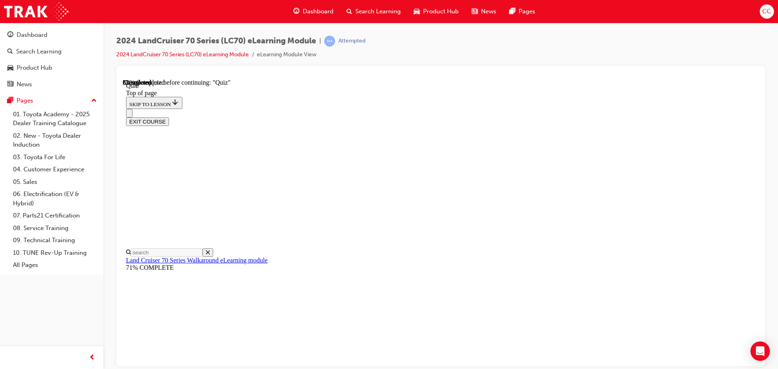
scroll to position [65, 0]
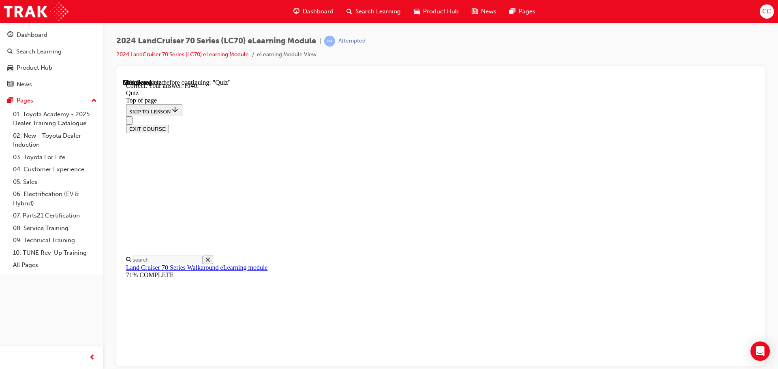
scroll to position [178, 0]
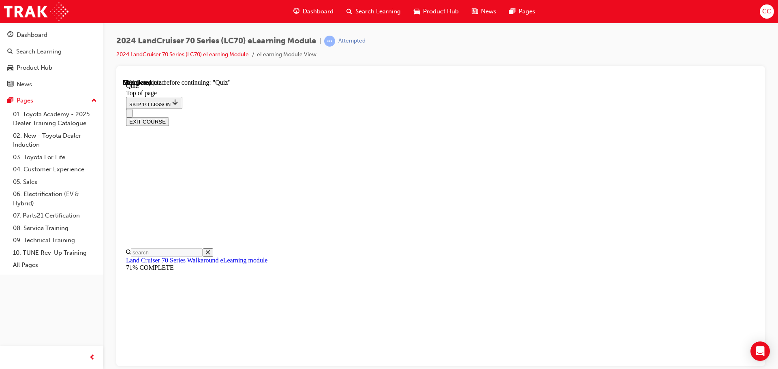
scroll to position [184, 0]
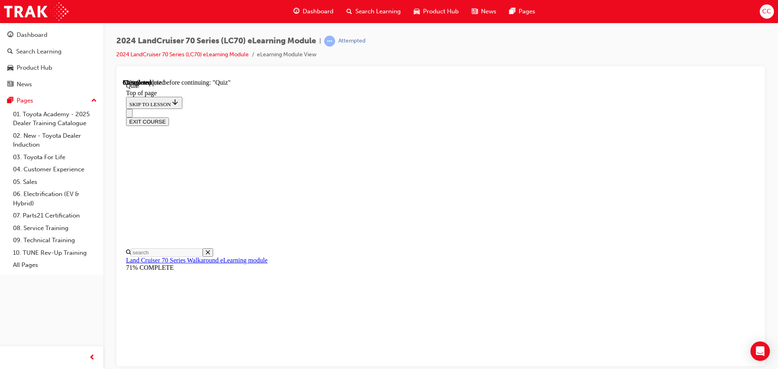
scroll to position [106, 0]
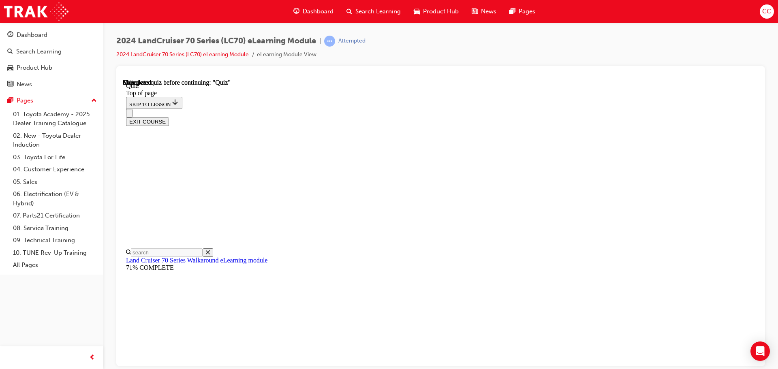
scroll to position [153, 0]
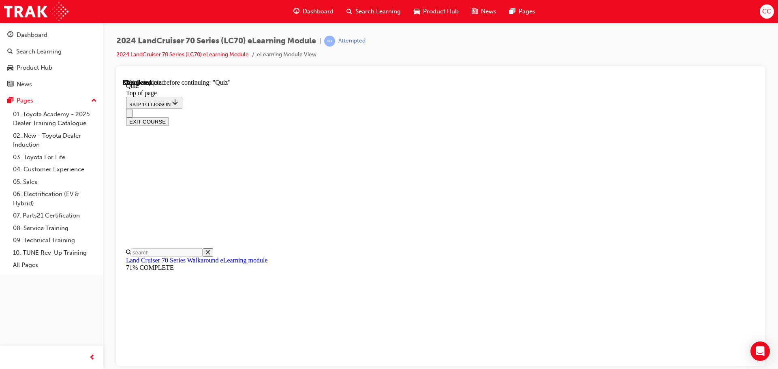
scroll to position [65, 0]
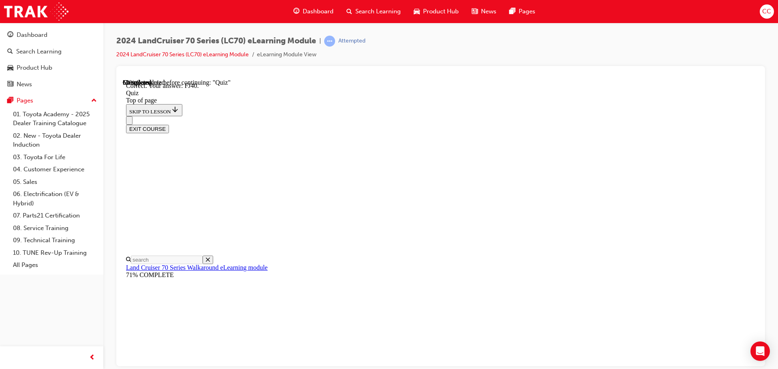
scroll to position [178, 0]
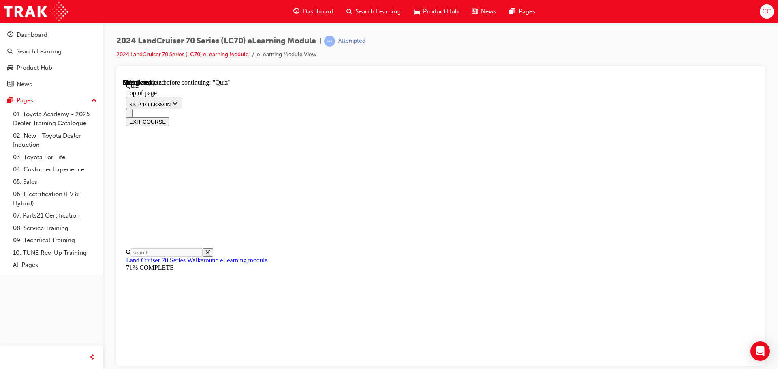
scroll to position [106, 0]
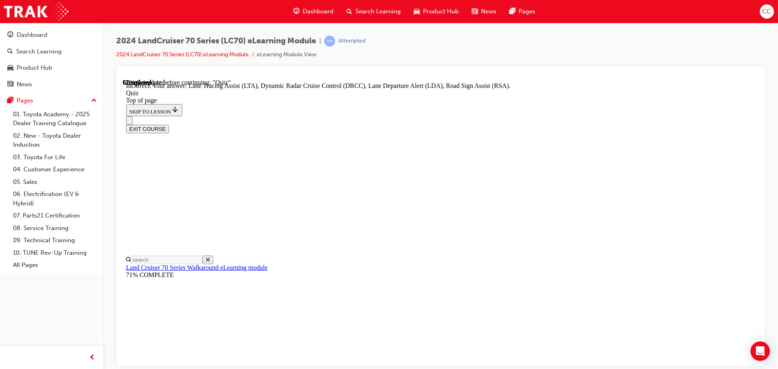
scroll to position [209, 0]
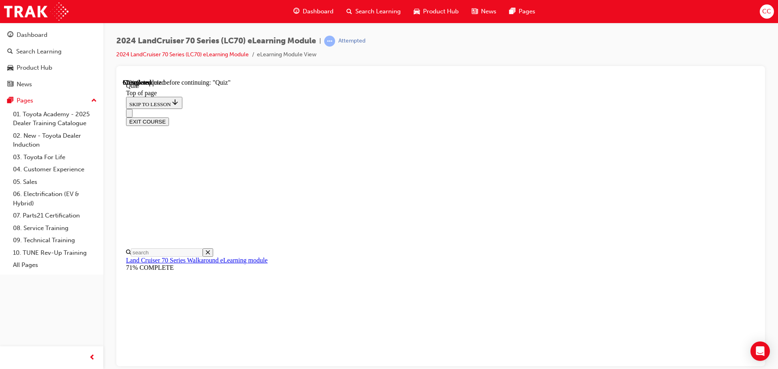
scroll to position [146, 0]
drag, startPoint x: 456, startPoint y: 278, endPoint x: 464, endPoint y: 313, distance: 35.7
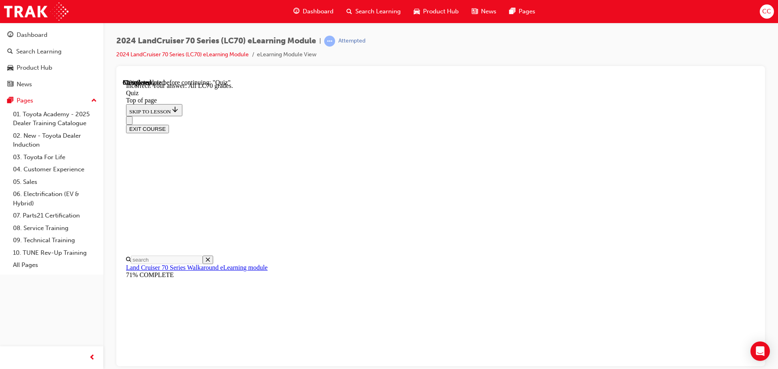
scroll to position [210, 0]
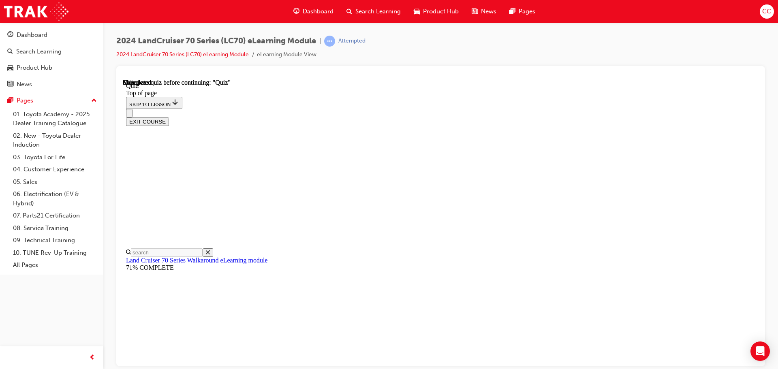
scroll to position [153, 0]
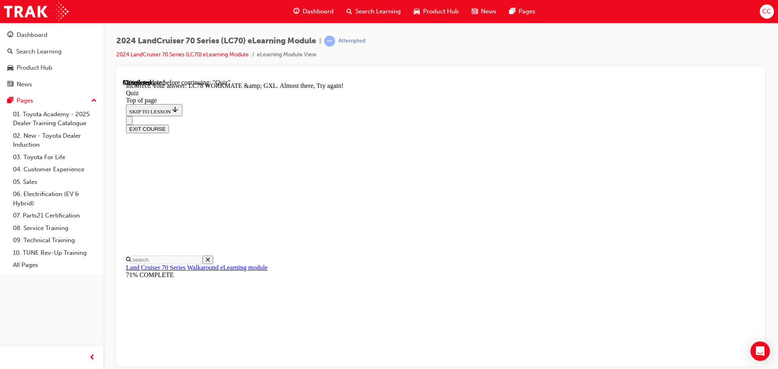
scroll to position [206, 0]
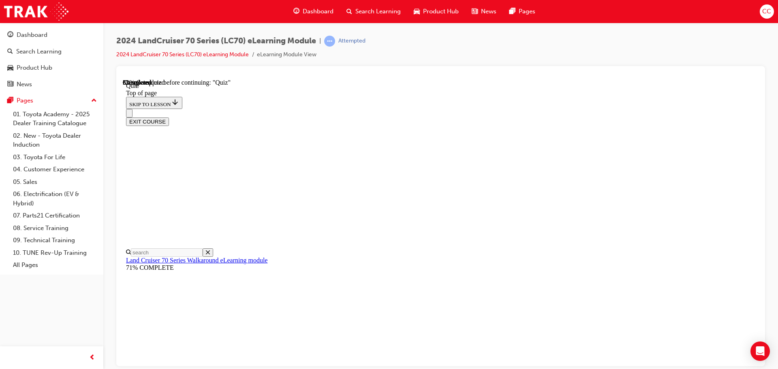
scroll to position [106, 0]
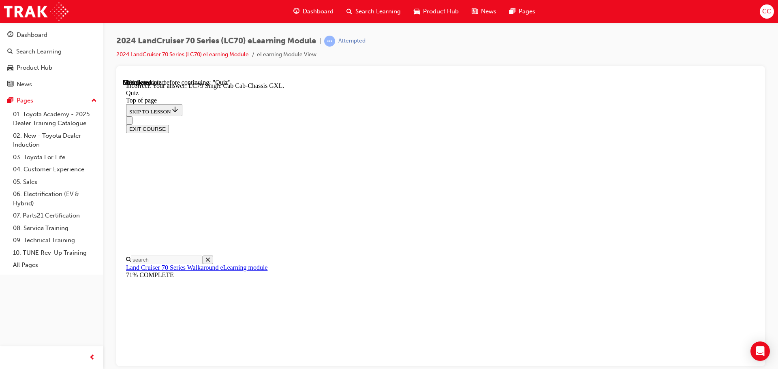
scroll to position [210, 0]
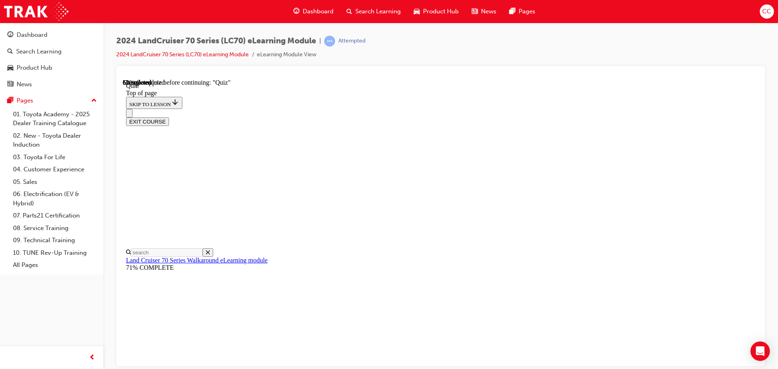
scroll to position [25, 0]
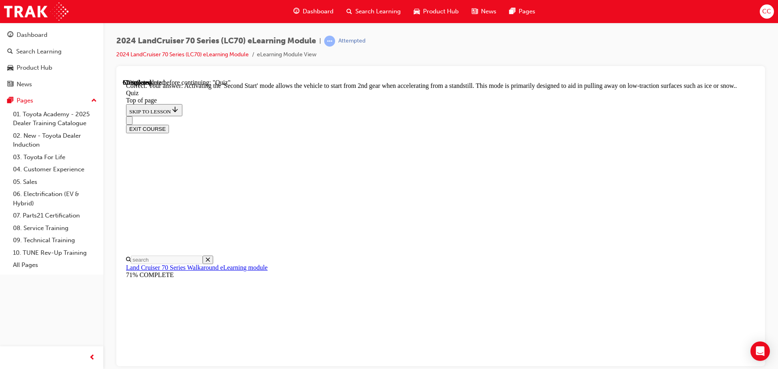
scroll to position [212, 0]
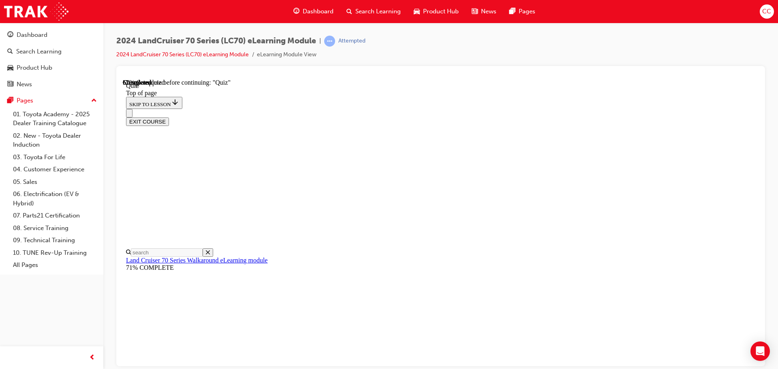
scroll to position [152, 0]
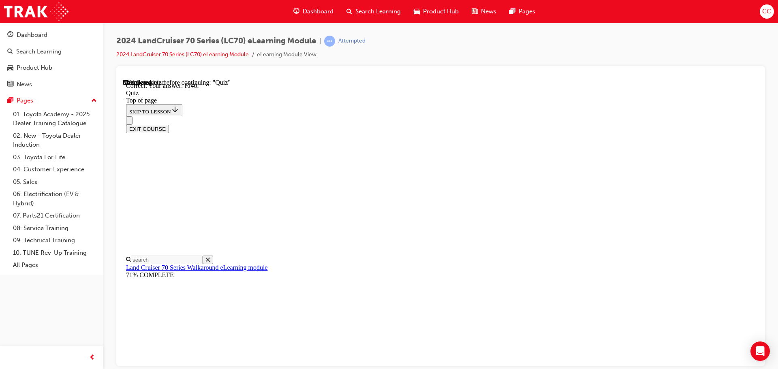
scroll to position [178, 0]
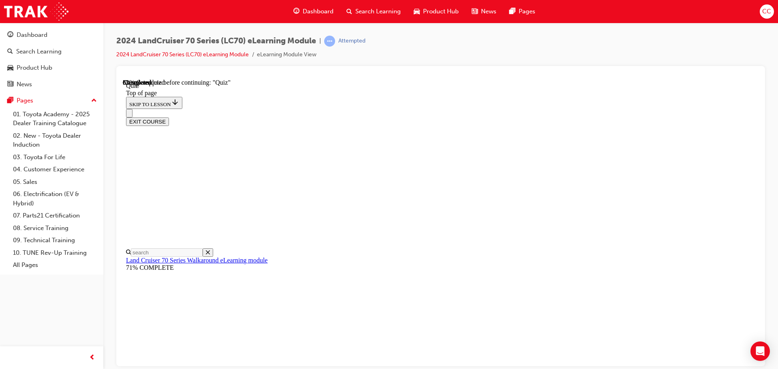
scroll to position [184, 0]
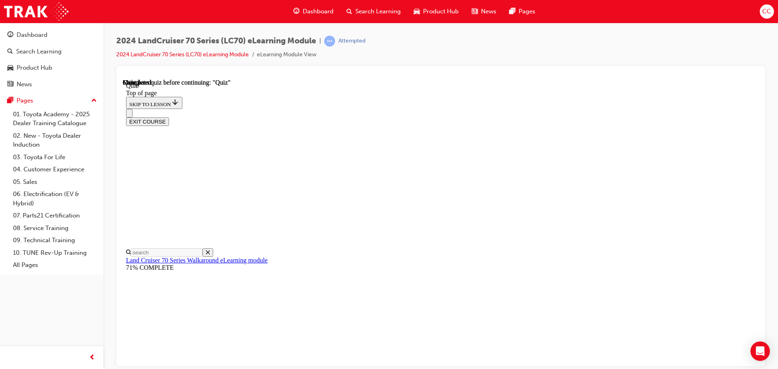
scroll to position [153, 0]
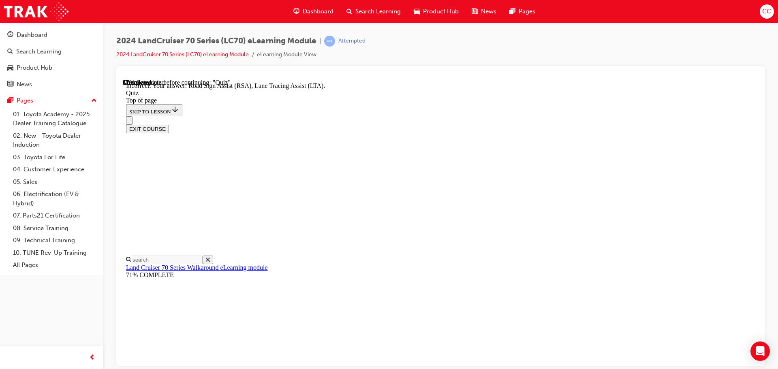
scroll to position [209, 0]
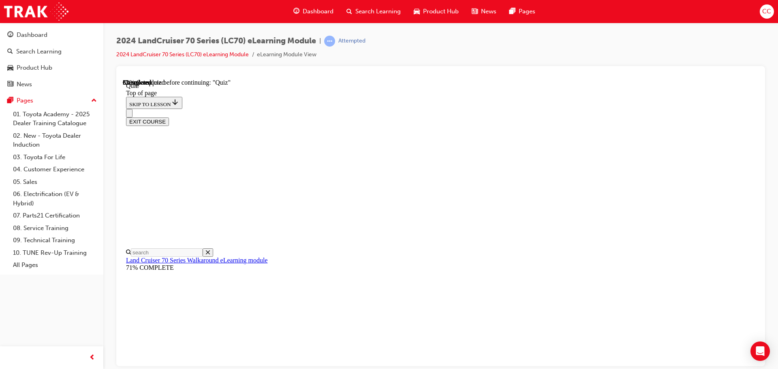
drag, startPoint x: 421, startPoint y: 207, endPoint x: 420, endPoint y: 212, distance: 4.9
drag, startPoint x: 420, startPoint y: 230, endPoint x: 420, endPoint y: 235, distance: 4.5
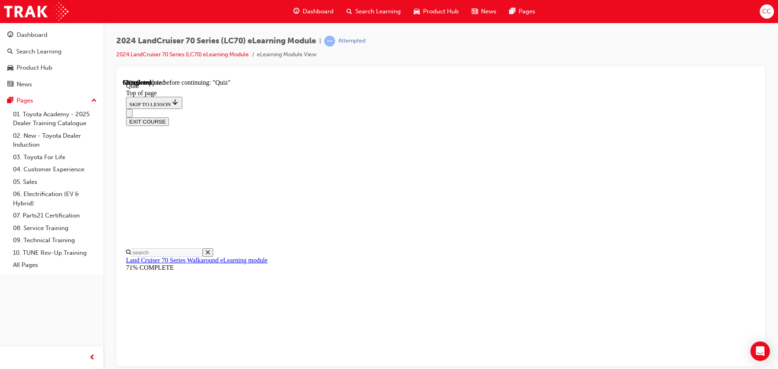
scroll to position [106, 0]
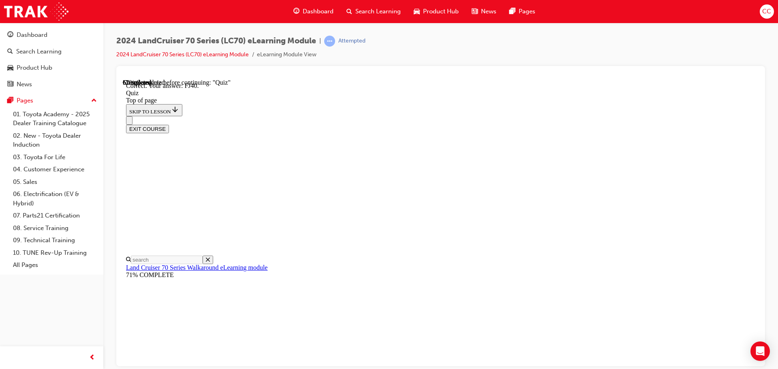
scroll to position [178, 0]
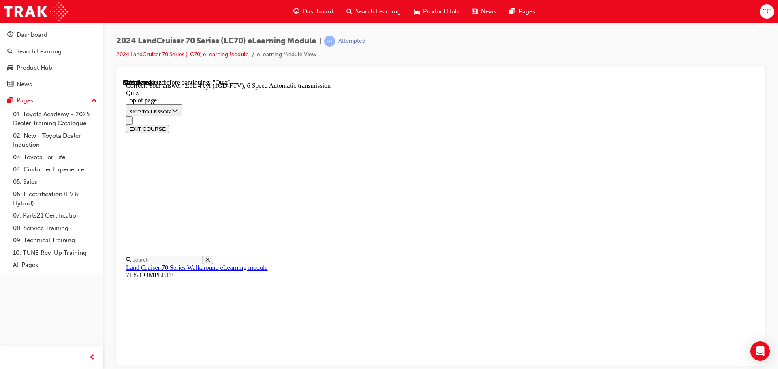
scroll to position [158, 0]
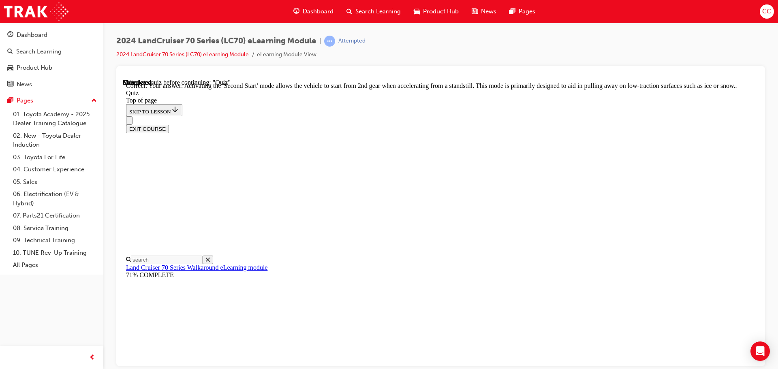
scroll to position [212, 0]
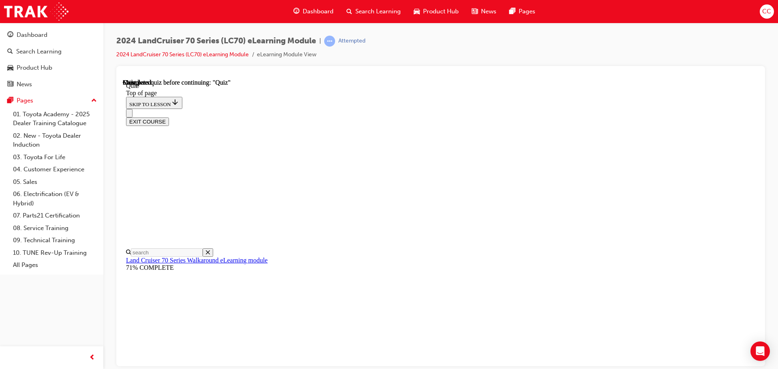
scroll to position [153, 0]
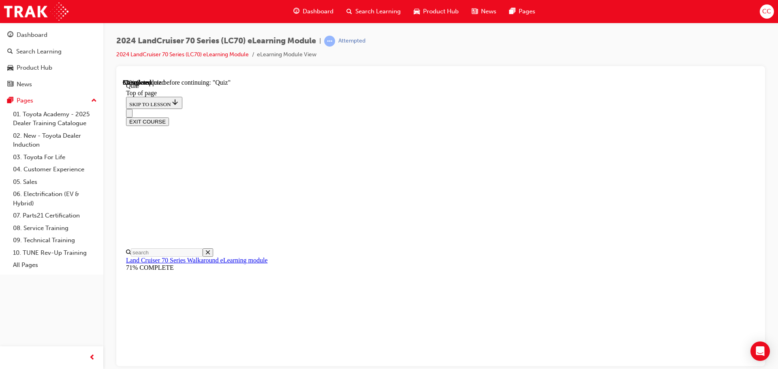
scroll to position [65, 0]
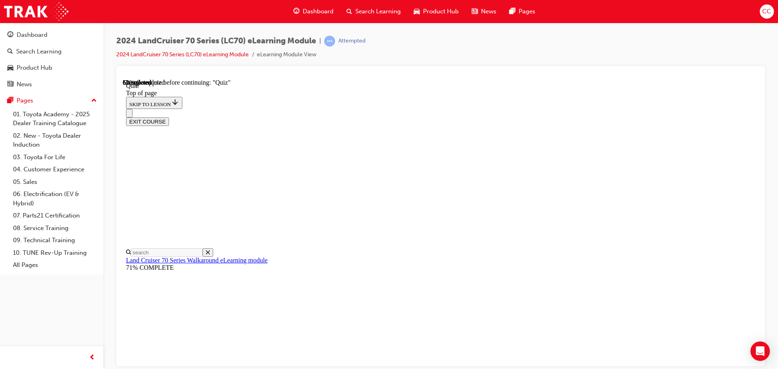
scroll to position [106, 0]
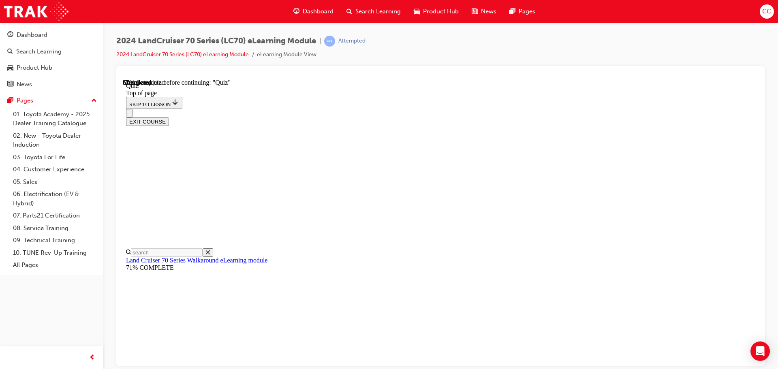
scroll to position [106, 0]
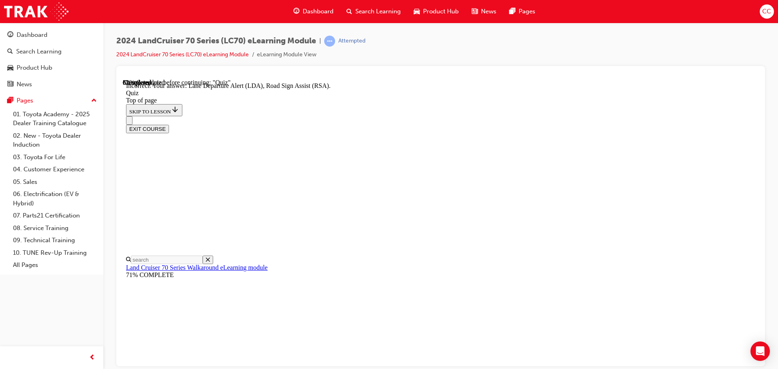
scroll to position [209, 0]
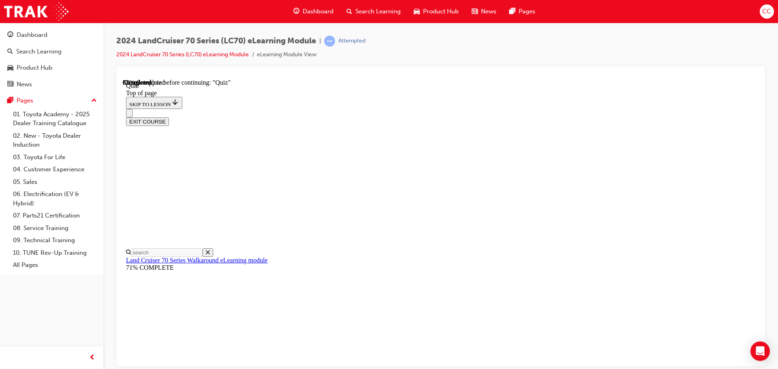
scroll to position [106, 0]
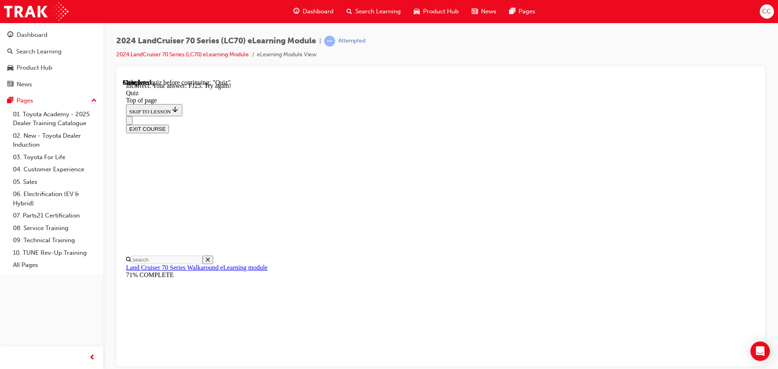
scroll to position [220, 0]
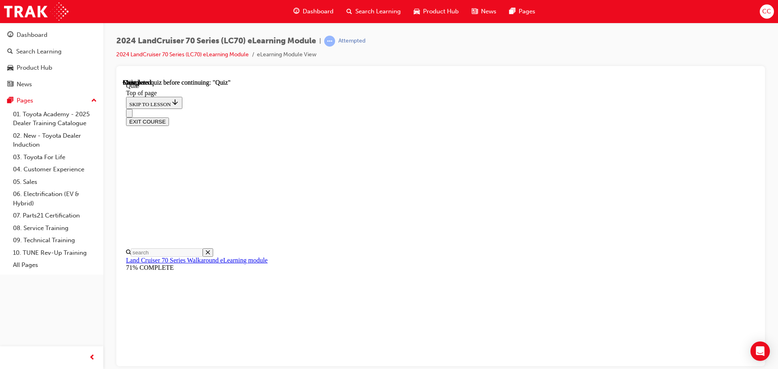
scroll to position [153, 0]
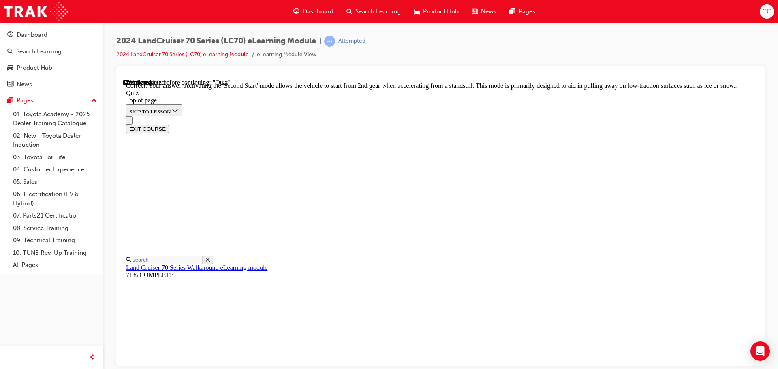
scroll to position [212, 0]
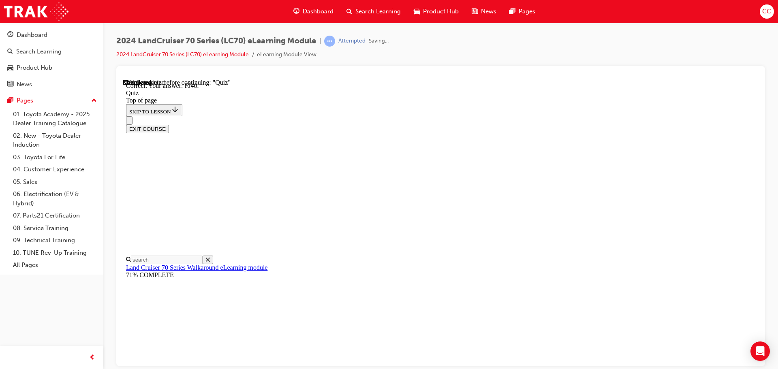
scroll to position [178, 0]
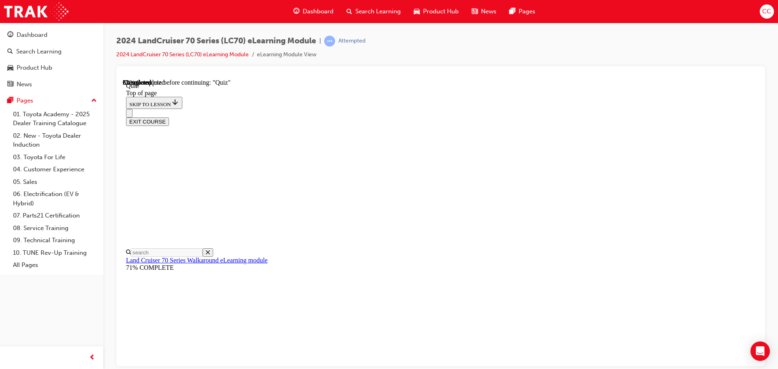
scroll to position [65, 0]
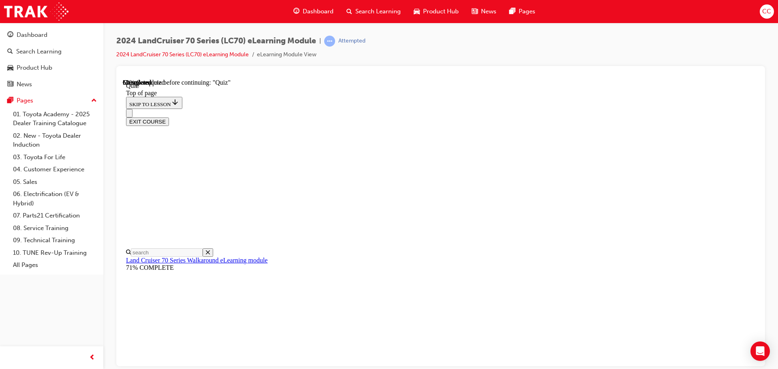
scroll to position [106, 0]
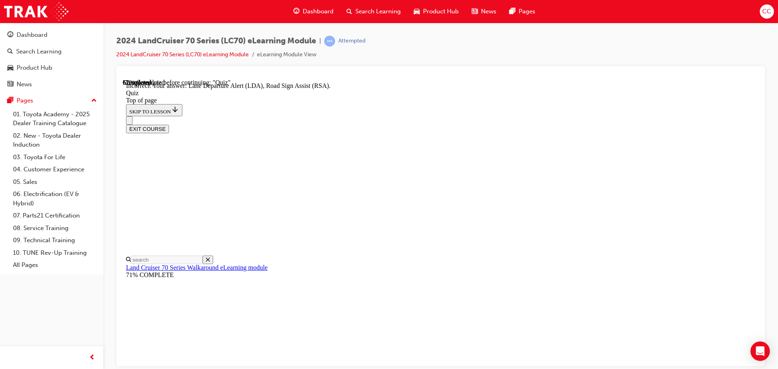
scroll to position [209, 0]
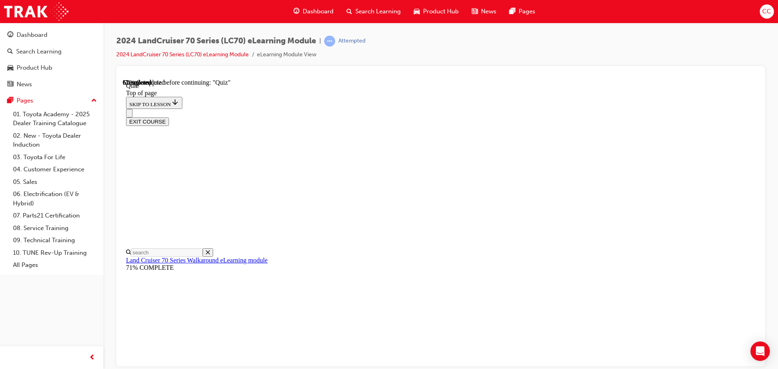
scroll to position [106, 0]
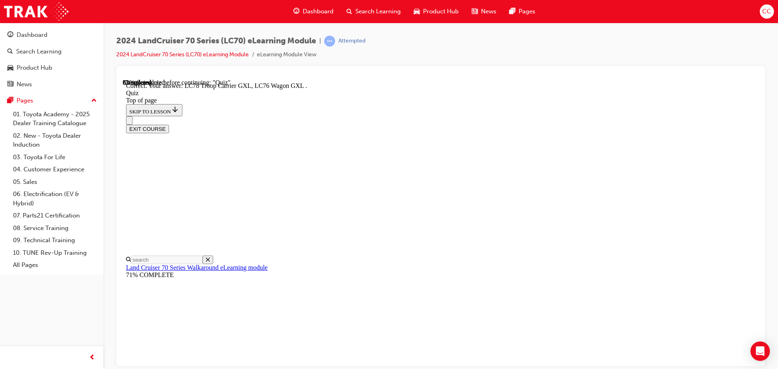
scroll to position [210, 0]
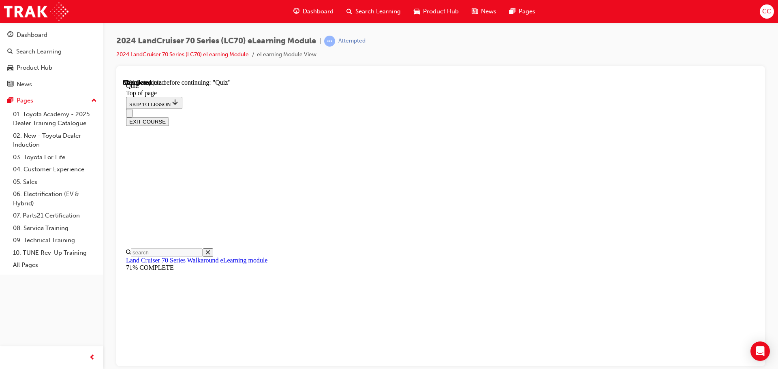
scroll to position [25, 0]
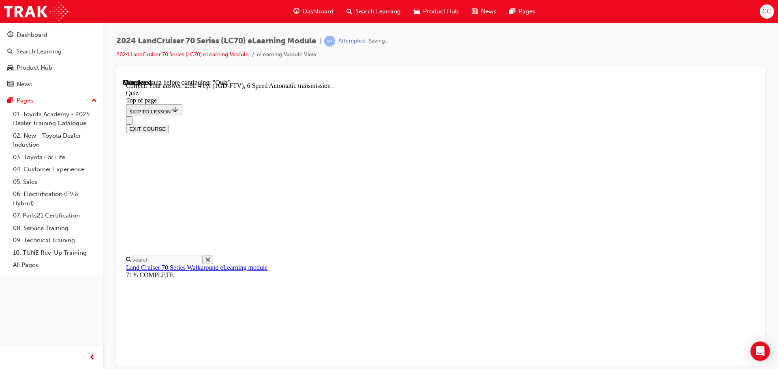
scroll to position [158, 0]
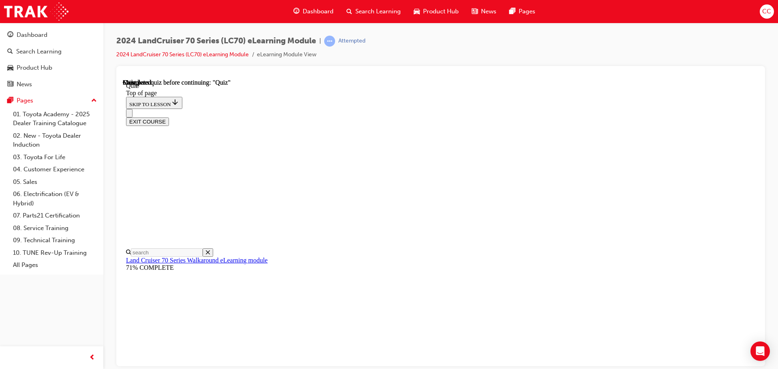
scroll to position [153, 0]
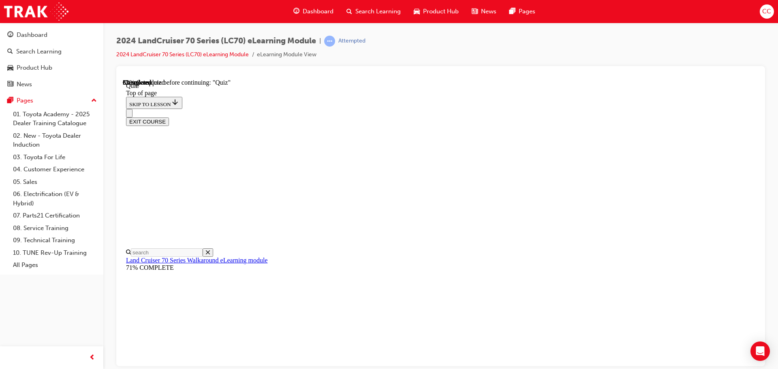
scroll to position [143, 0]
drag, startPoint x: 424, startPoint y: 180, endPoint x: 428, endPoint y: 169, distance: 12.4
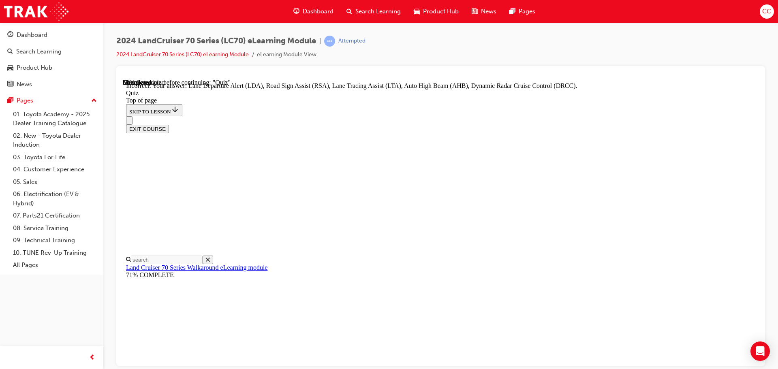
scroll to position [209, 0]
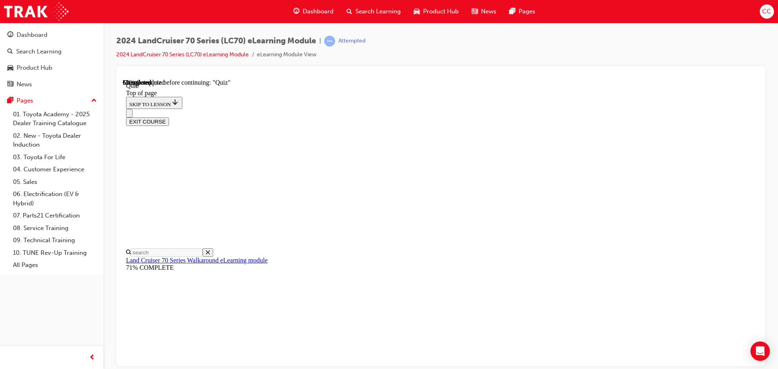
scroll to position [138, 0]
drag, startPoint x: 447, startPoint y: 199, endPoint x: 447, endPoint y: 211, distance: 12.2
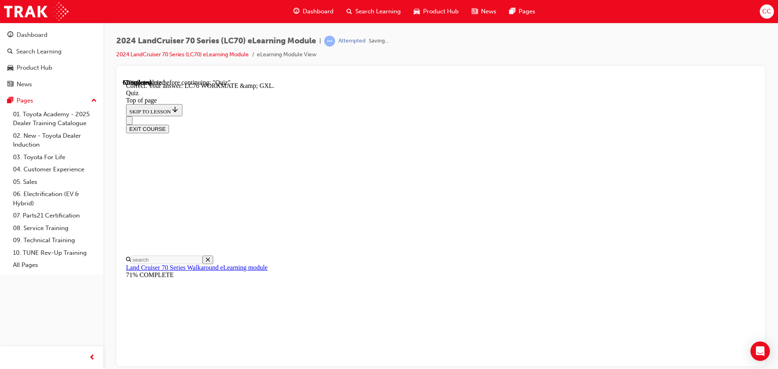
scroll to position [164, 0]
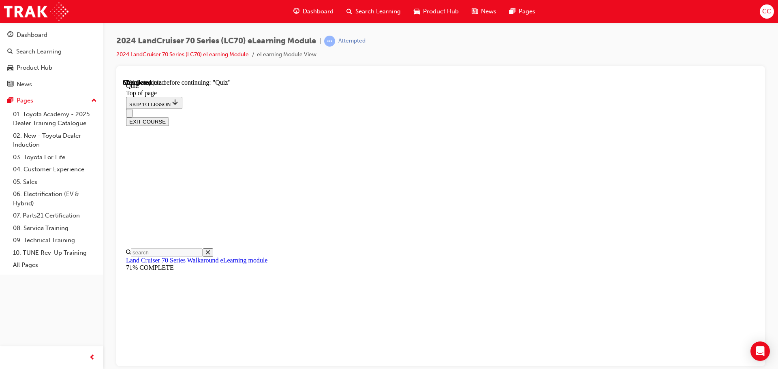
scroll to position [146, 0]
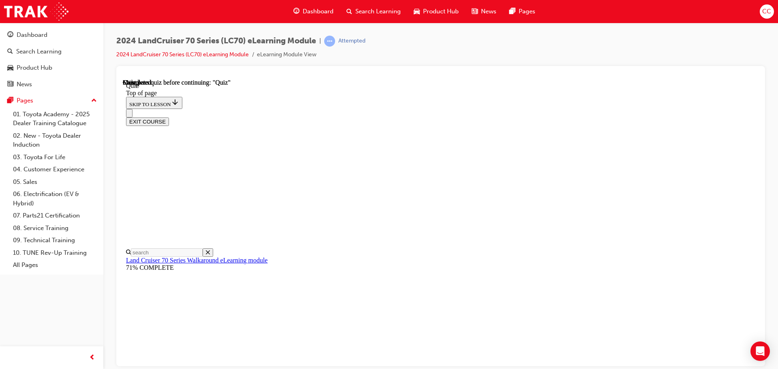
scroll to position [153, 0]
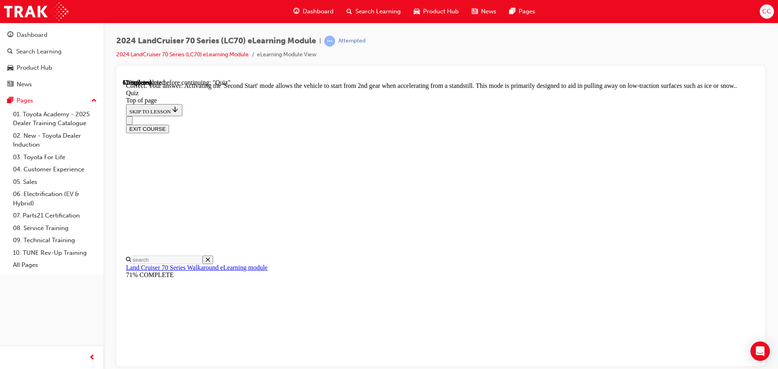
scroll to position [212, 0]
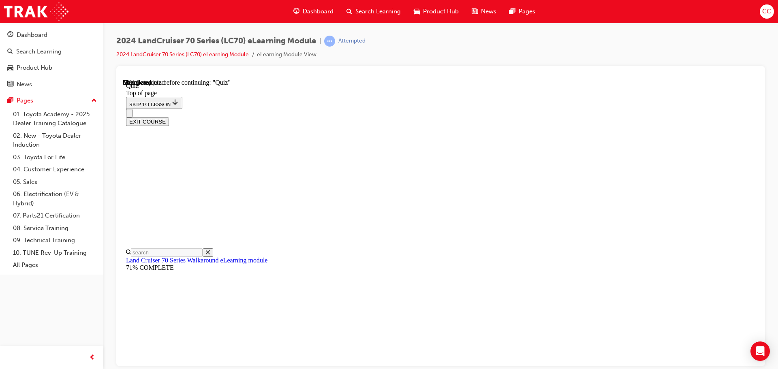
scroll to position [65, 0]
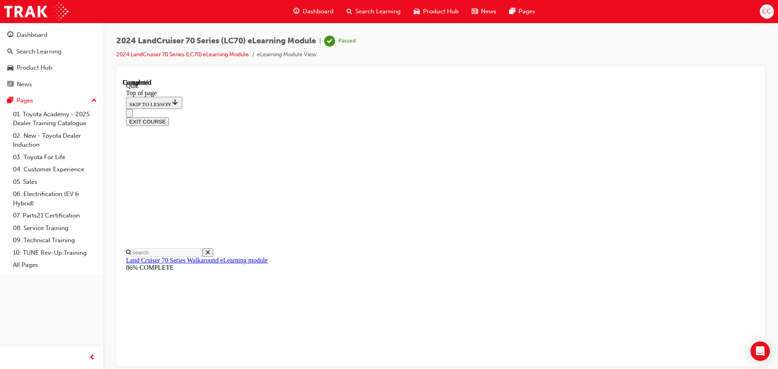
scroll to position [153, 0]
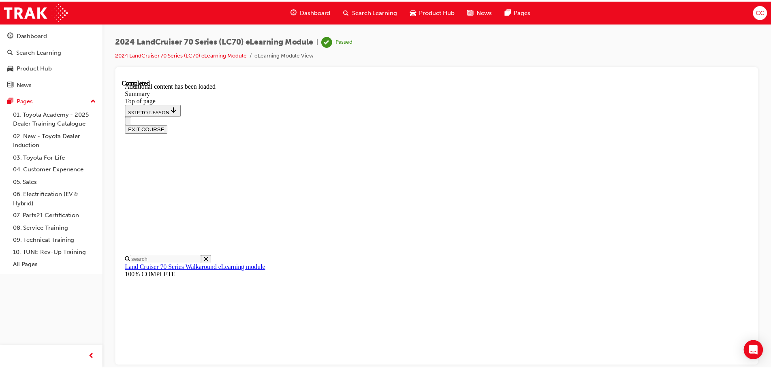
scroll to position [1027, 0]
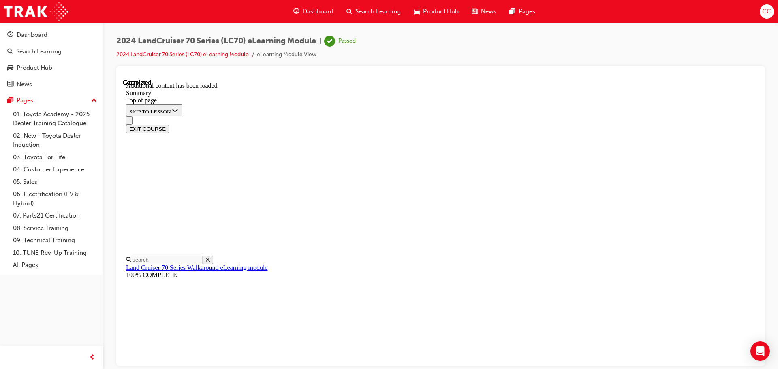
click at [323, 11] on span "Dashboard" at bounding box center [318, 11] width 31 height 9
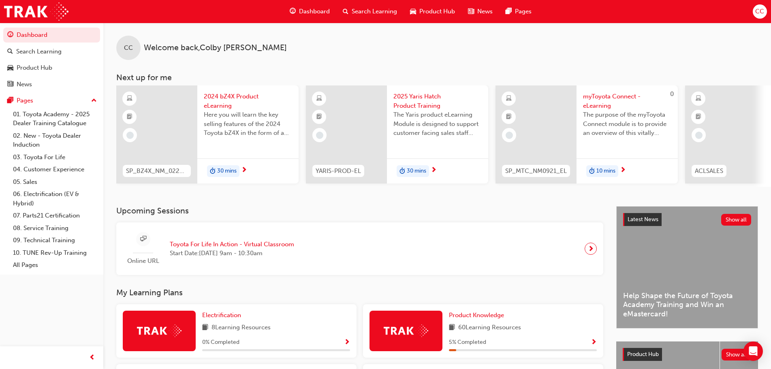
click at [423, 11] on span "Product Hub" at bounding box center [437, 11] width 36 height 9
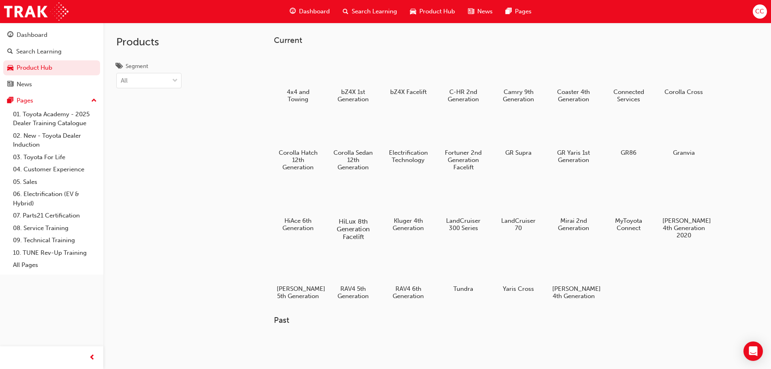
click at [349, 198] on div at bounding box center [353, 198] width 45 height 32
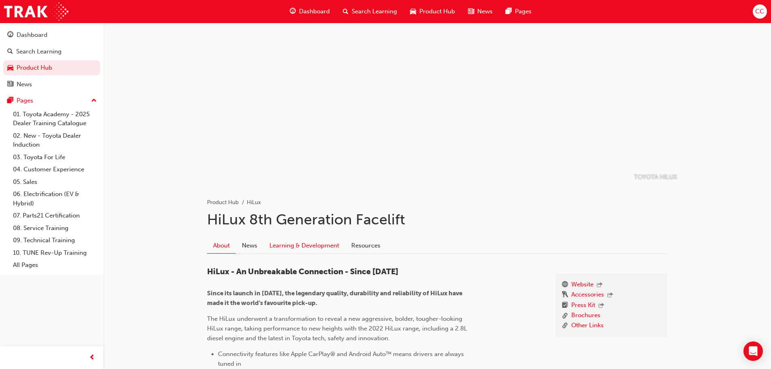
click at [328, 246] on link "Learning & Development" at bounding box center [304, 245] width 82 height 15
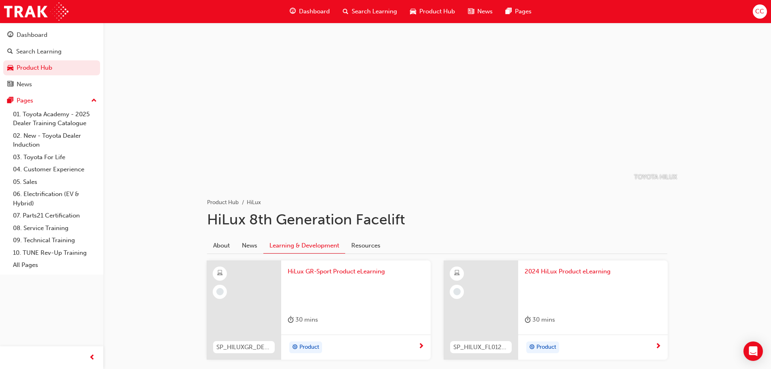
click at [429, 8] on span "Product Hub" at bounding box center [437, 11] width 36 height 9
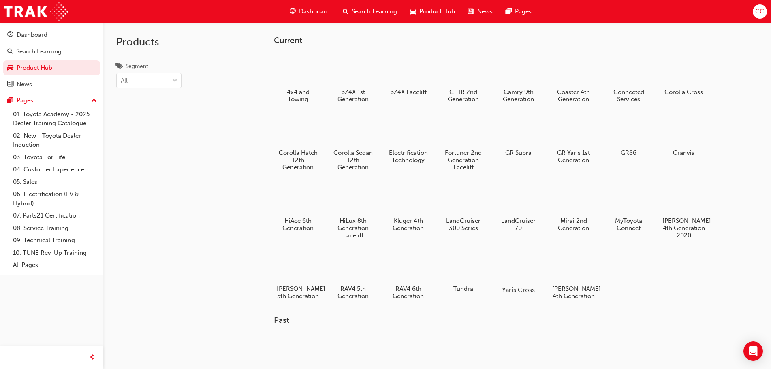
click at [532, 264] on div at bounding box center [518, 266] width 45 height 32
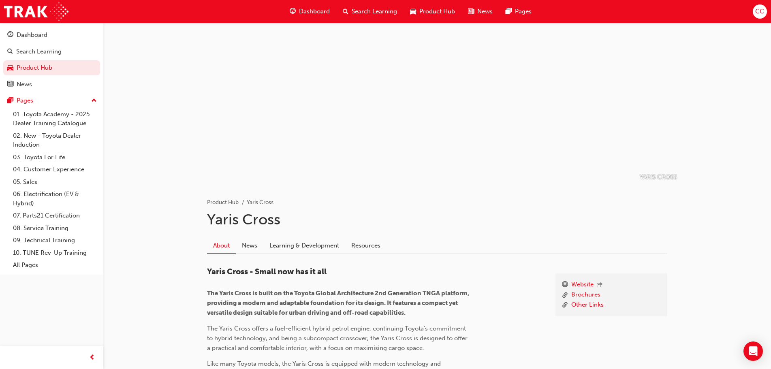
click at [415, 9] on span "car-icon" at bounding box center [413, 11] width 6 height 10
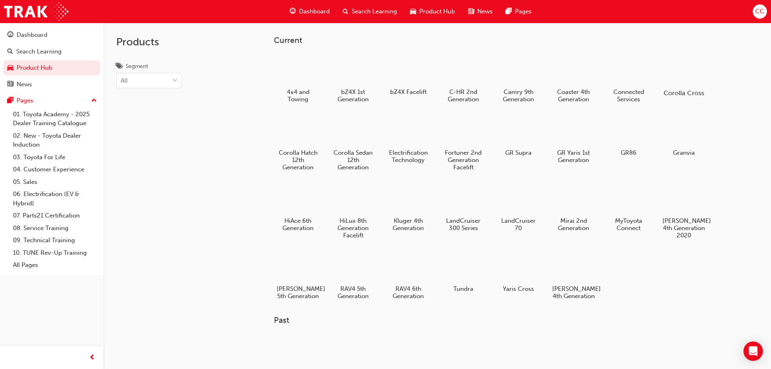
click at [694, 69] on div at bounding box center [683, 69] width 45 height 32
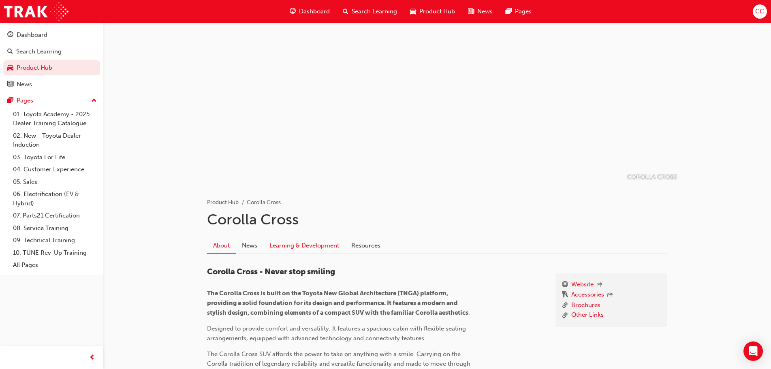
click at [303, 250] on link "Learning & Development" at bounding box center [304, 245] width 82 height 15
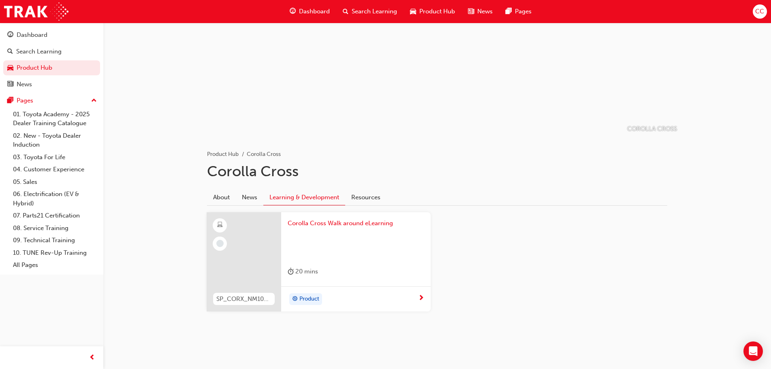
scroll to position [50, 0]
click at [333, 296] on div "Product" at bounding box center [353, 298] width 130 height 12
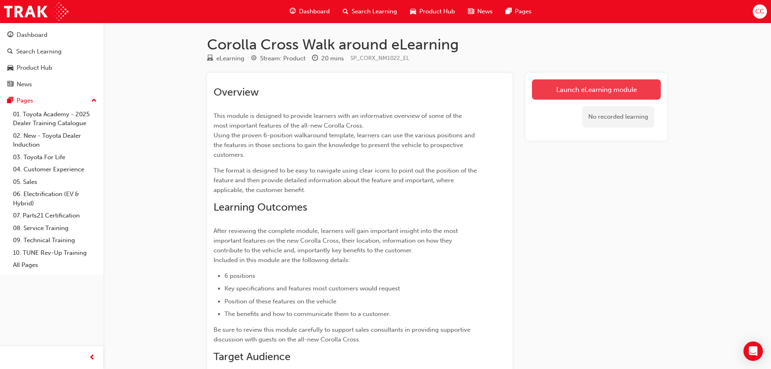
click at [575, 91] on link "Launch eLearning module" at bounding box center [596, 89] width 129 height 20
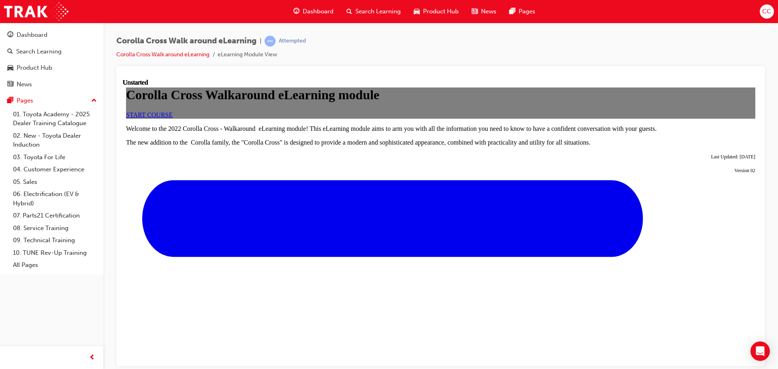
click at [173, 118] on link "START COURSE" at bounding box center [149, 114] width 47 height 7
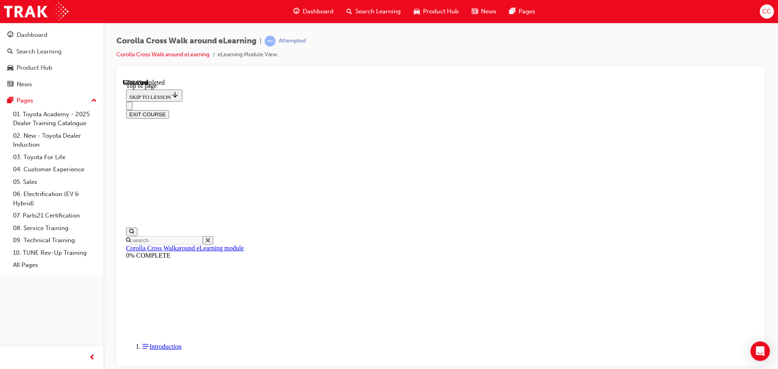
scroll to position [309, 0]
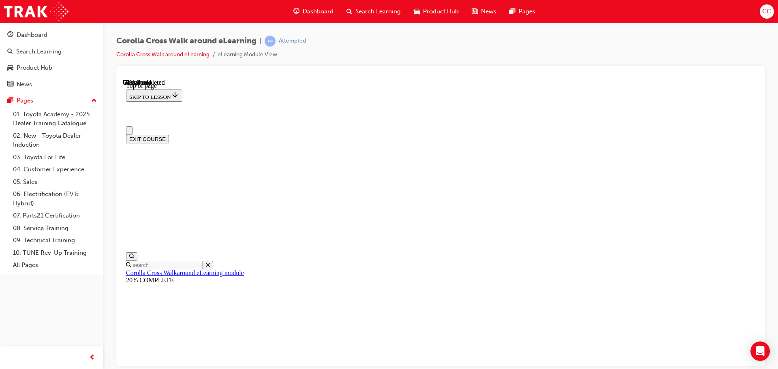
scroll to position [0, 0]
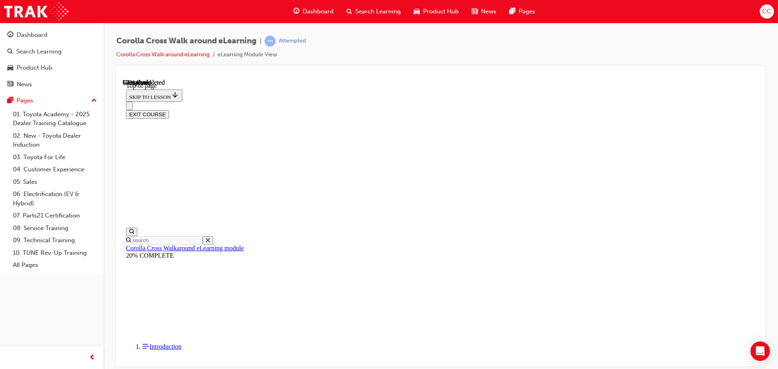
drag, startPoint x: 562, startPoint y: 244, endPoint x: 535, endPoint y: 256, distance: 30.1
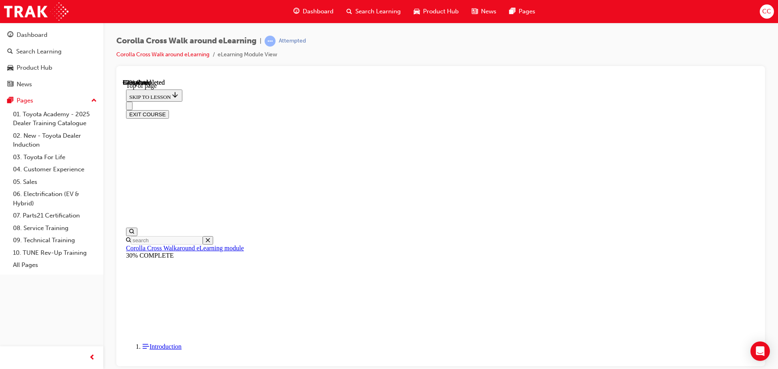
scroll to position [106, 0]
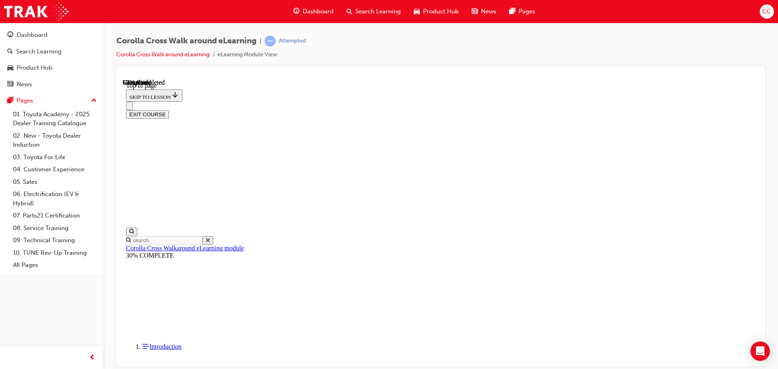
scroll to position [299, 0]
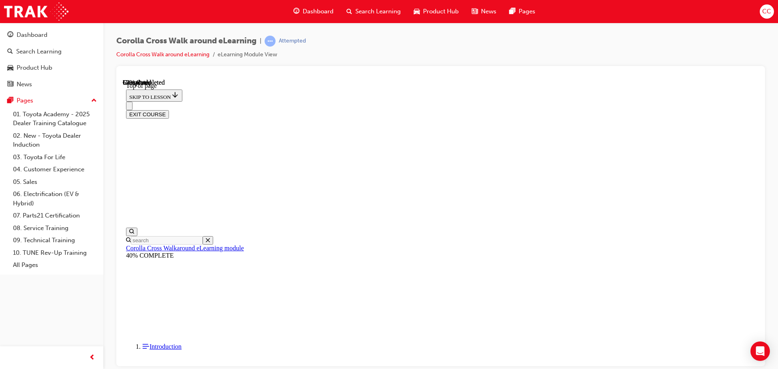
drag, startPoint x: 633, startPoint y: 171, endPoint x: 592, endPoint y: 190, distance: 45.5
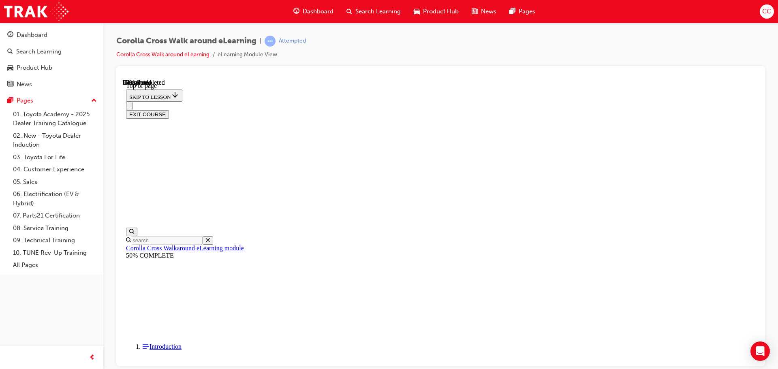
scroll to position [147, 0]
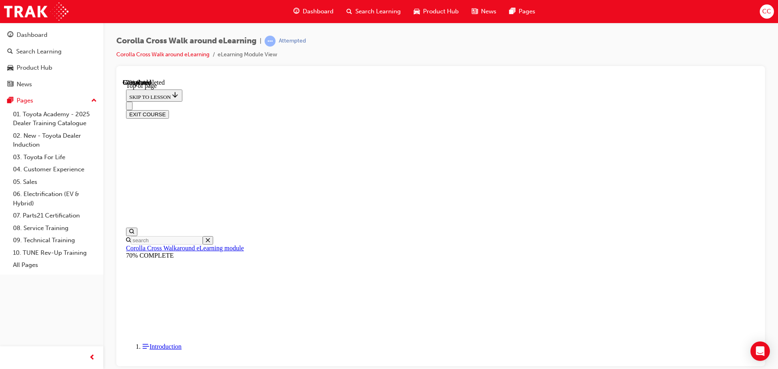
scroll to position [484, 0]
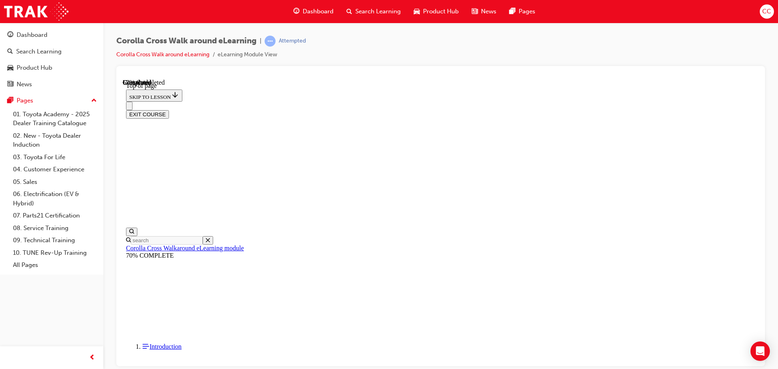
drag, startPoint x: 456, startPoint y: 271, endPoint x: 464, endPoint y: 307, distance: 37.4
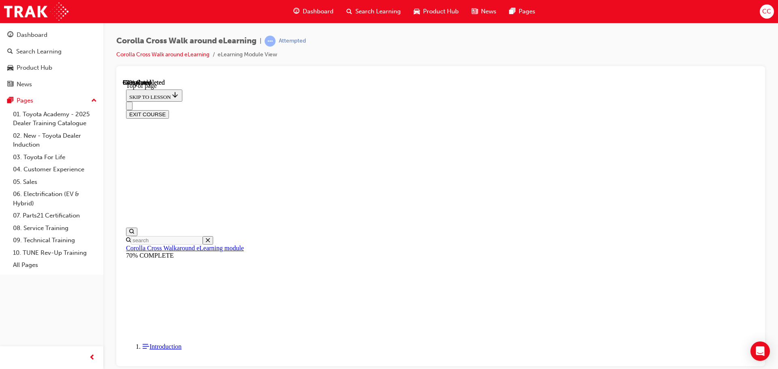
scroll to position [101, 0]
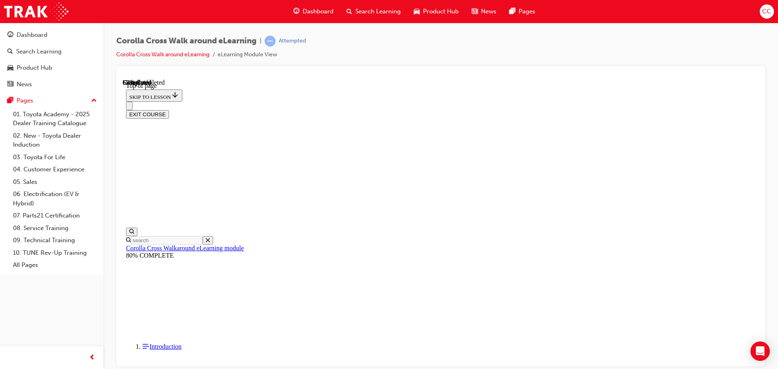
scroll to position [153, 0]
click at [169, 110] on button "EXIT COURSE" at bounding box center [147, 114] width 43 height 9
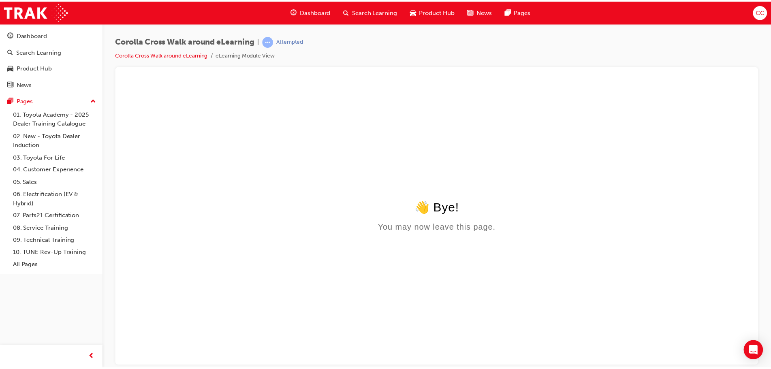
scroll to position [0, 0]
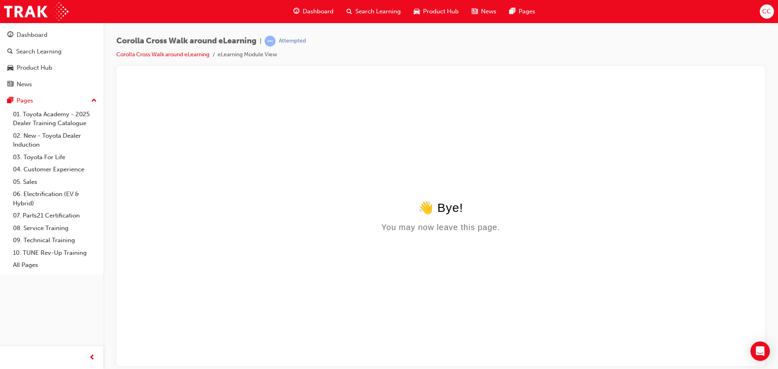
click at [327, 16] on div "Dashboard" at bounding box center [313, 11] width 53 height 17
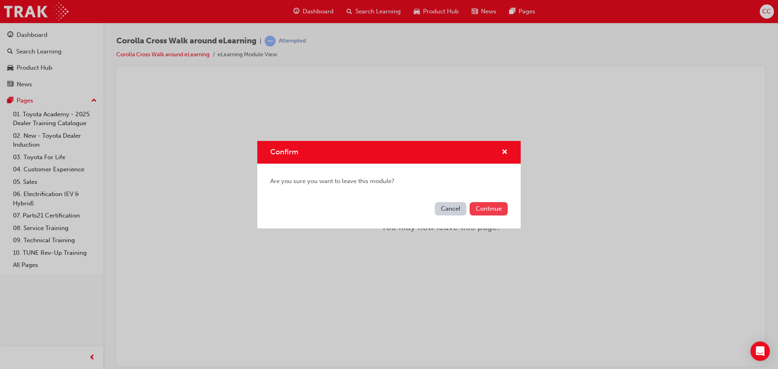
click at [484, 207] on button "Continue" at bounding box center [489, 208] width 38 height 13
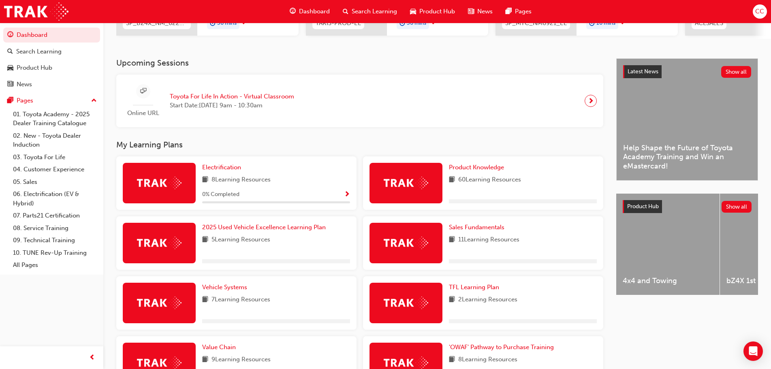
scroll to position [162, 0]
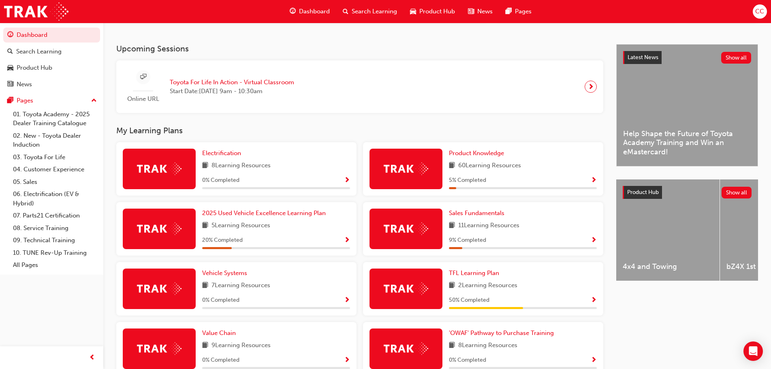
click at [432, 11] on span "Product Hub" at bounding box center [437, 11] width 36 height 9
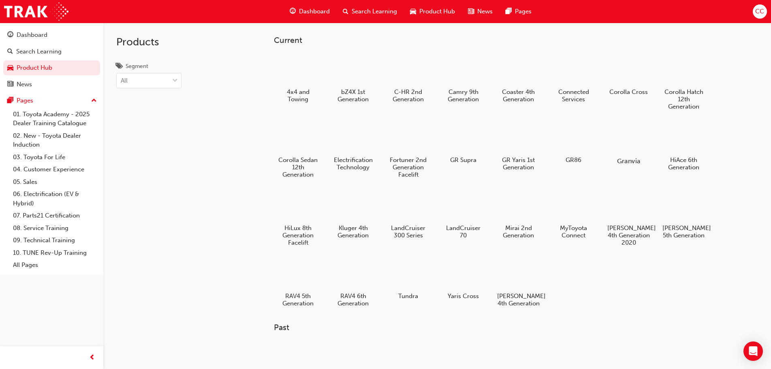
click at [619, 135] on div at bounding box center [628, 138] width 45 height 32
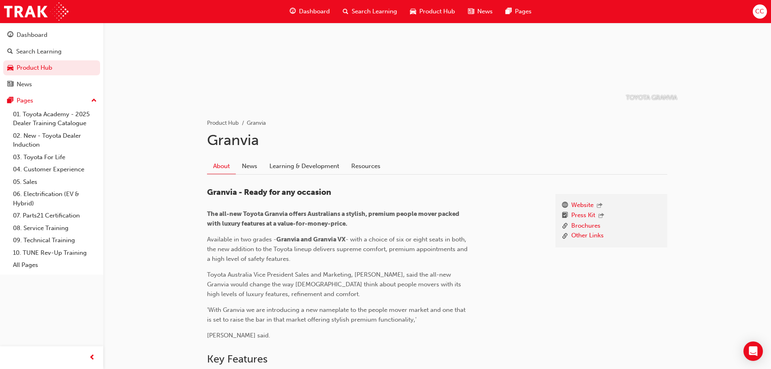
scroll to position [81, 0]
click at [588, 203] on link "Website" at bounding box center [582, 204] width 22 height 11
